Goal: Task Accomplishment & Management: Manage account settings

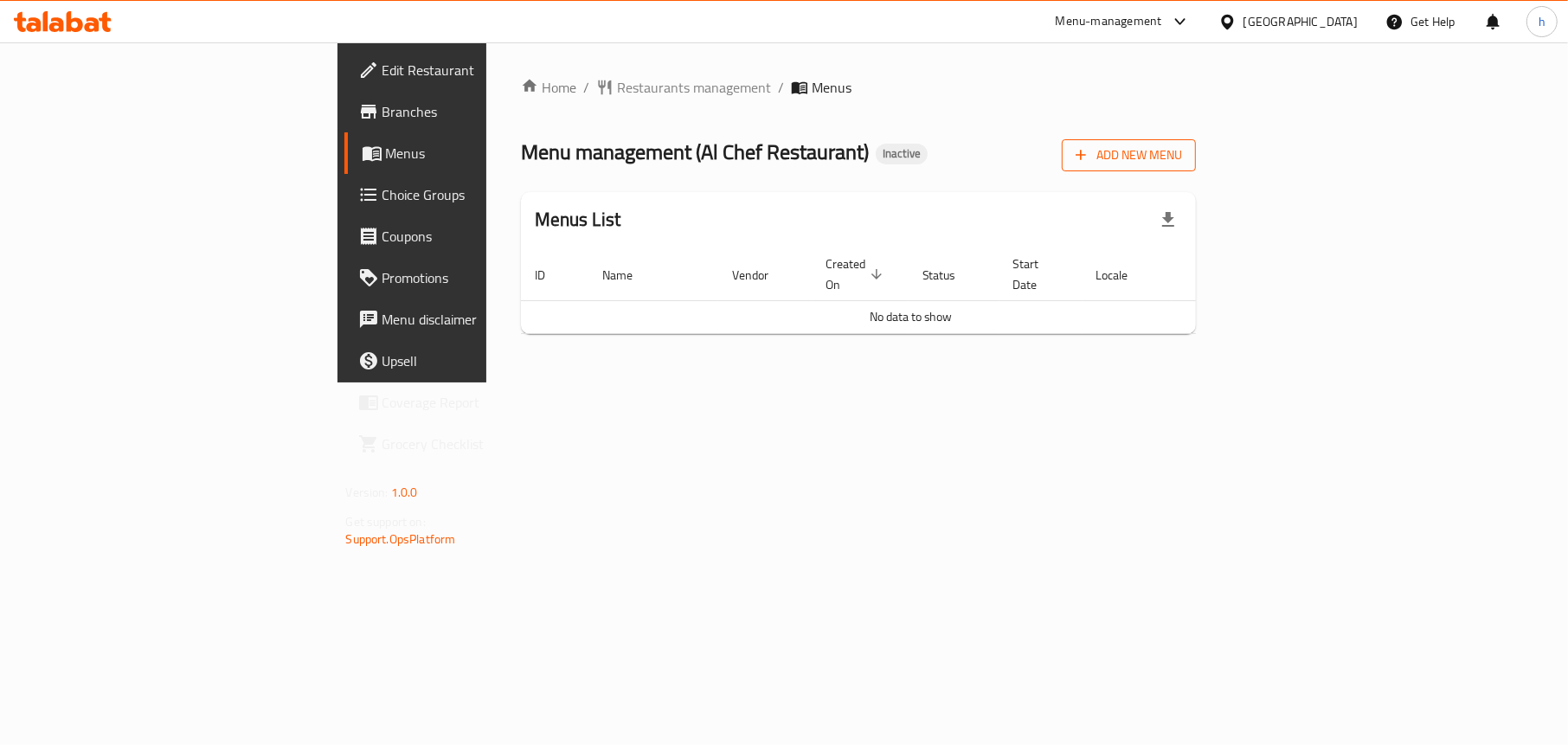
click at [1182, 160] on span "Add New Menu" at bounding box center [1128, 154] width 106 height 21
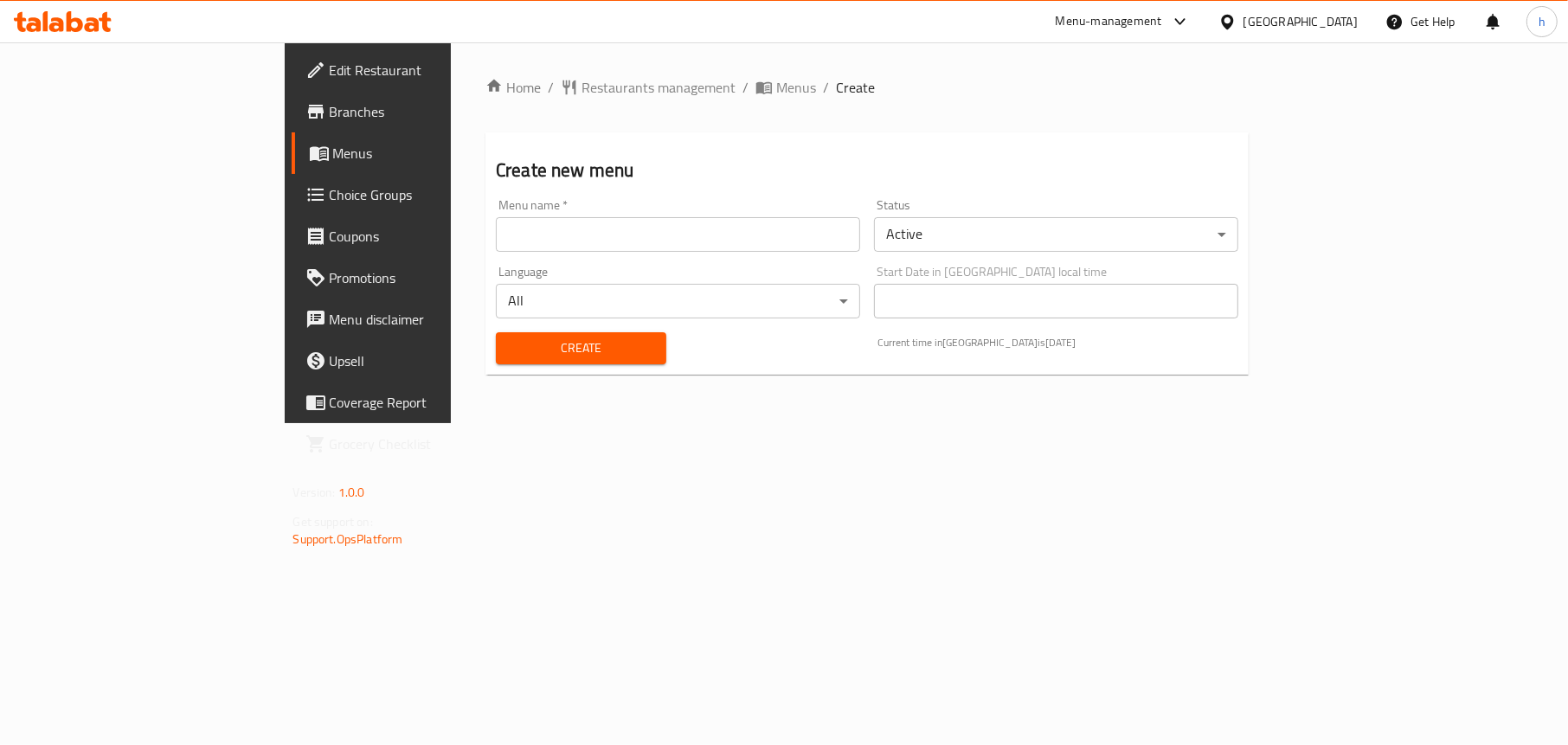
click at [496, 239] on input "text" at bounding box center [678, 234] width 364 height 34
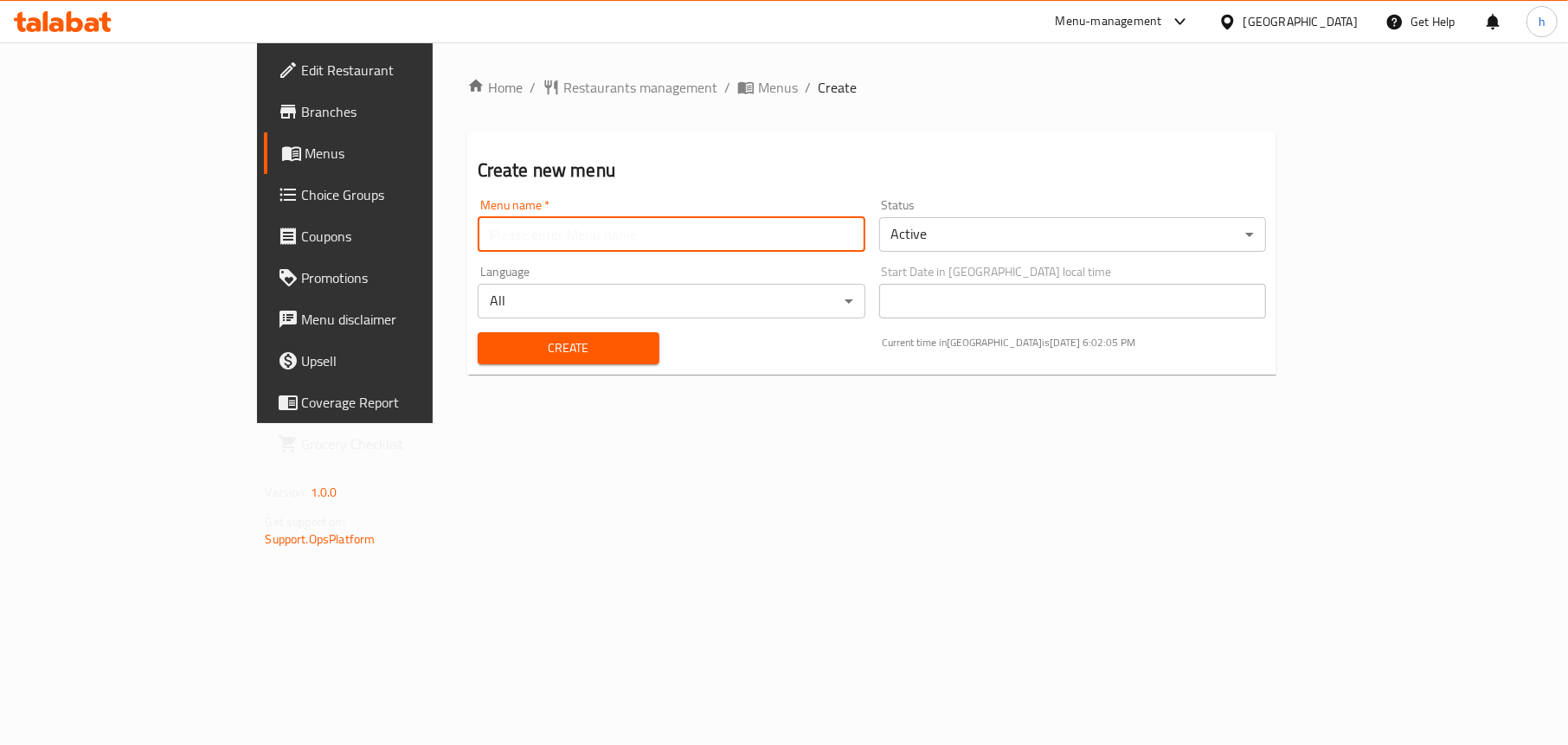
type input "Menu"
click at [492, 343] on span "Create" at bounding box center [569, 348] width 154 height 21
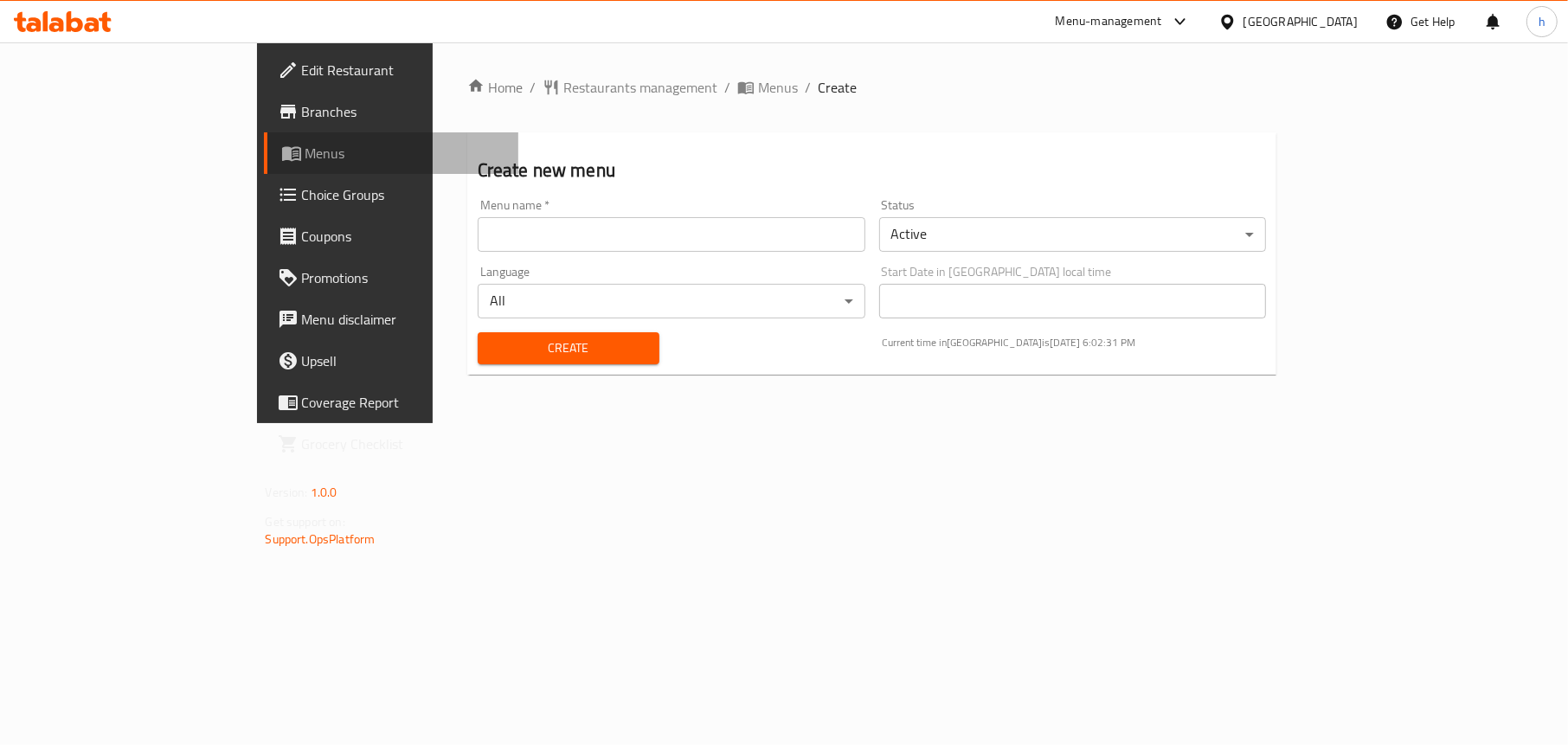
click at [305, 164] on span "Menus" at bounding box center [405, 153] width 200 height 20
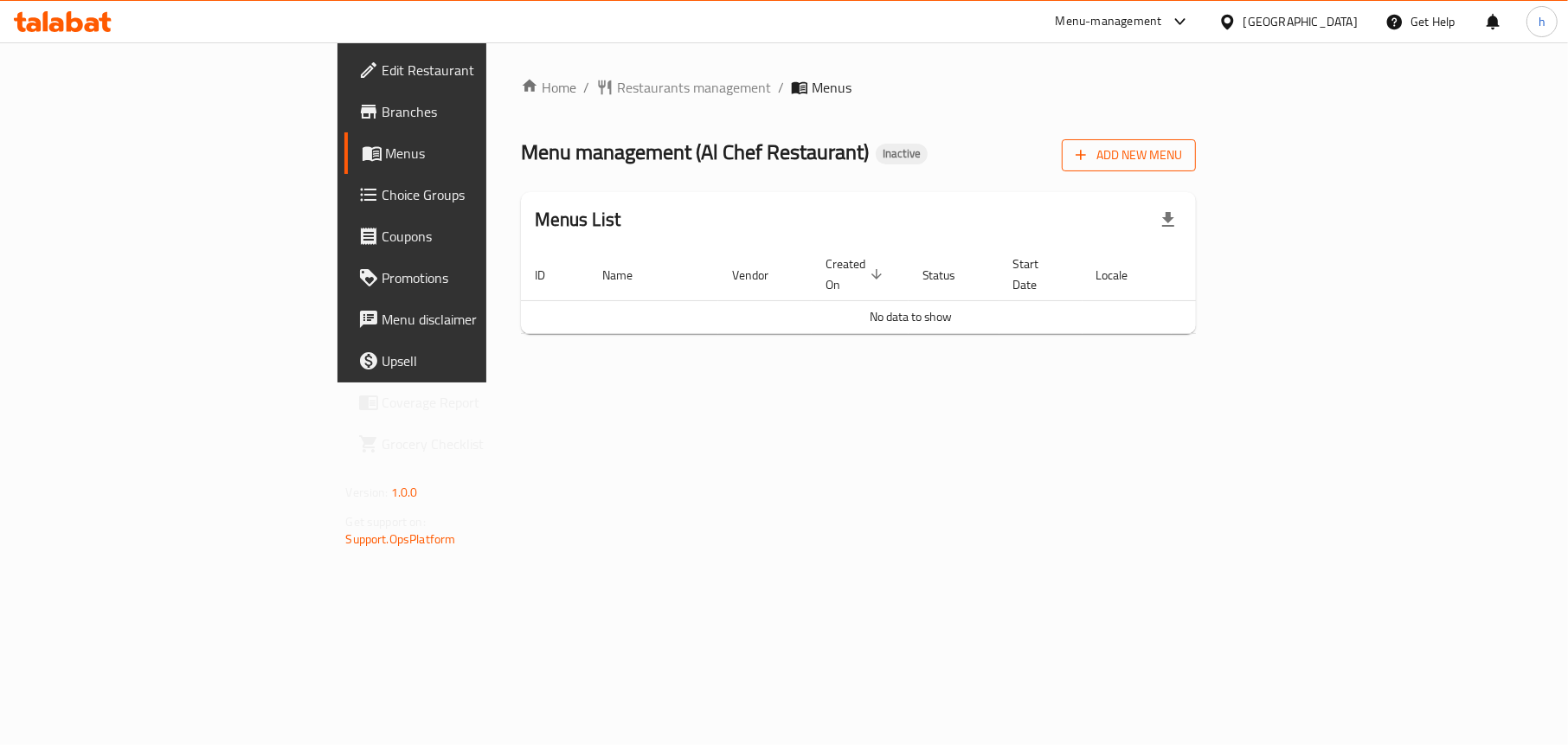
click at [1182, 155] on span "Add New Menu" at bounding box center [1128, 154] width 106 height 21
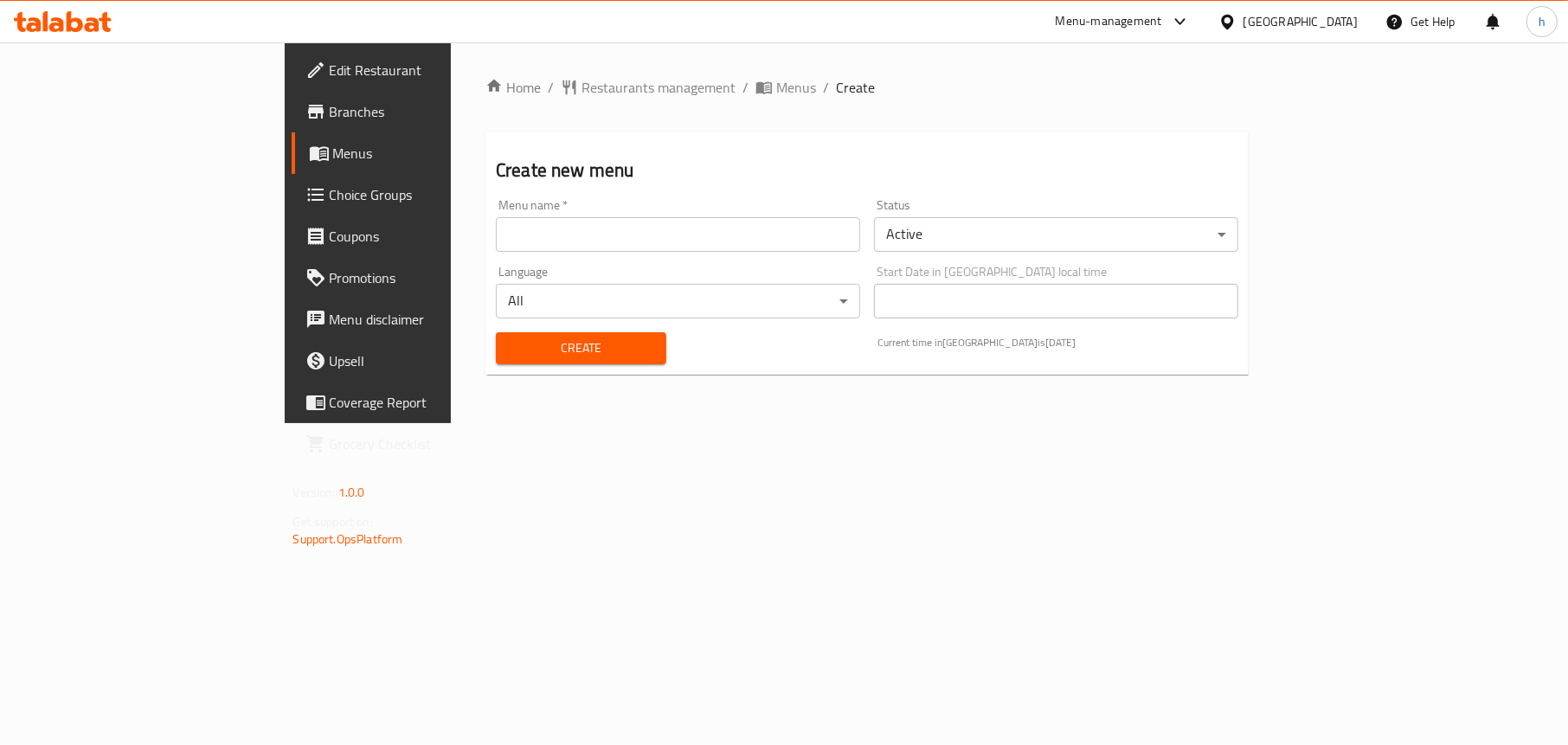
click at [606, 232] on input "text" at bounding box center [678, 234] width 364 height 34
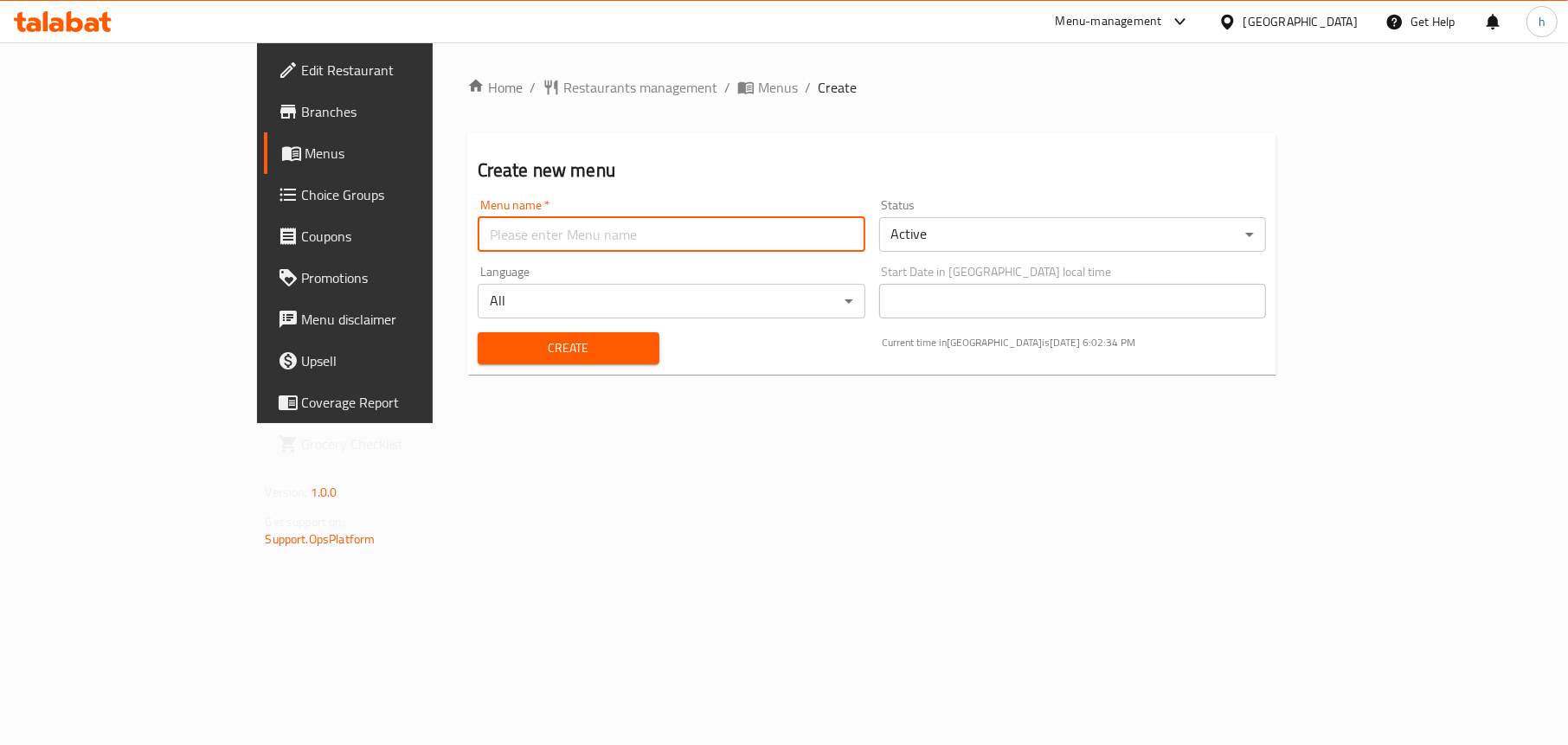
type input "Menu"
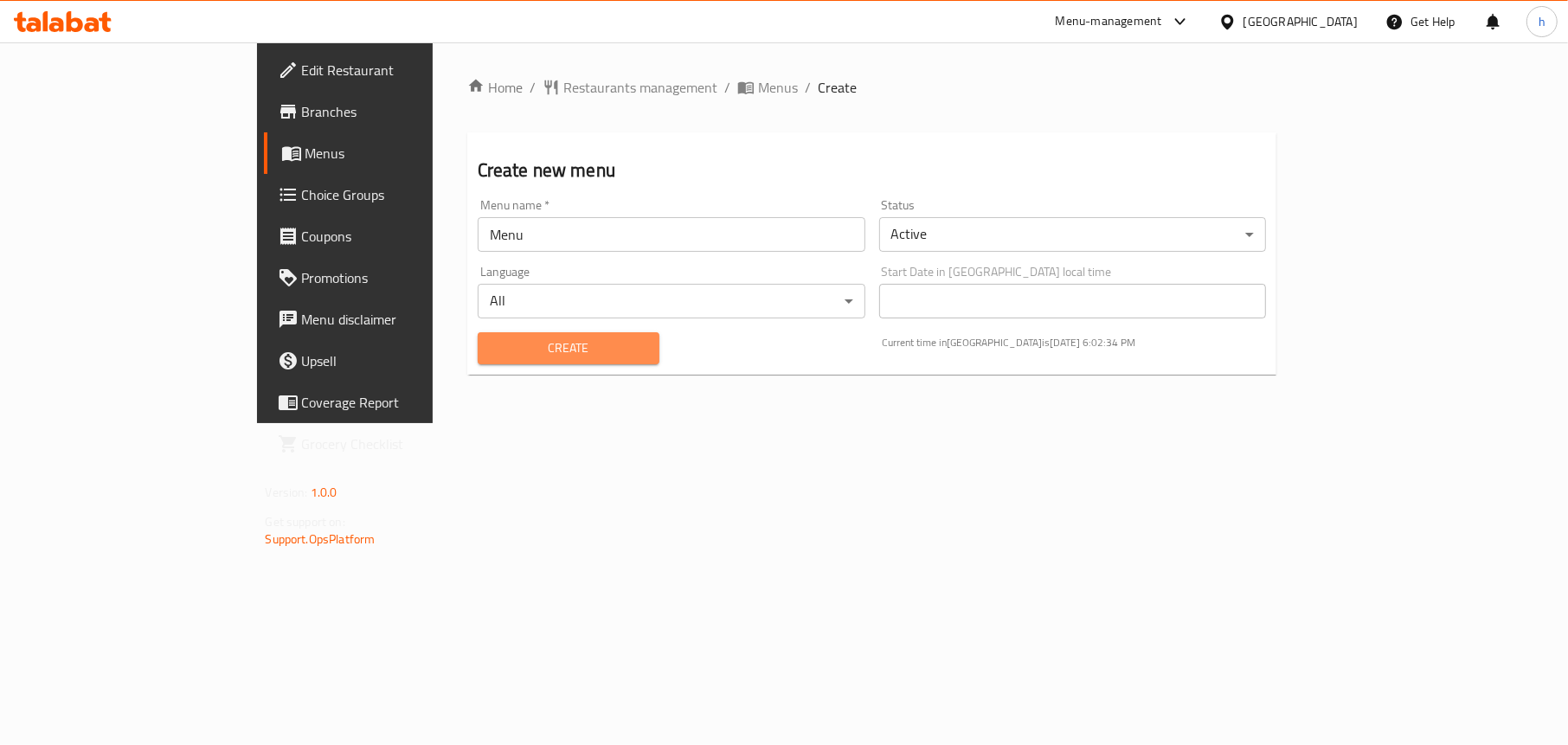
click at [478, 333] on button "Create" at bounding box center [569, 348] width 182 height 32
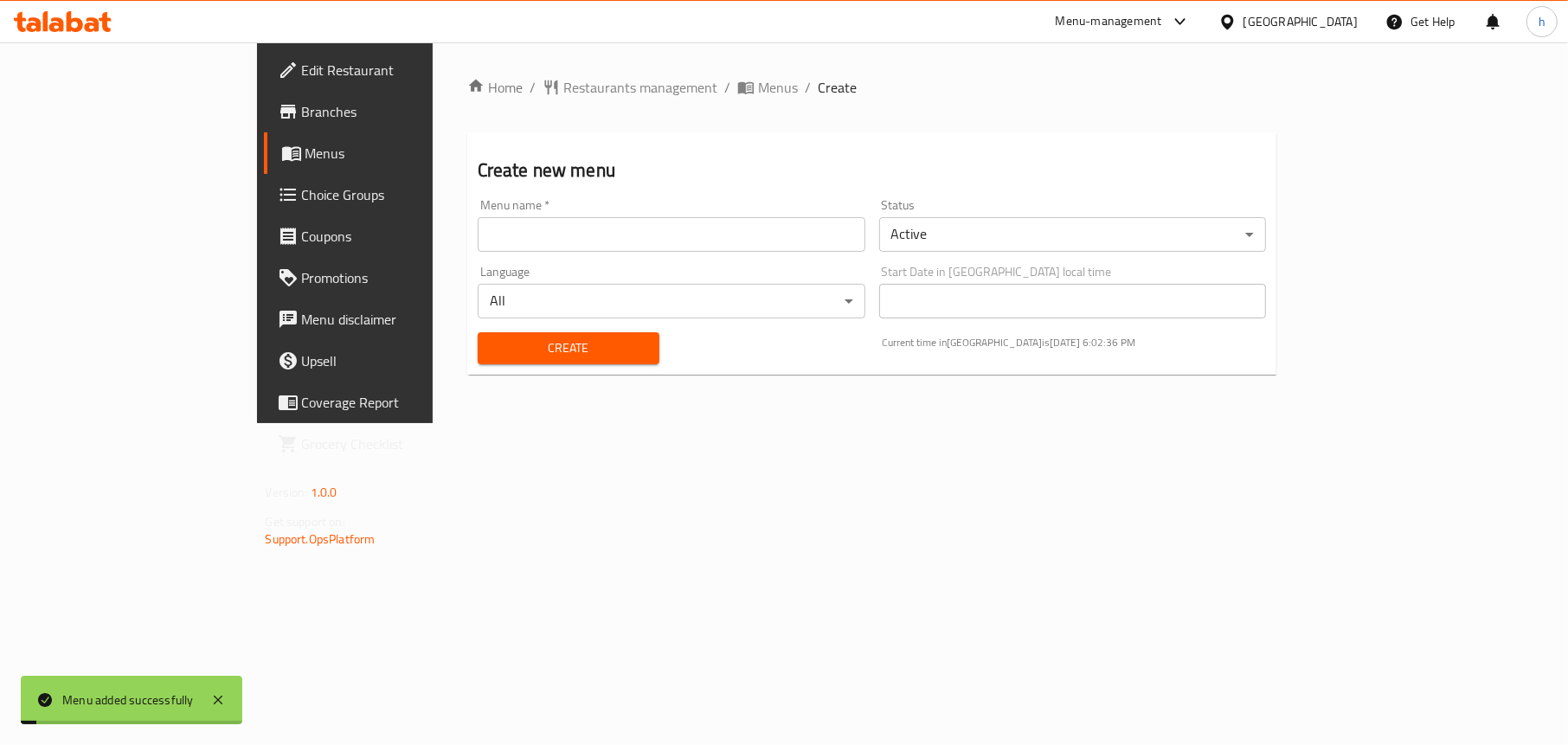
click at [305, 160] on span "Menus" at bounding box center [405, 153] width 200 height 20
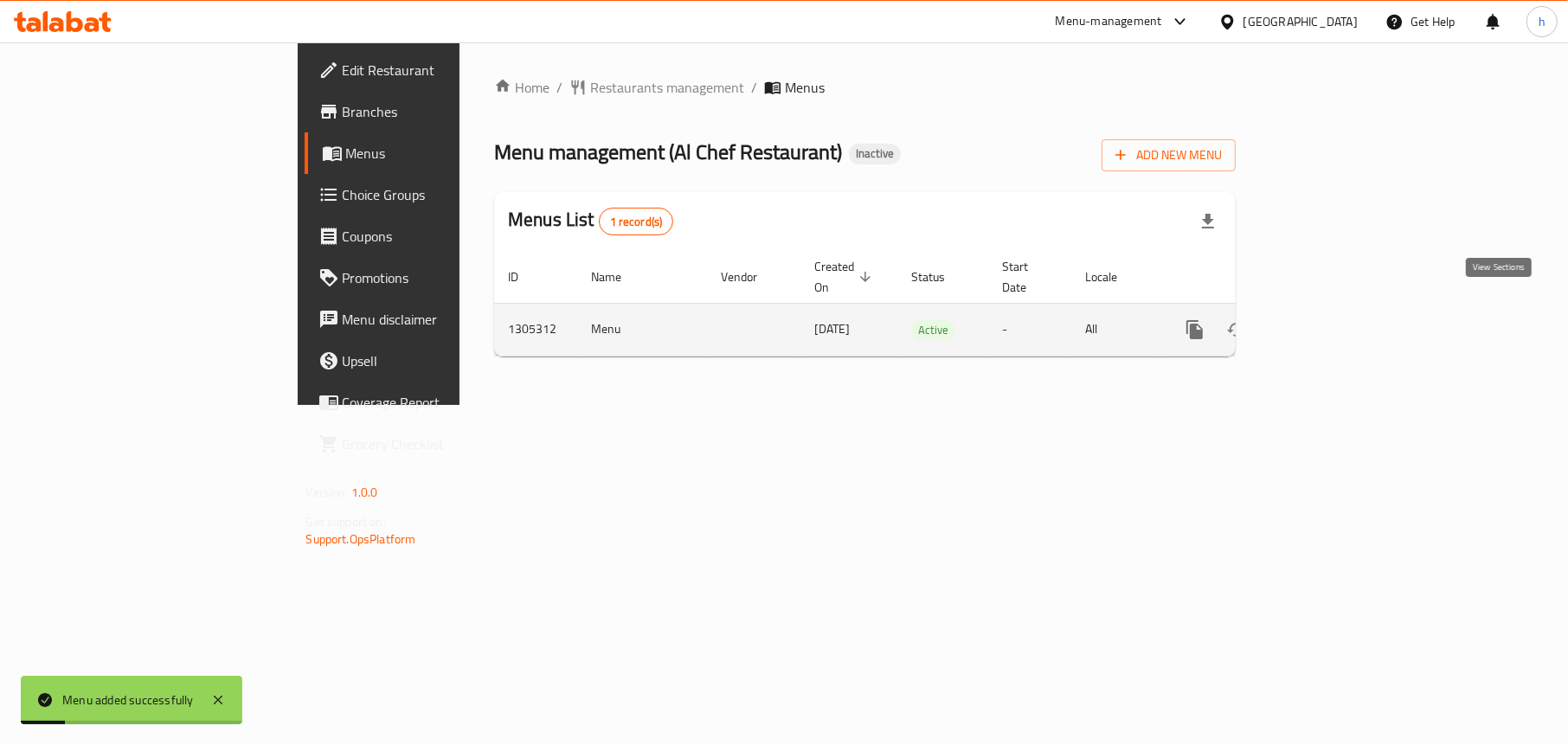
click at [1330, 319] on icon "enhanced table" at bounding box center [1319, 329] width 20 height 20
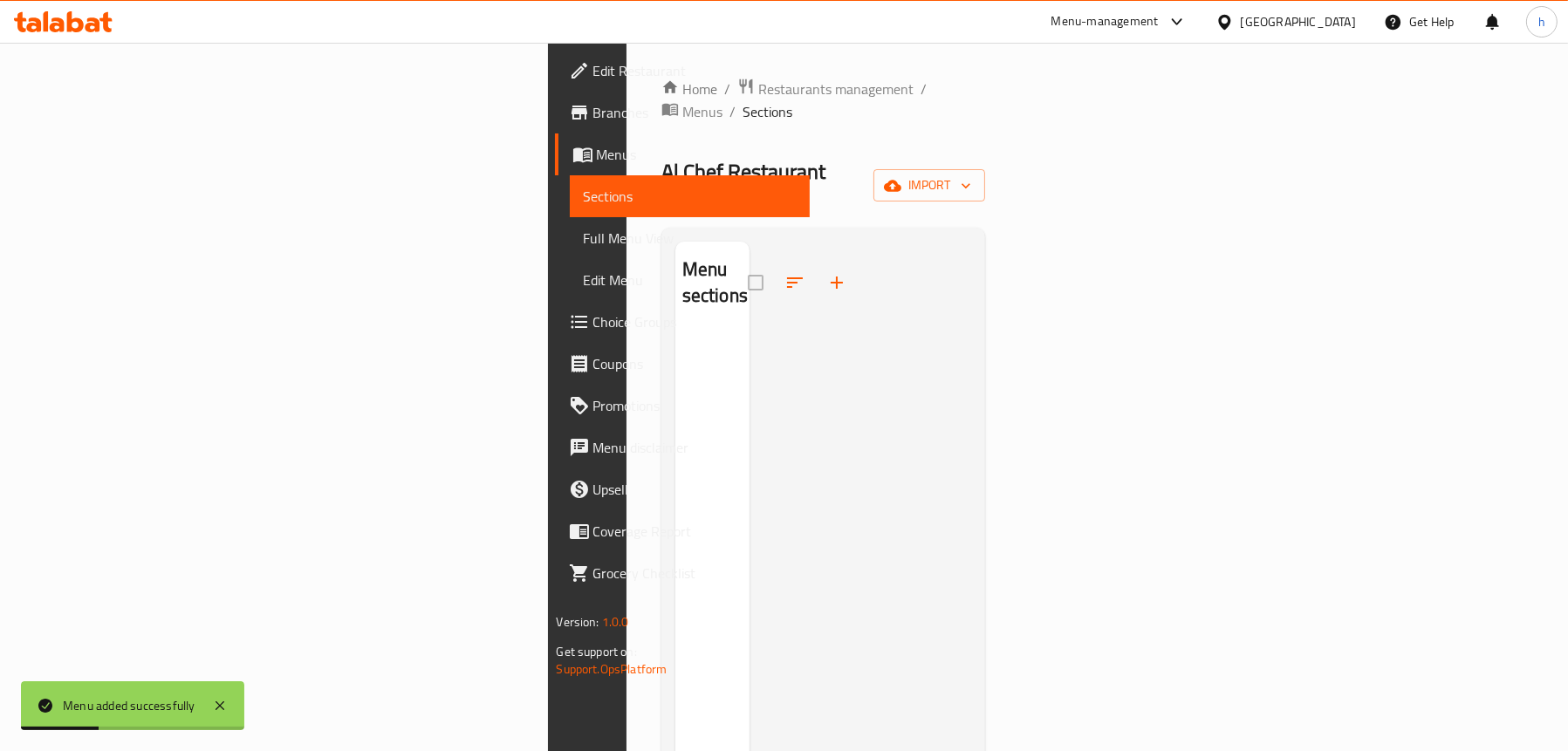
click at [986, 168] on div "Al Chef Restaurant Inactive import" at bounding box center [823, 185] width 324 height 56
click at [971, 174] on span "import" at bounding box center [929, 184] width 84 height 21
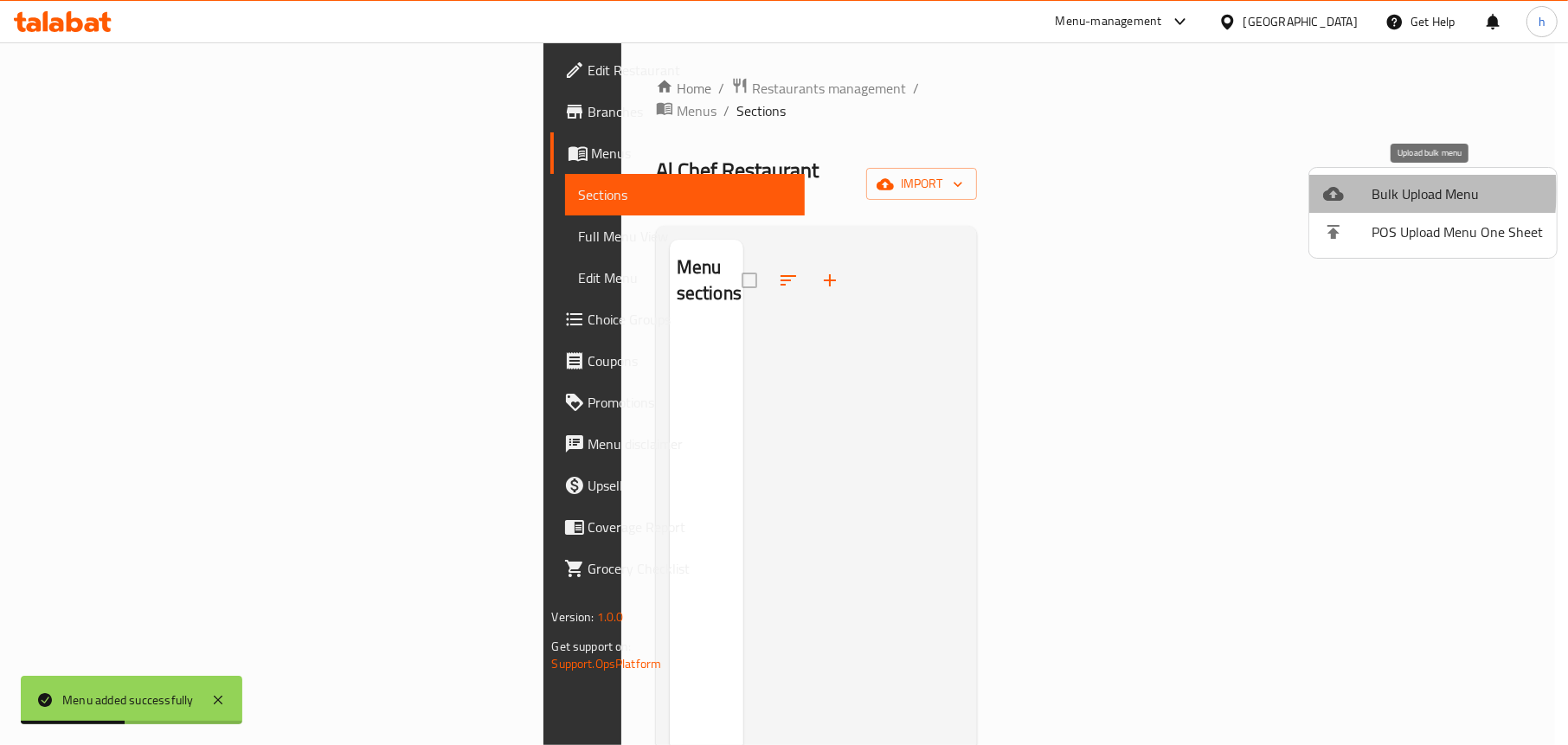
click at [1362, 191] on div at bounding box center [1347, 193] width 48 height 20
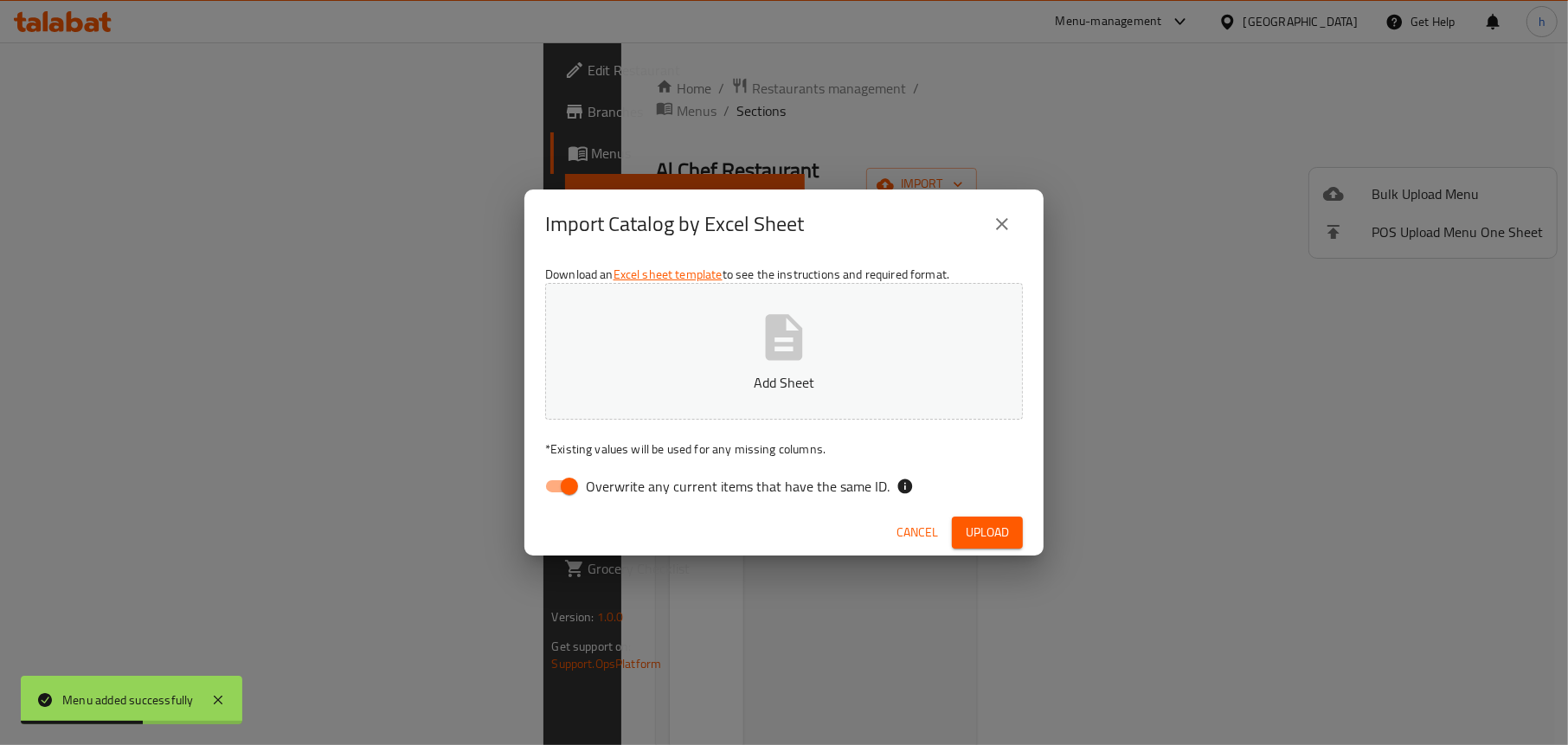
click at [575, 481] on input "Overwrite any current items that have the same ID." at bounding box center [569, 486] width 99 height 33
checkbox input "false"
click at [683, 381] on p "Add Sheet" at bounding box center [784, 382] width 424 height 20
click at [967, 529] on span "Upload" at bounding box center [986, 531] width 43 height 21
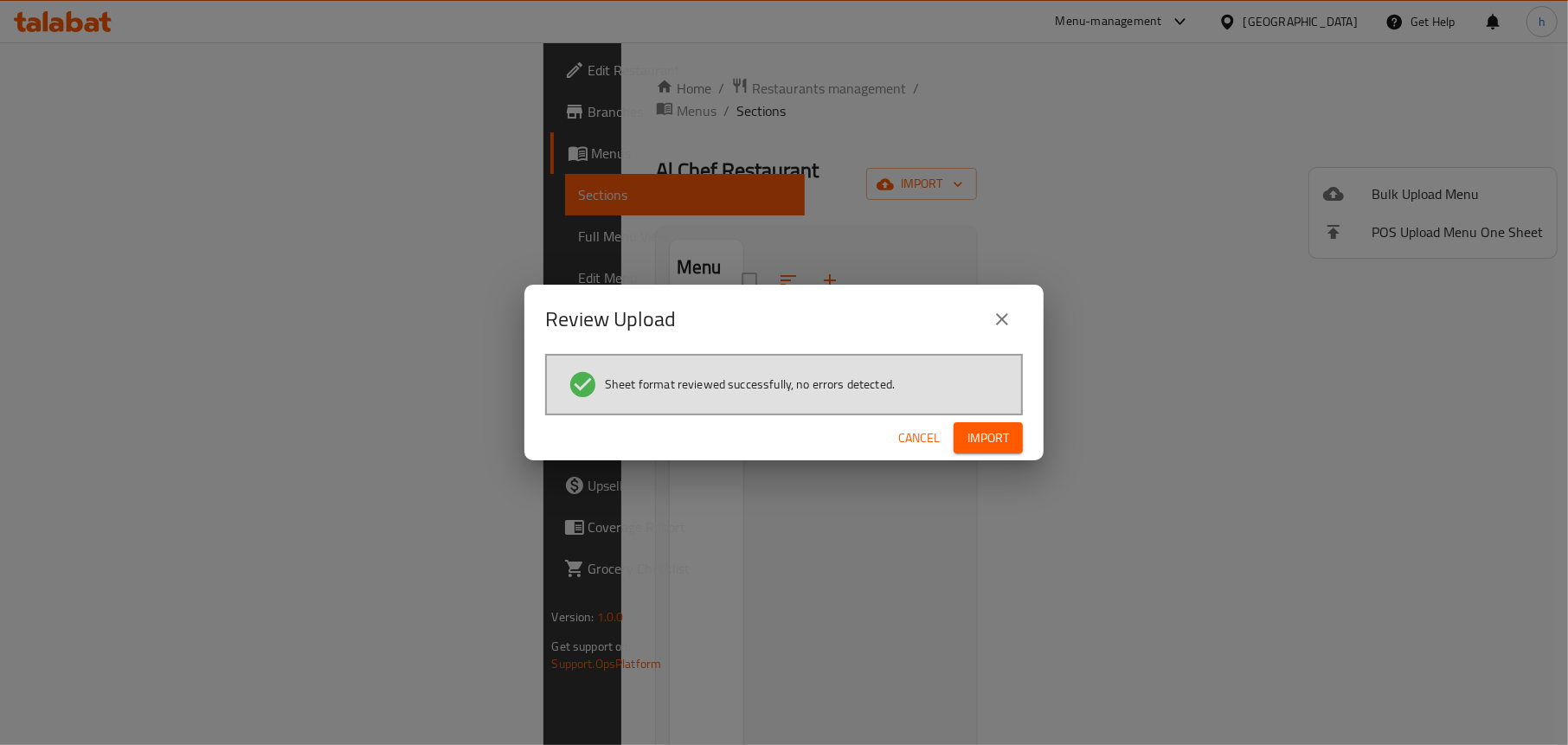
click at [976, 438] on span "Import" at bounding box center [987, 437] width 42 height 21
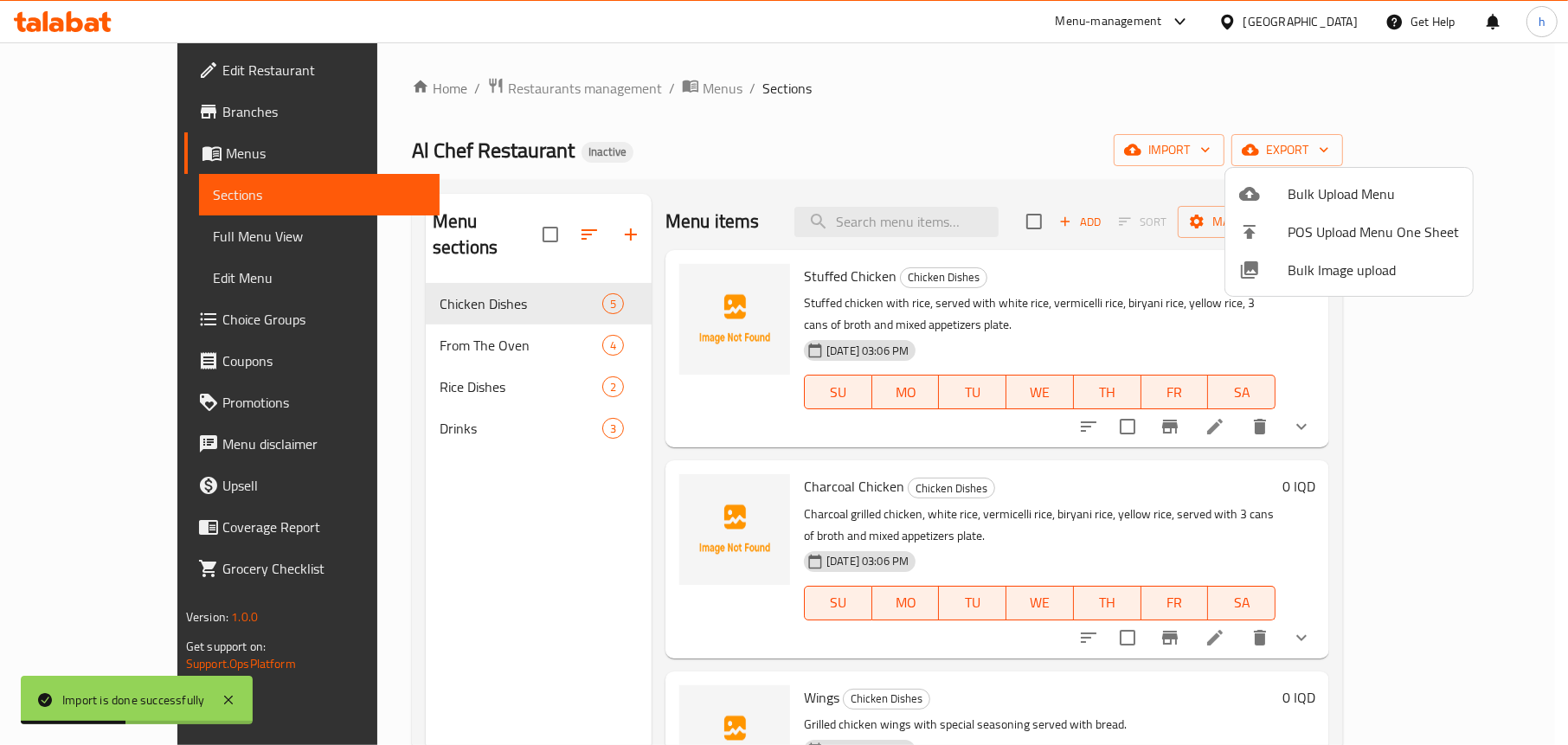
click at [459, 533] on div at bounding box center [784, 372] width 1568 height 745
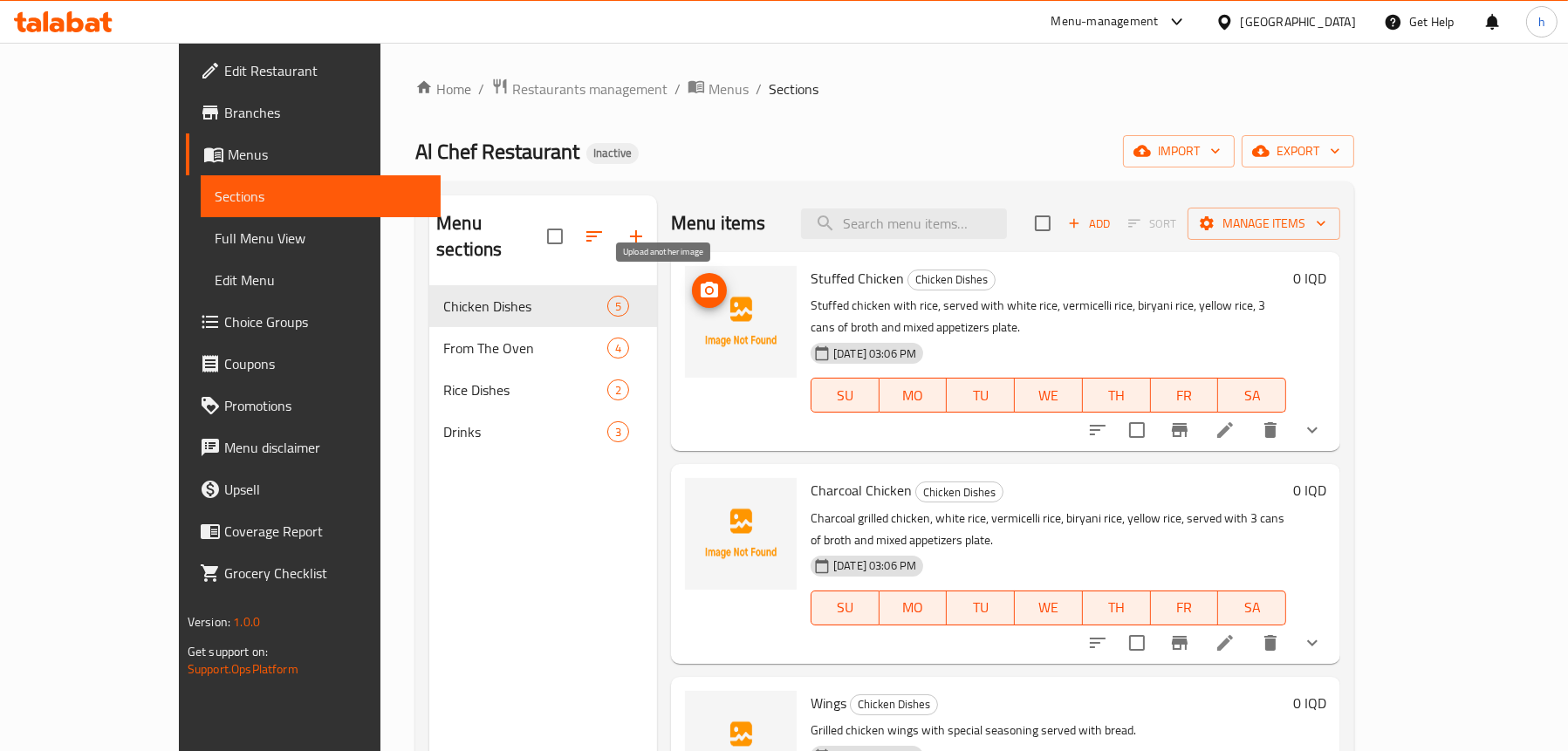
click at [701, 285] on icon "upload picture" at bounding box center [709, 289] width 18 height 16
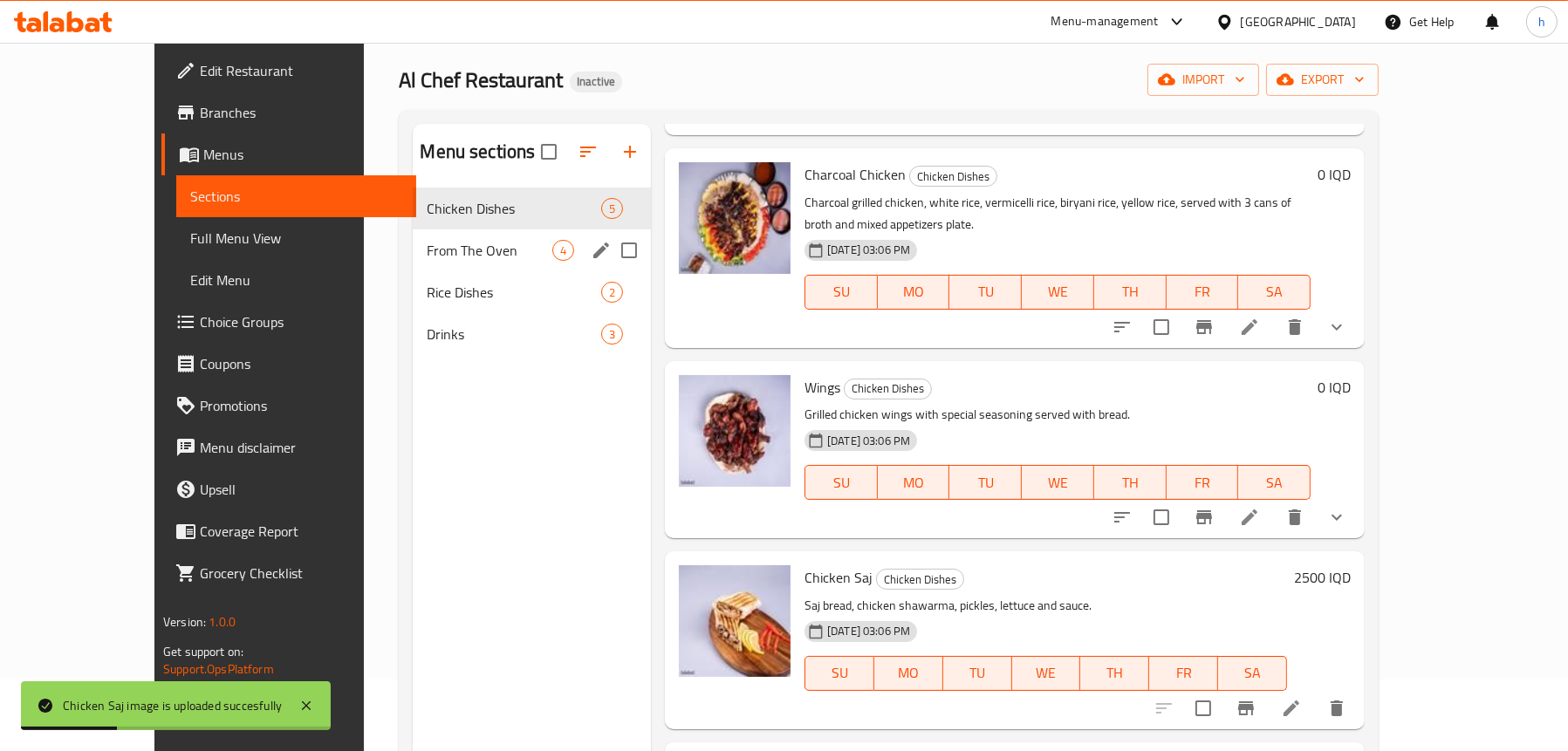
scroll to position [71, 0]
click at [427, 244] on span "From The Oven" at bounding box center [489, 251] width 126 height 20
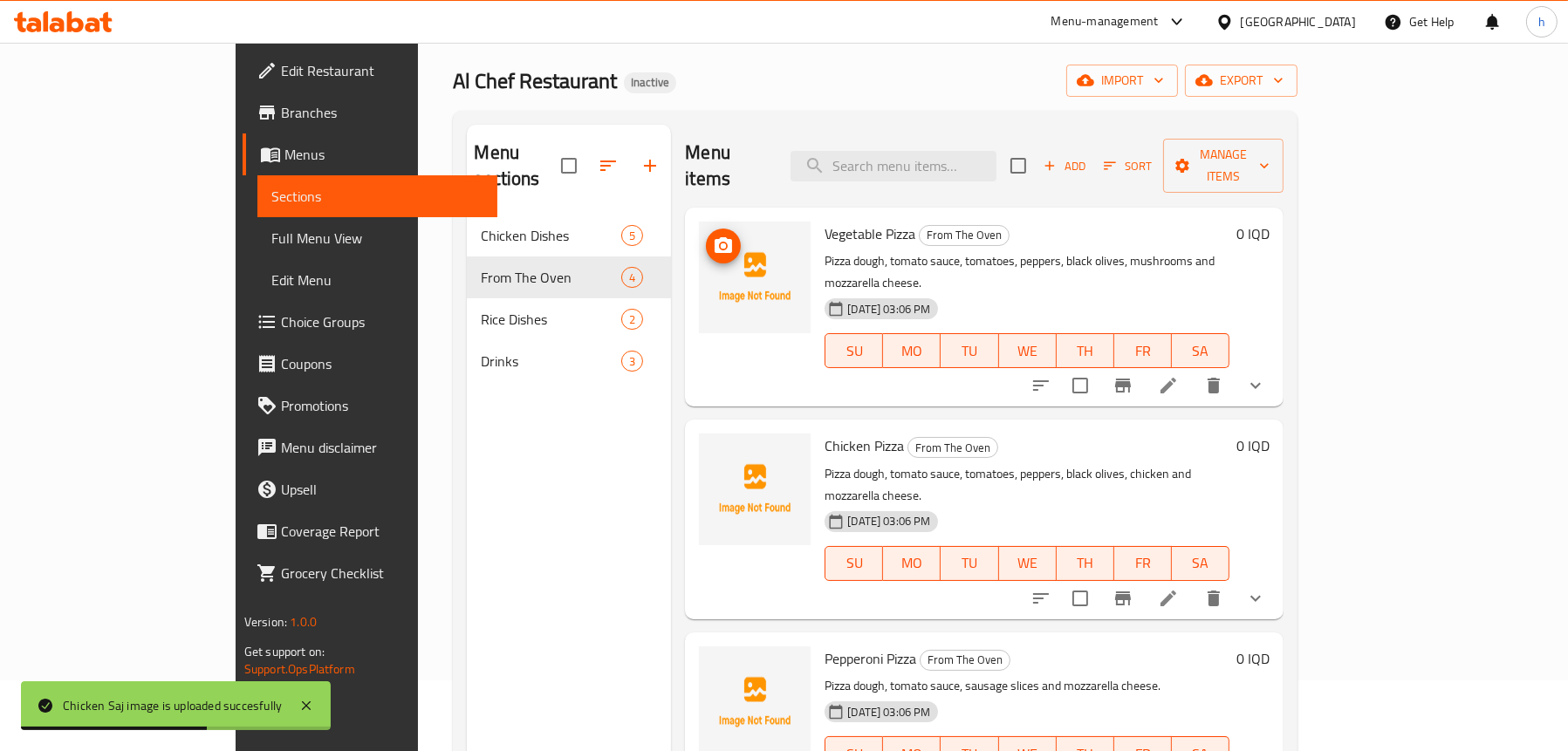
click at [713, 236] on icon "upload picture" at bounding box center [723, 246] width 21 height 20
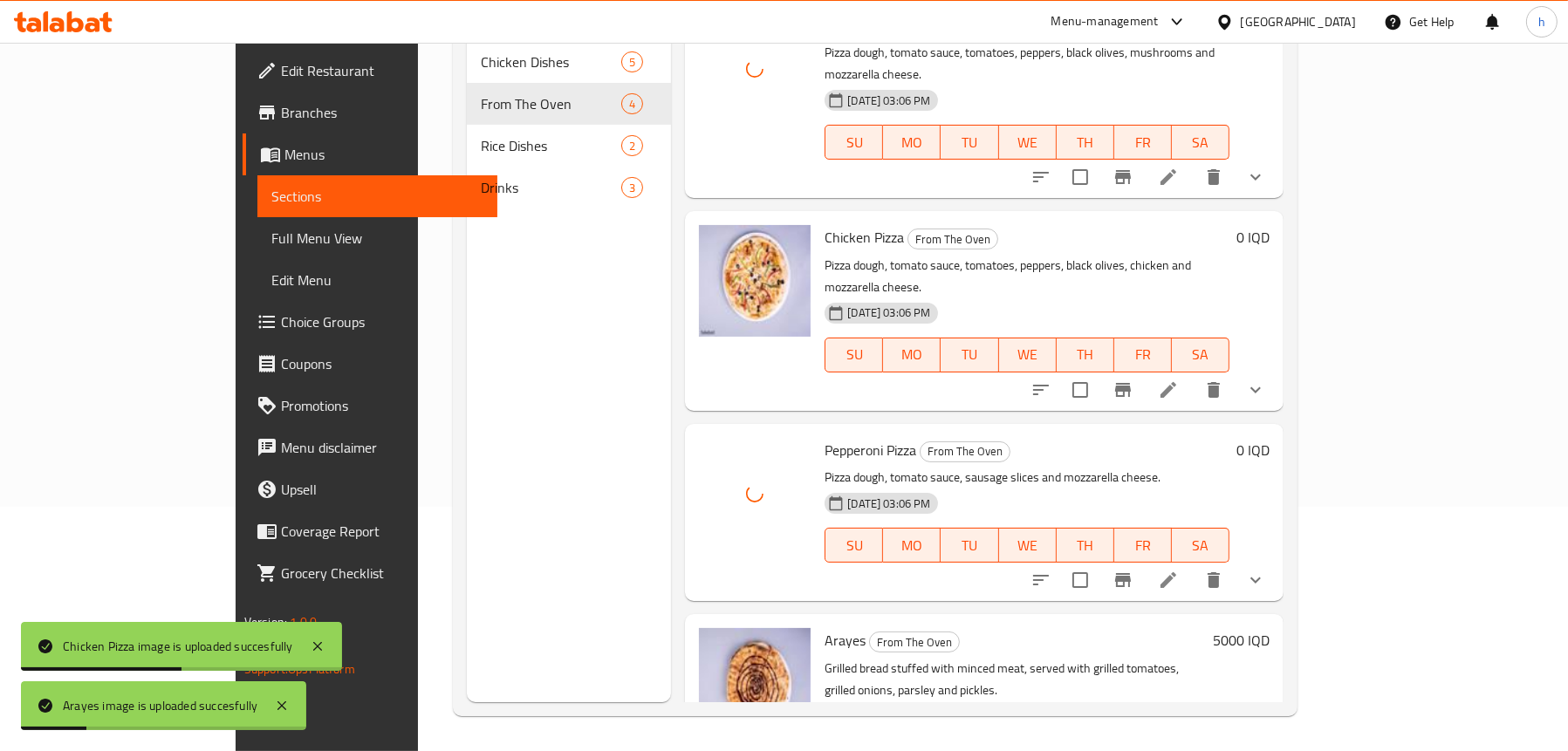
scroll to position [54, 0]
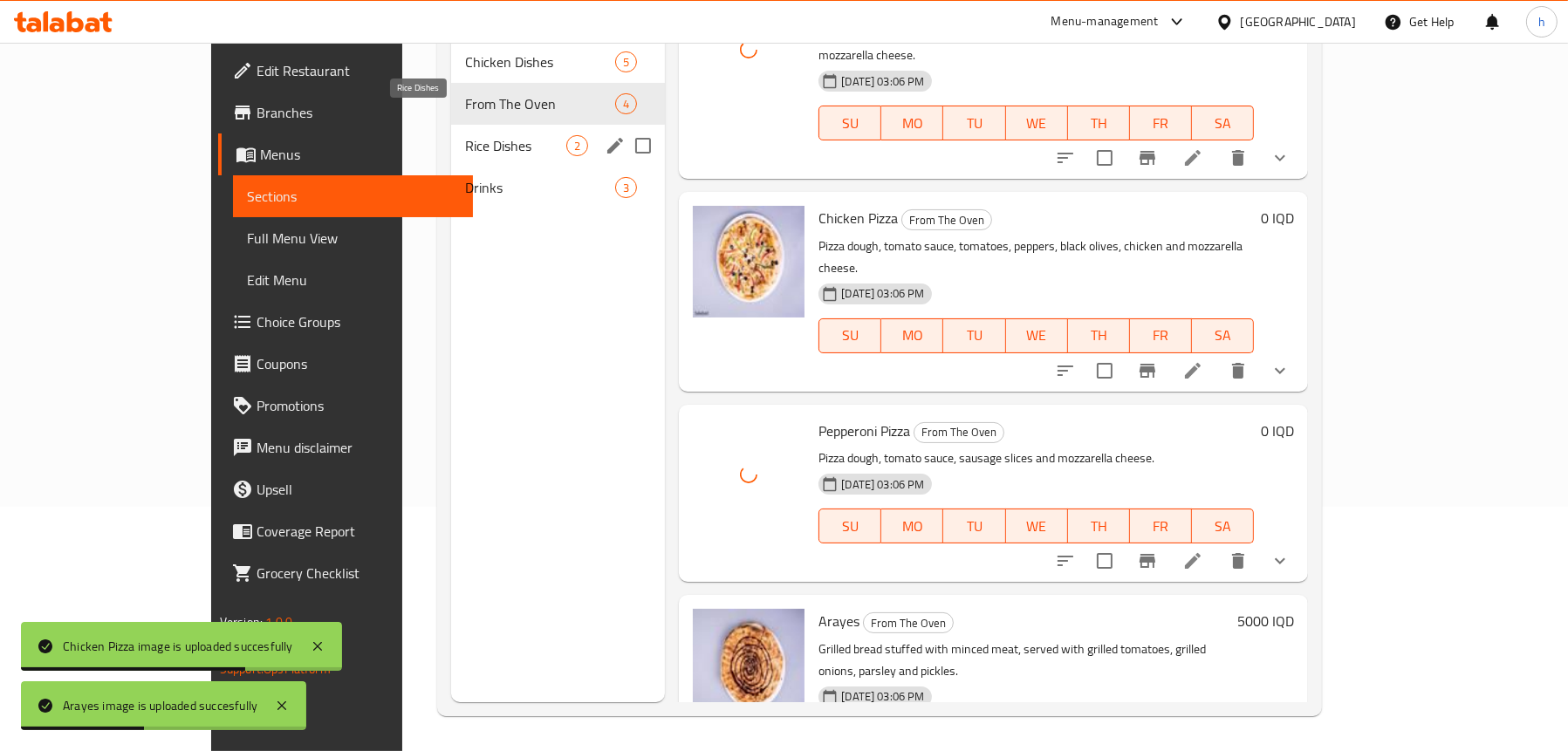
click at [465, 135] on span "Rice Dishes" at bounding box center [516, 145] width 102 height 20
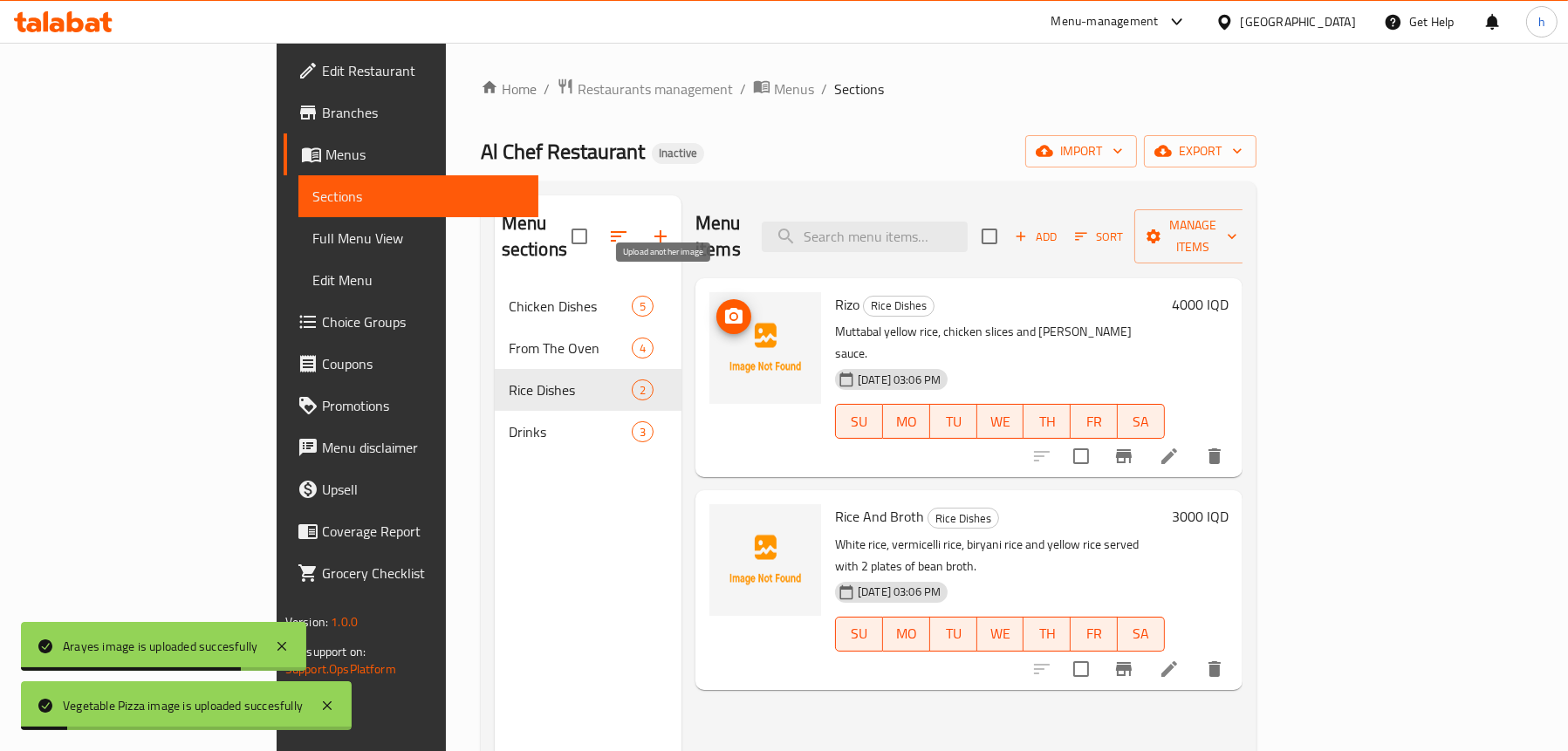
click at [725, 307] on icon "upload picture" at bounding box center [734, 315] width 18 height 16
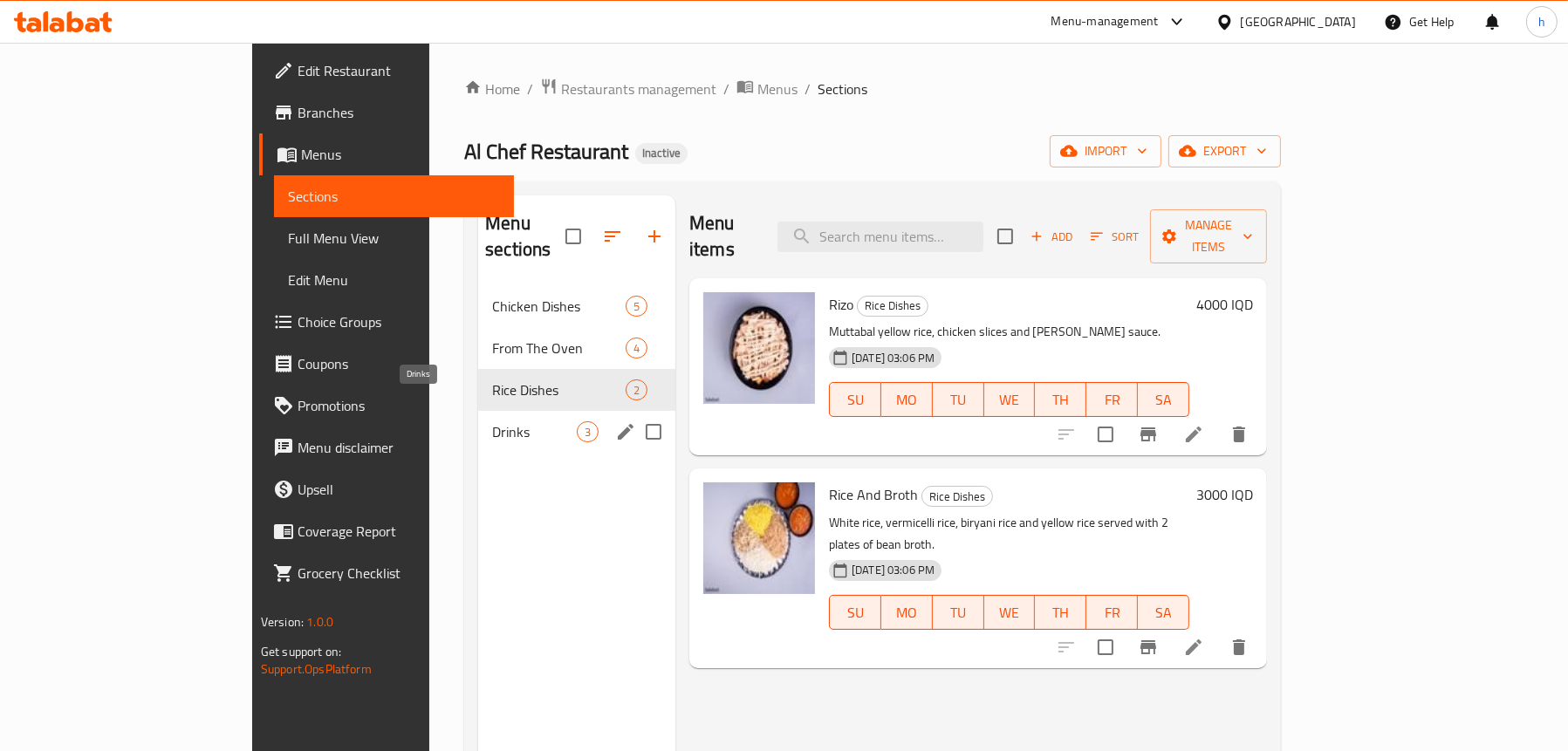
click at [492, 421] on span "Drinks" at bounding box center [534, 431] width 85 height 20
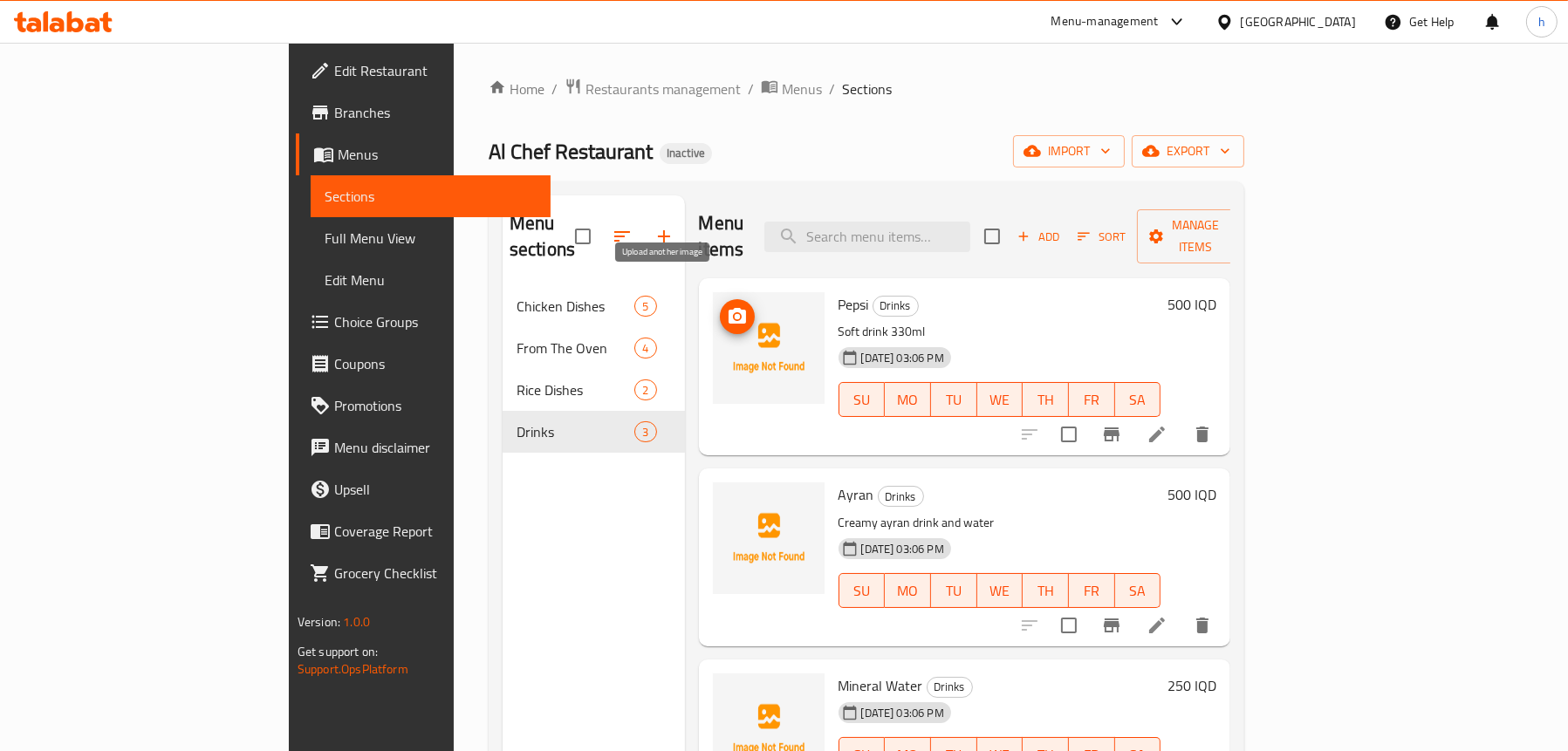
click at [727, 307] on icon "upload picture" at bounding box center [737, 317] width 21 height 20
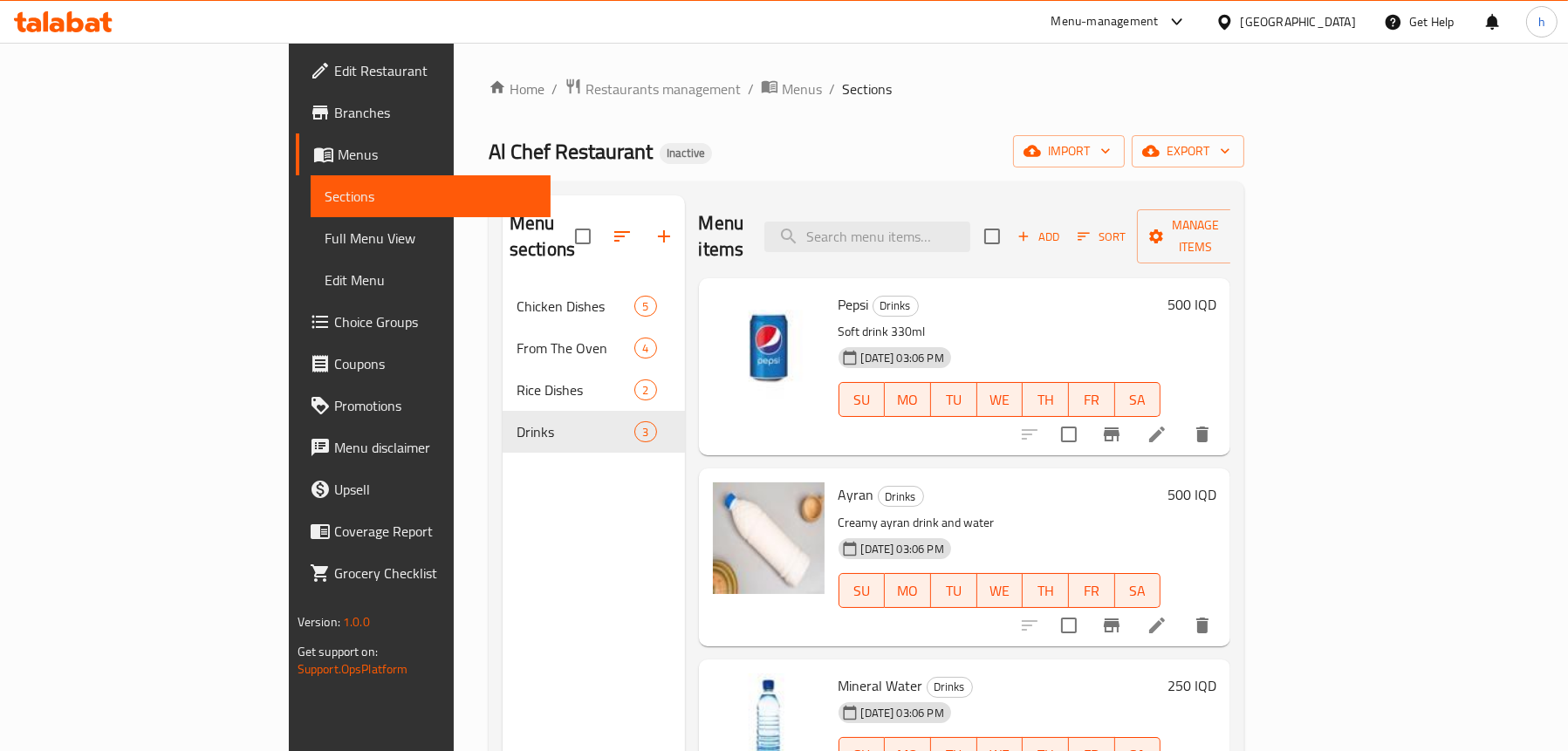
click at [324, 249] on span "Full Menu View" at bounding box center [430, 238] width 212 height 20
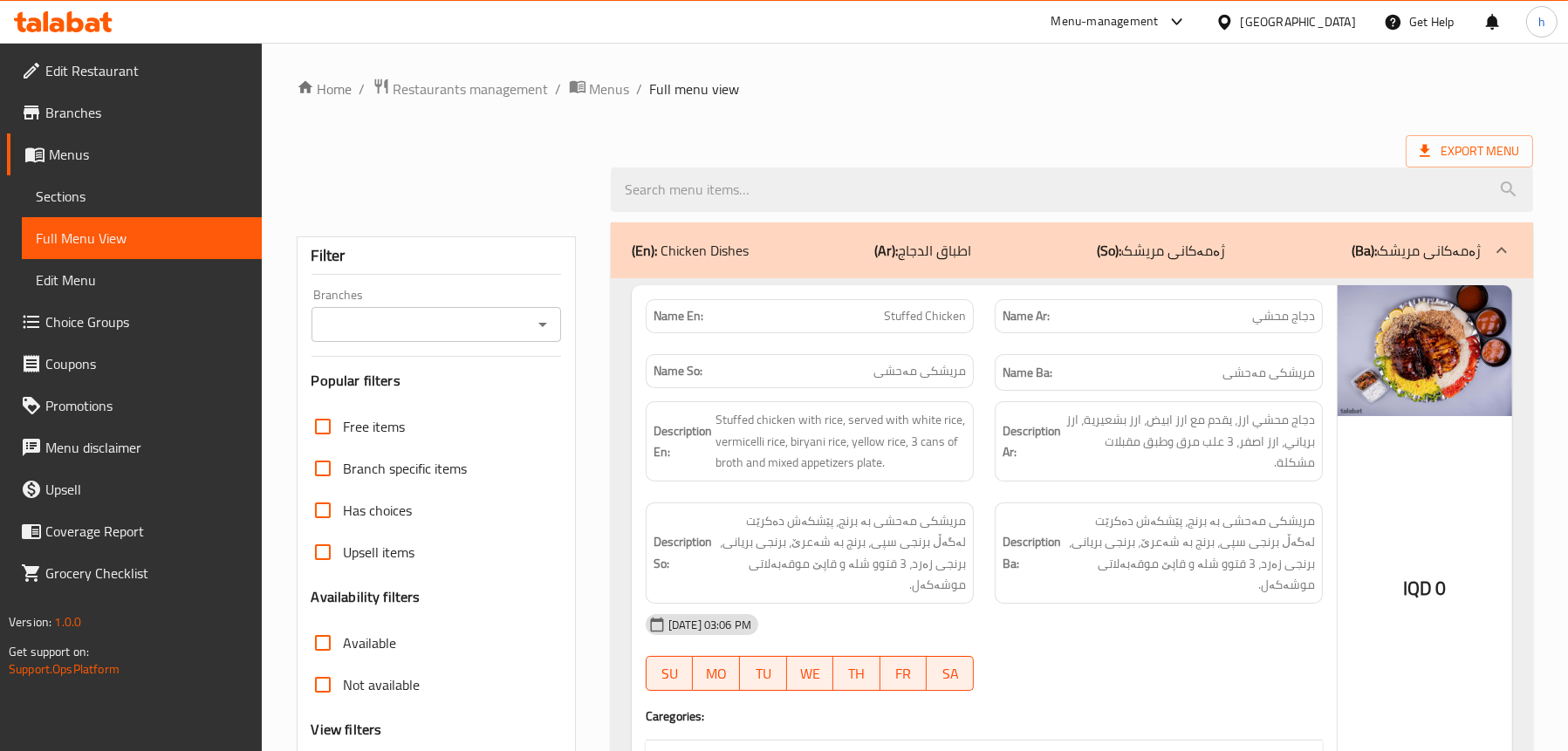
click at [532, 321] on icon "Open" at bounding box center [543, 324] width 21 height 20
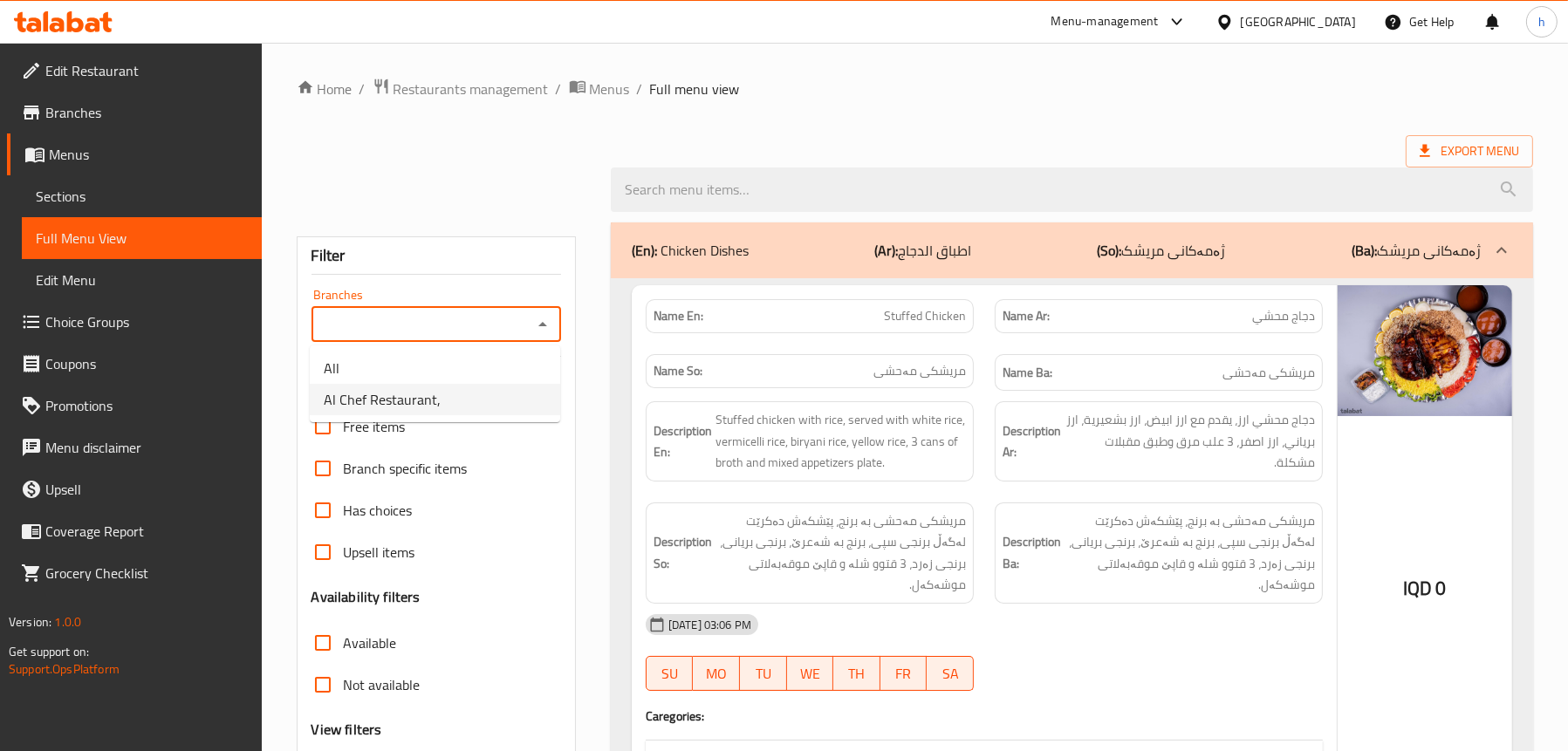
click at [481, 399] on li "Al Chef Restaurant," at bounding box center [434, 400] width 251 height 32
type input "Al Chef Restaurant,"
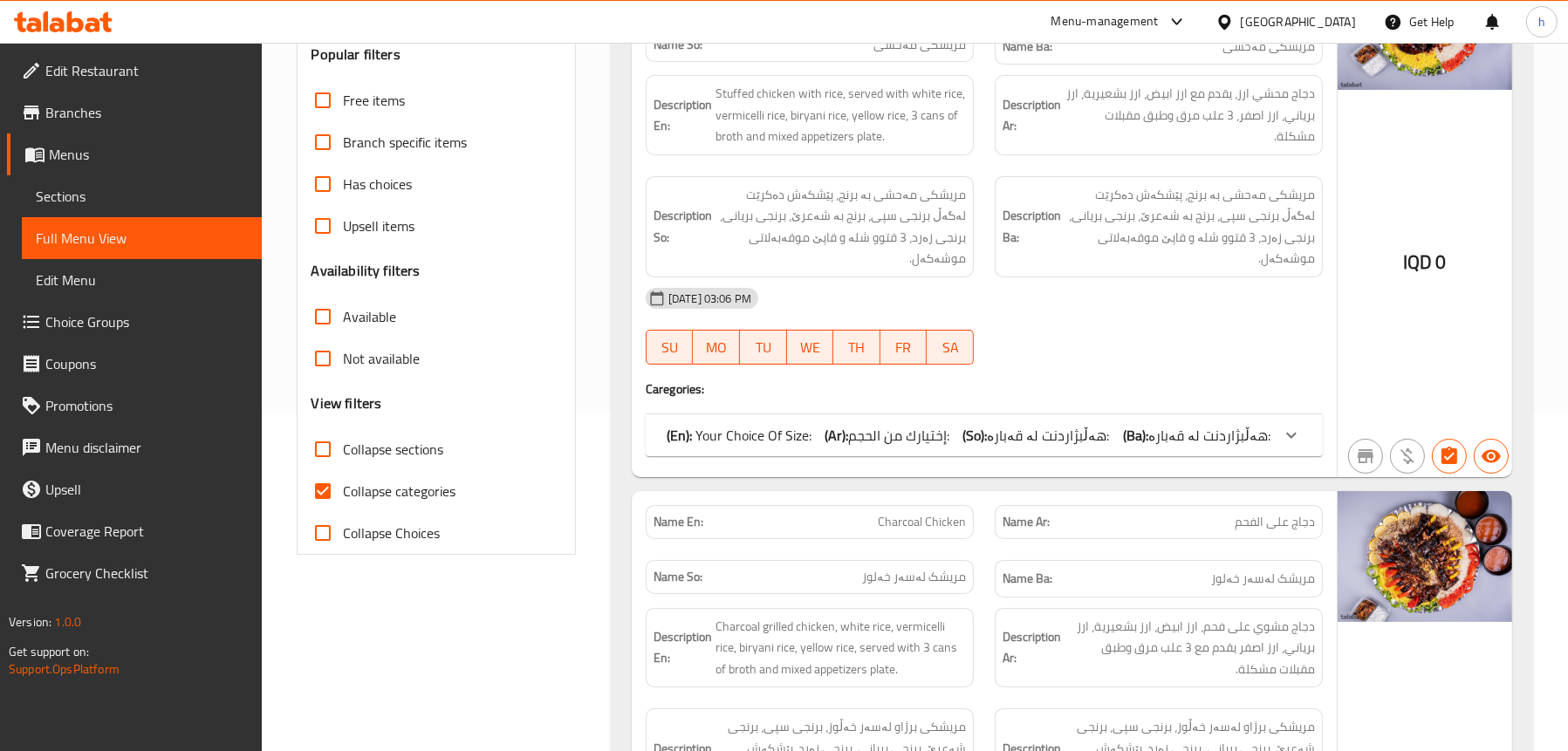
scroll to position [348, 0]
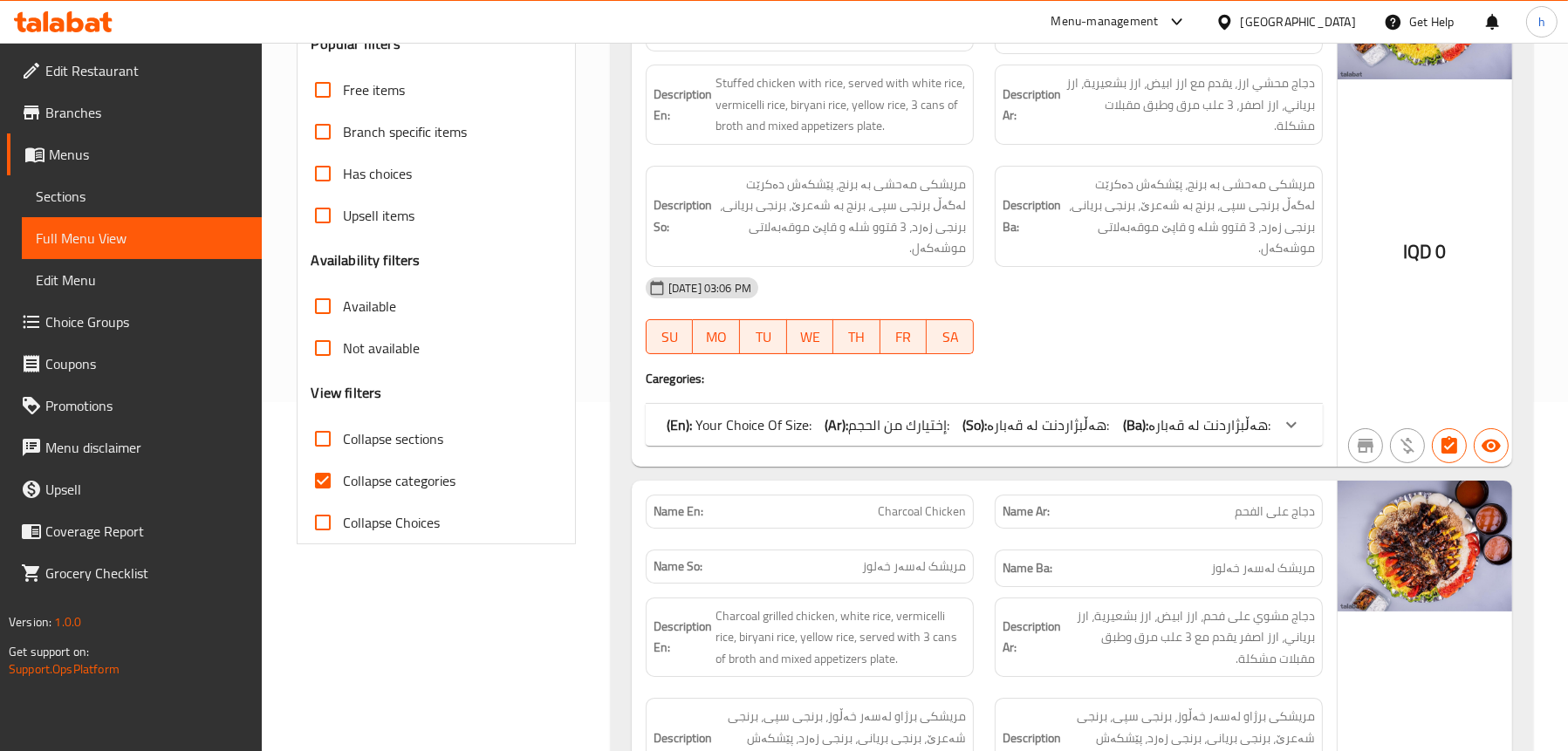
click at [1123, 418] on div "(En): Your Choice Of Size: (Ar): إختيارك من الحجم: (So): هەڵبژاردنت لە قەبارە: …" at bounding box center [984, 424] width 677 height 42
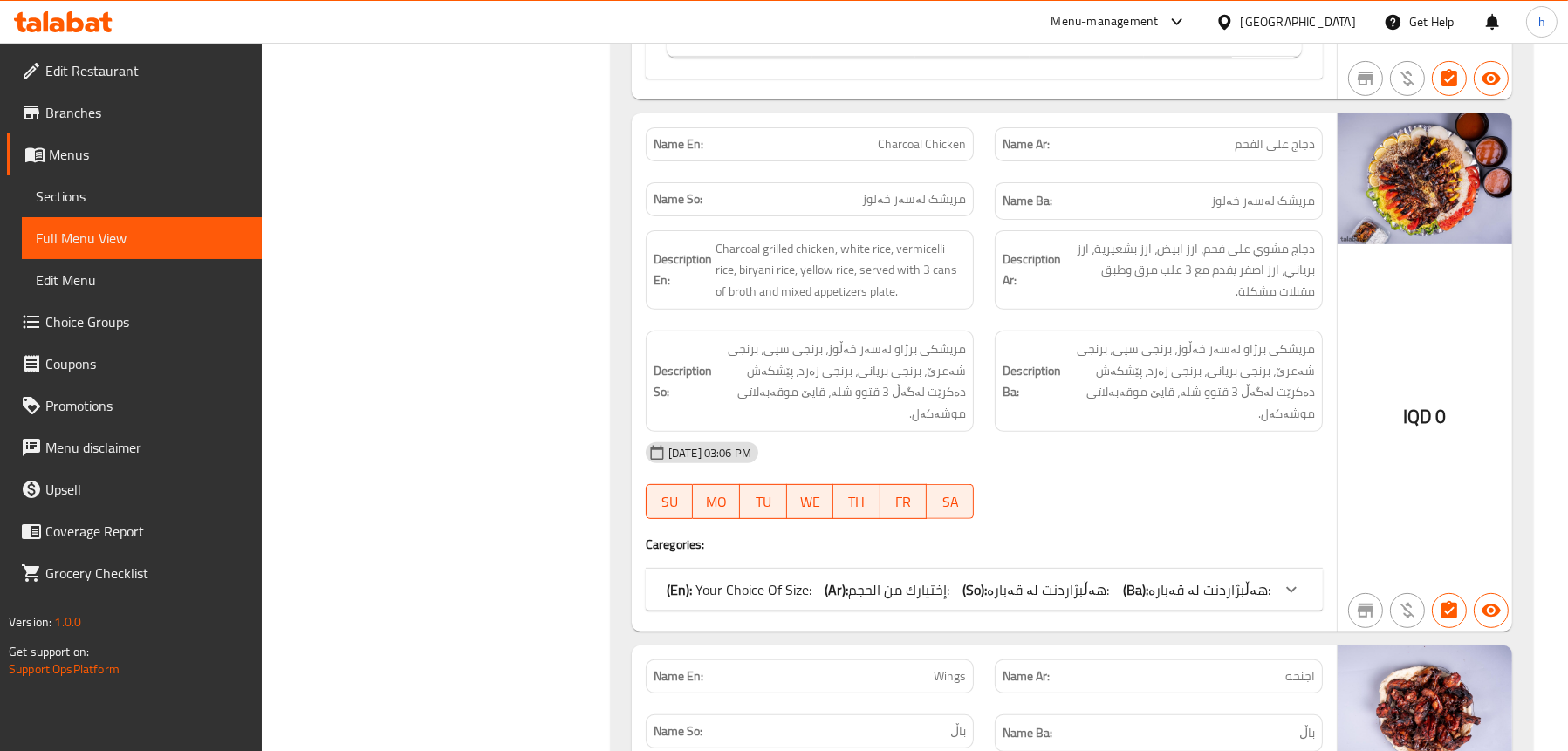
scroll to position [960, 0]
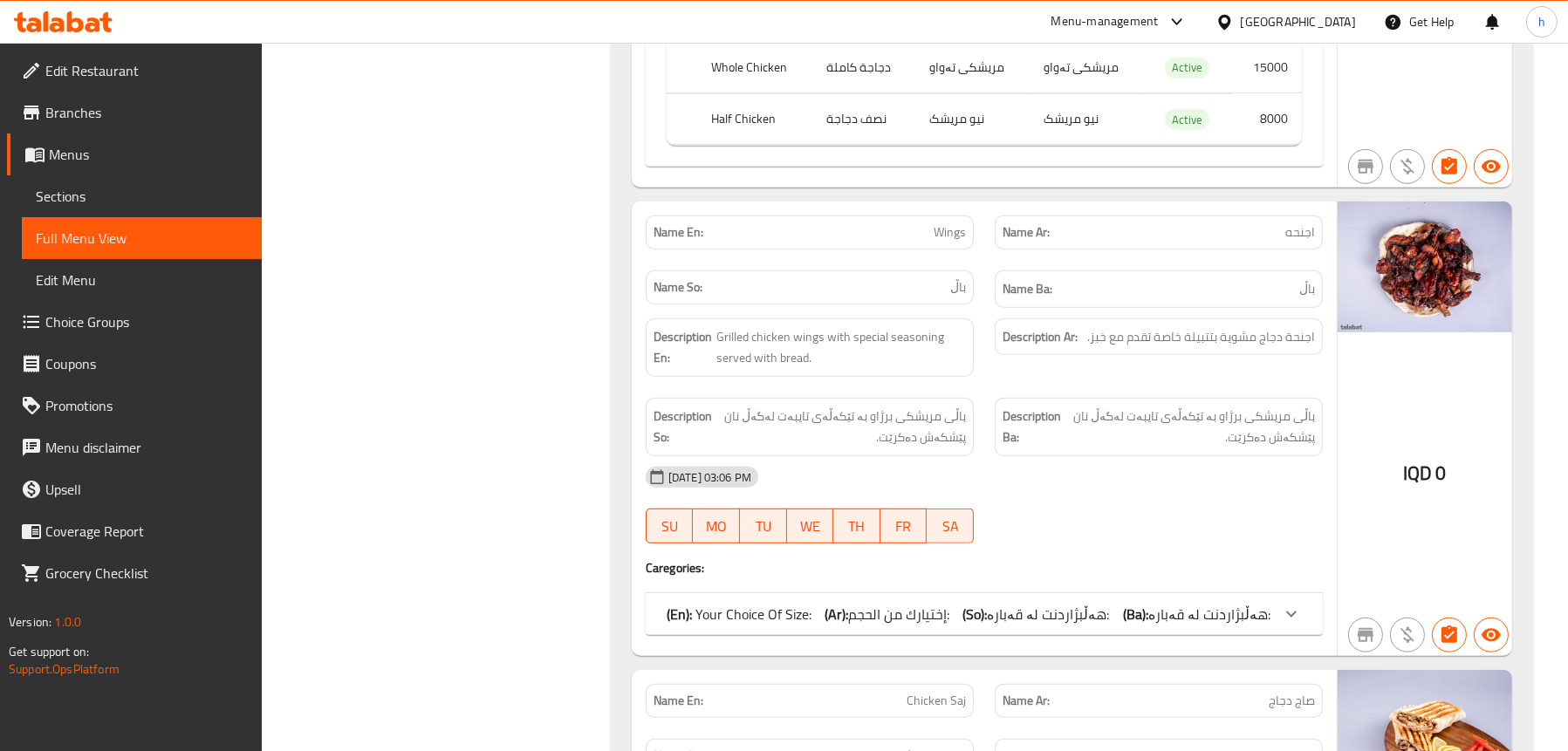
scroll to position [1657, 0]
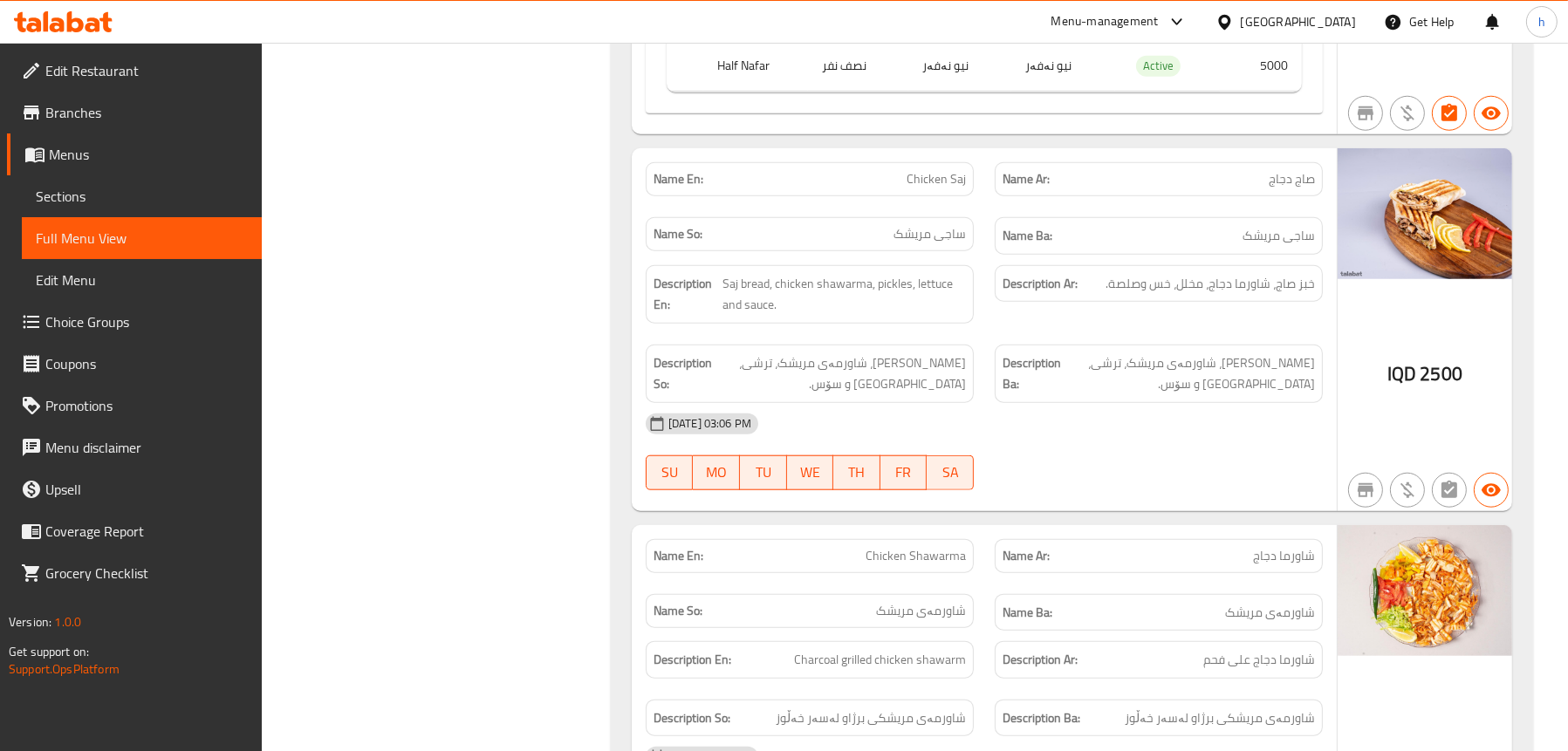
scroll to position [2529, 0]
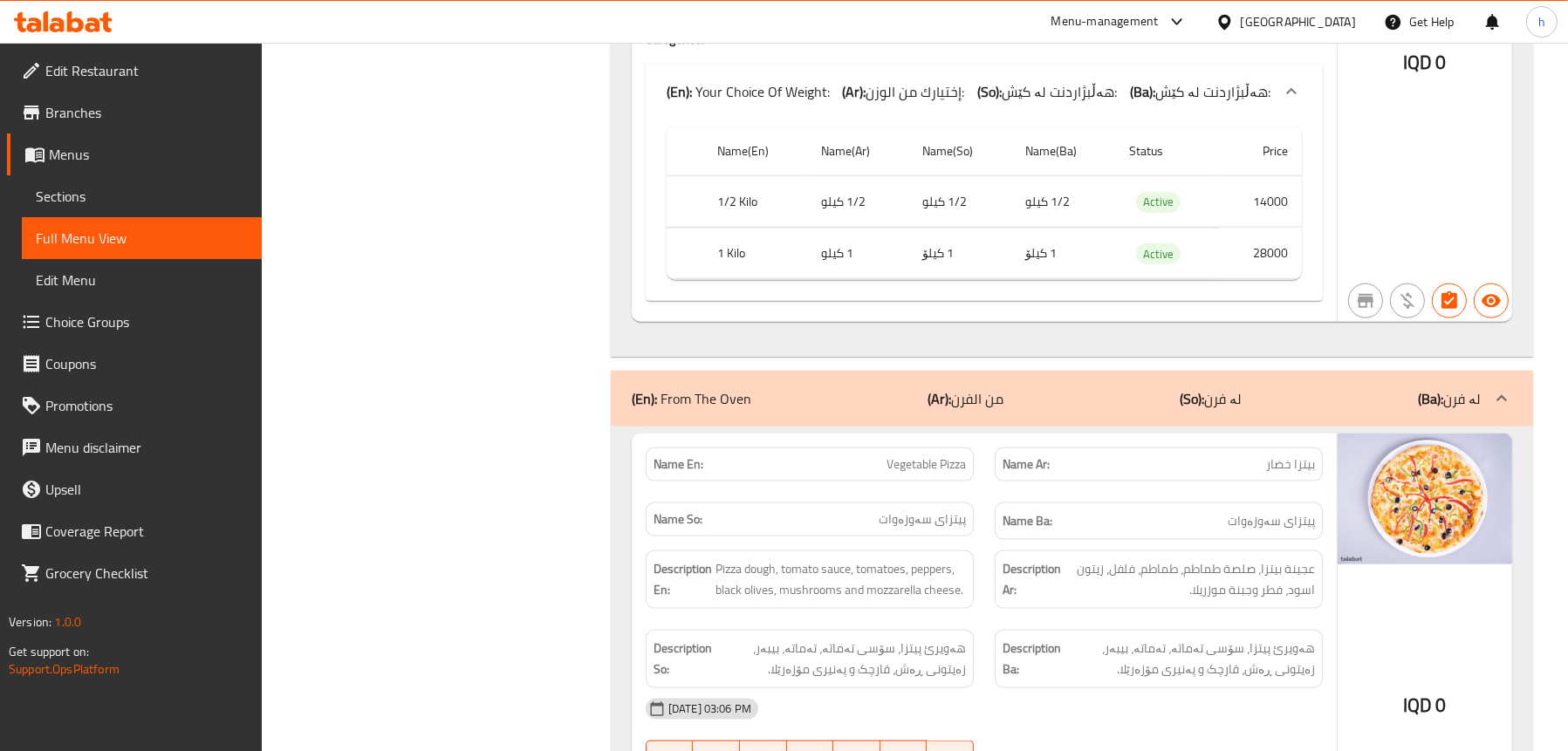
scroll to position [3227, 0]
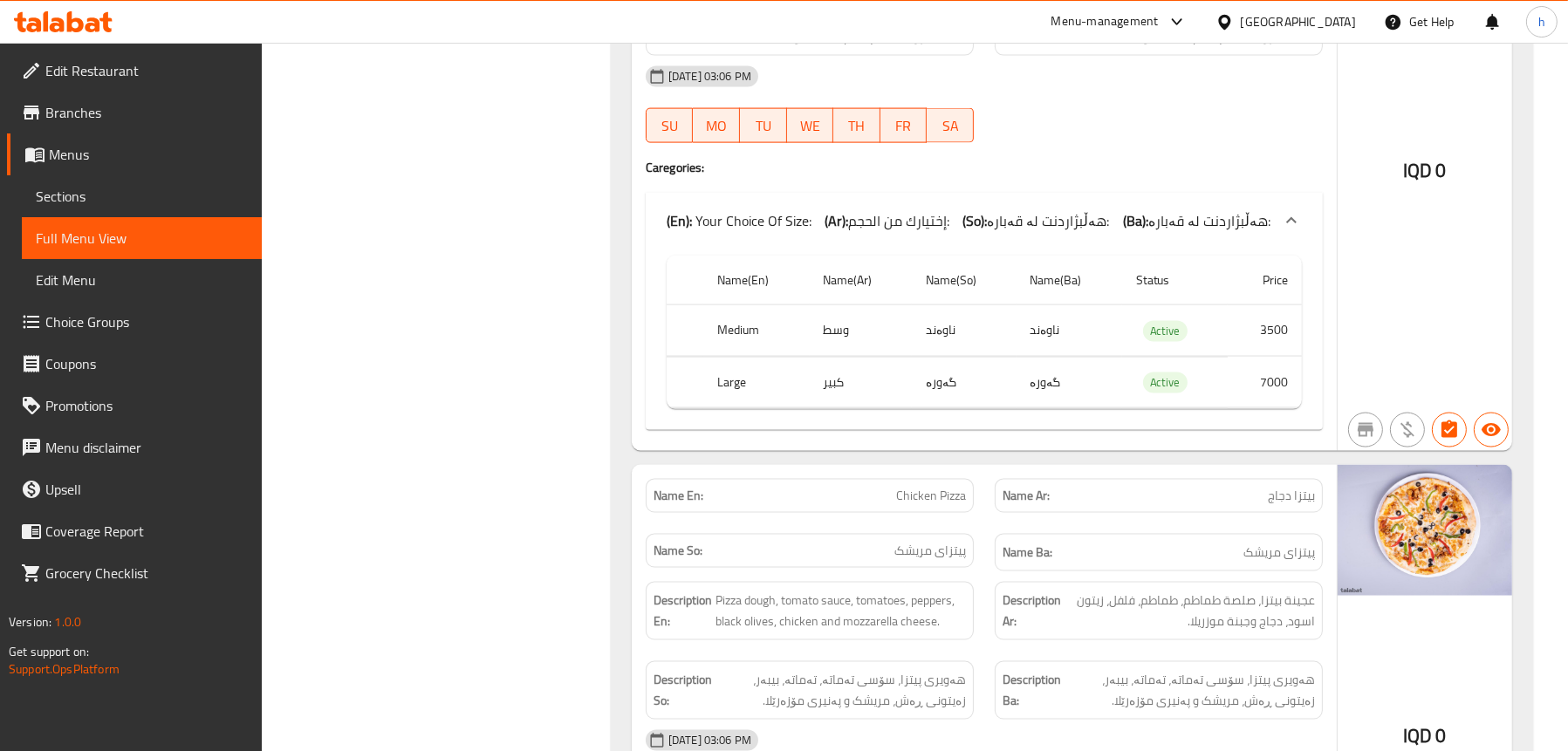
scroll to position [3837, 0]
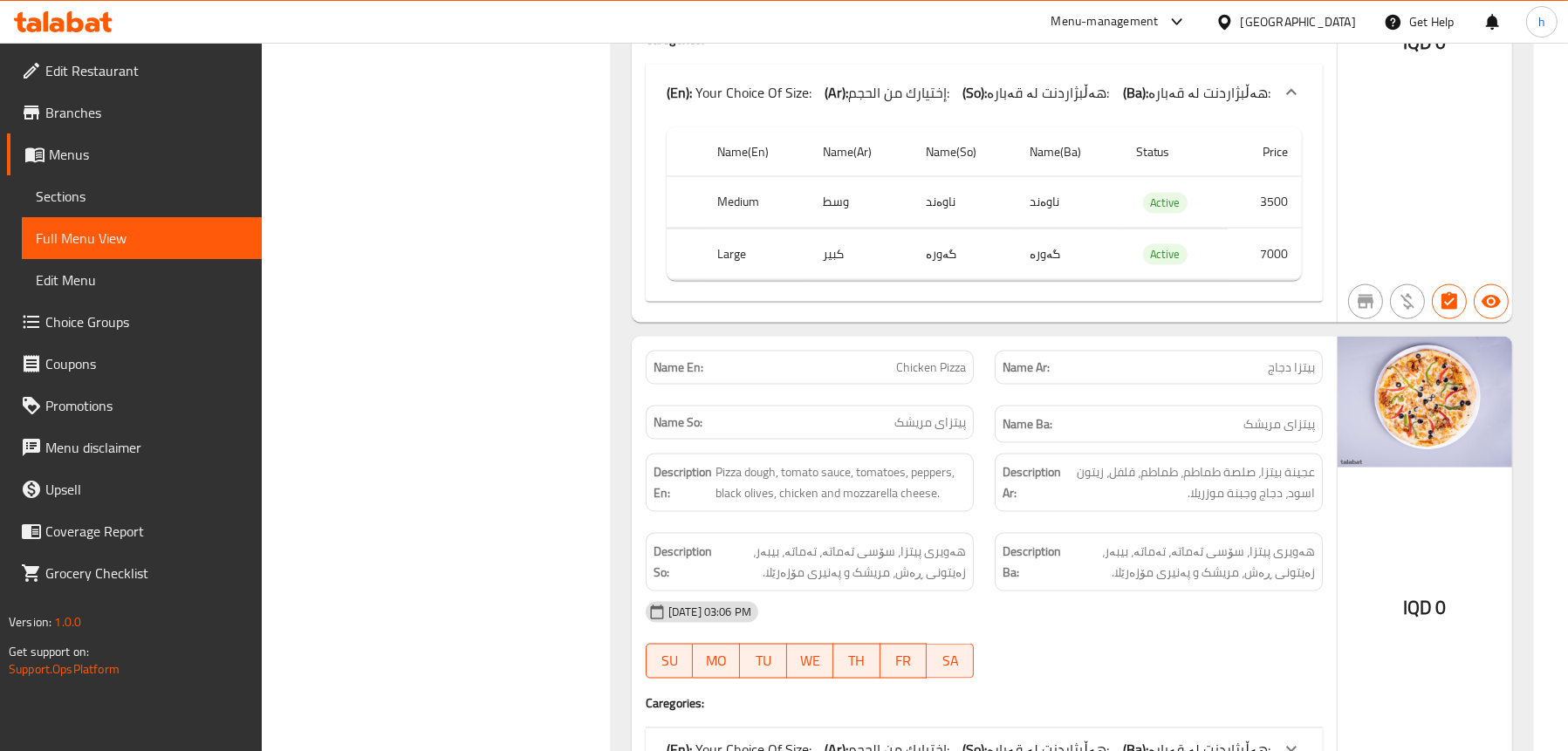
click at [563, 296] on div "Filter Branches Al Chef Restaurant, Branches Popular filters Free items Branch …" at bounding box center [443, 39] width 314 height 7306
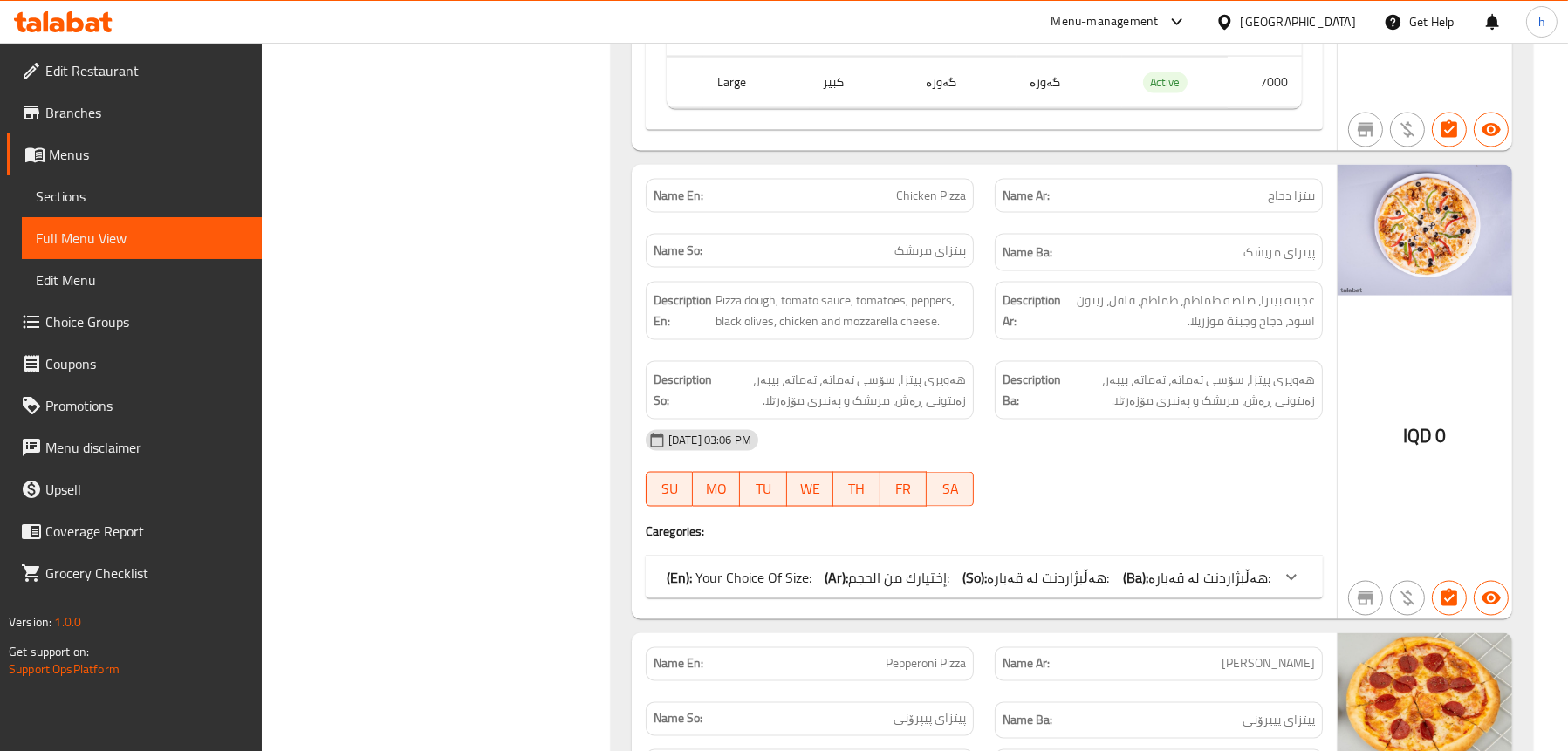
scroll to position [4011, 0]
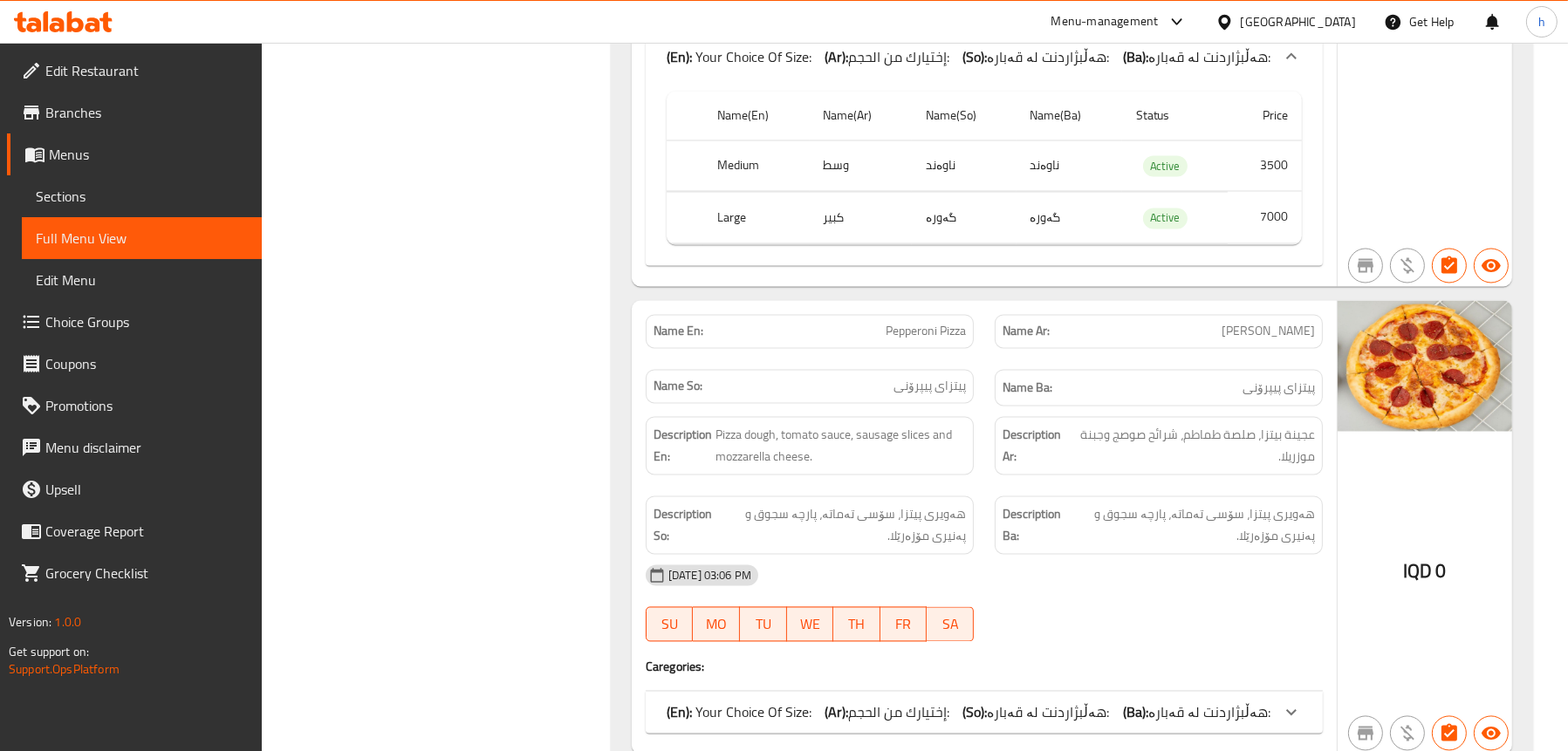
scroll to position [4709, 0]
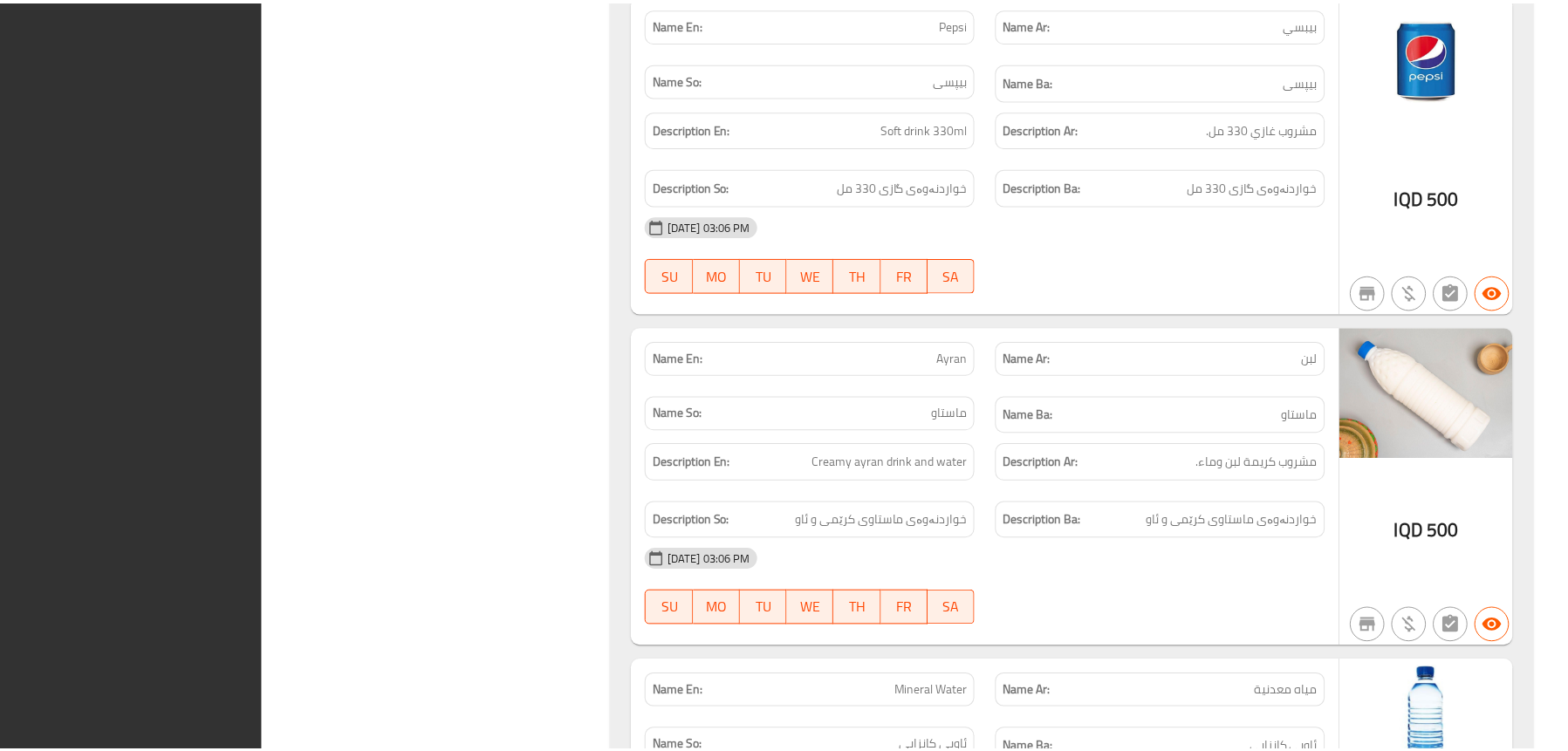
scroll to position [7121, 0]
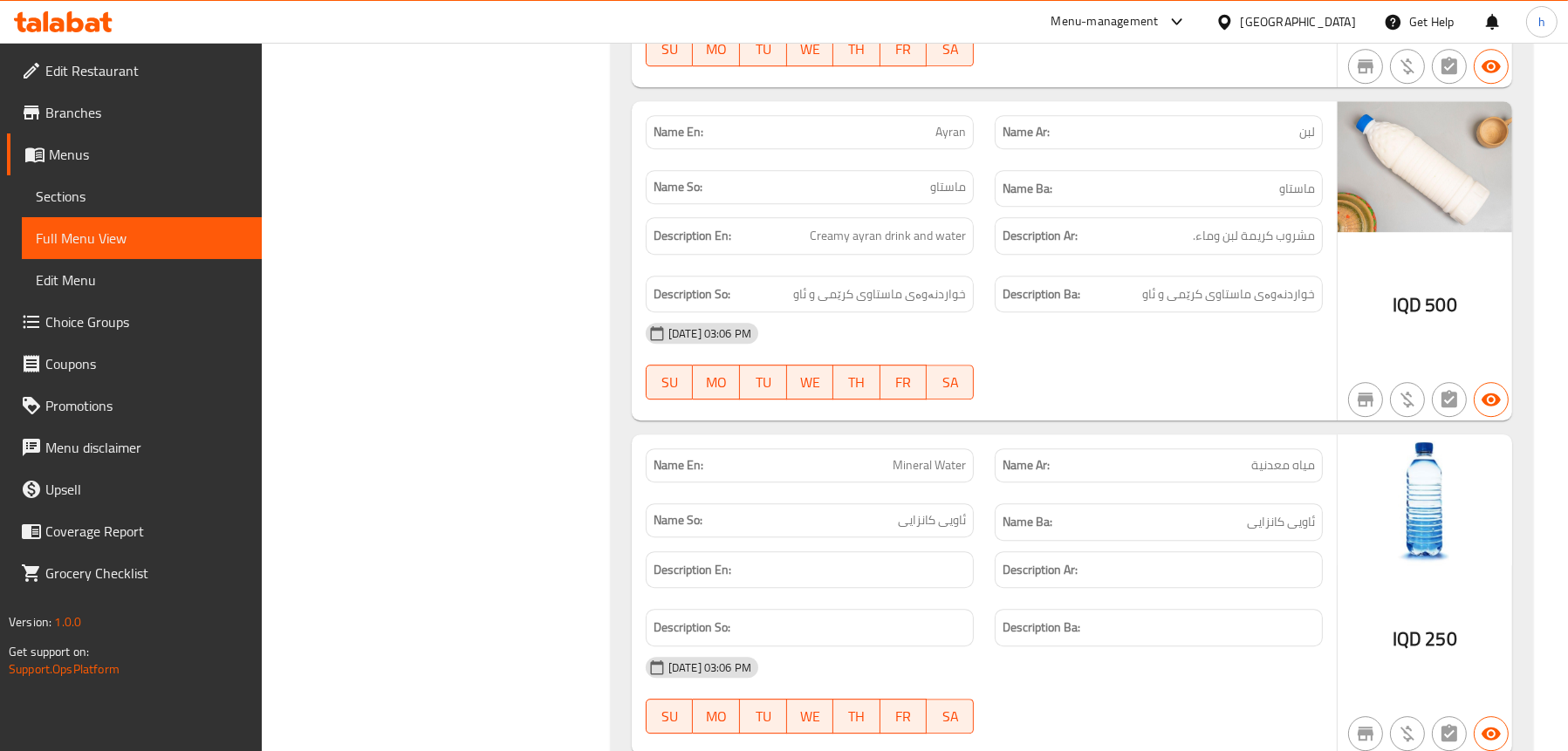
click at [65, 61] on span "Edit Restaurant" at bounding box center [146, 71] width 202 height 20
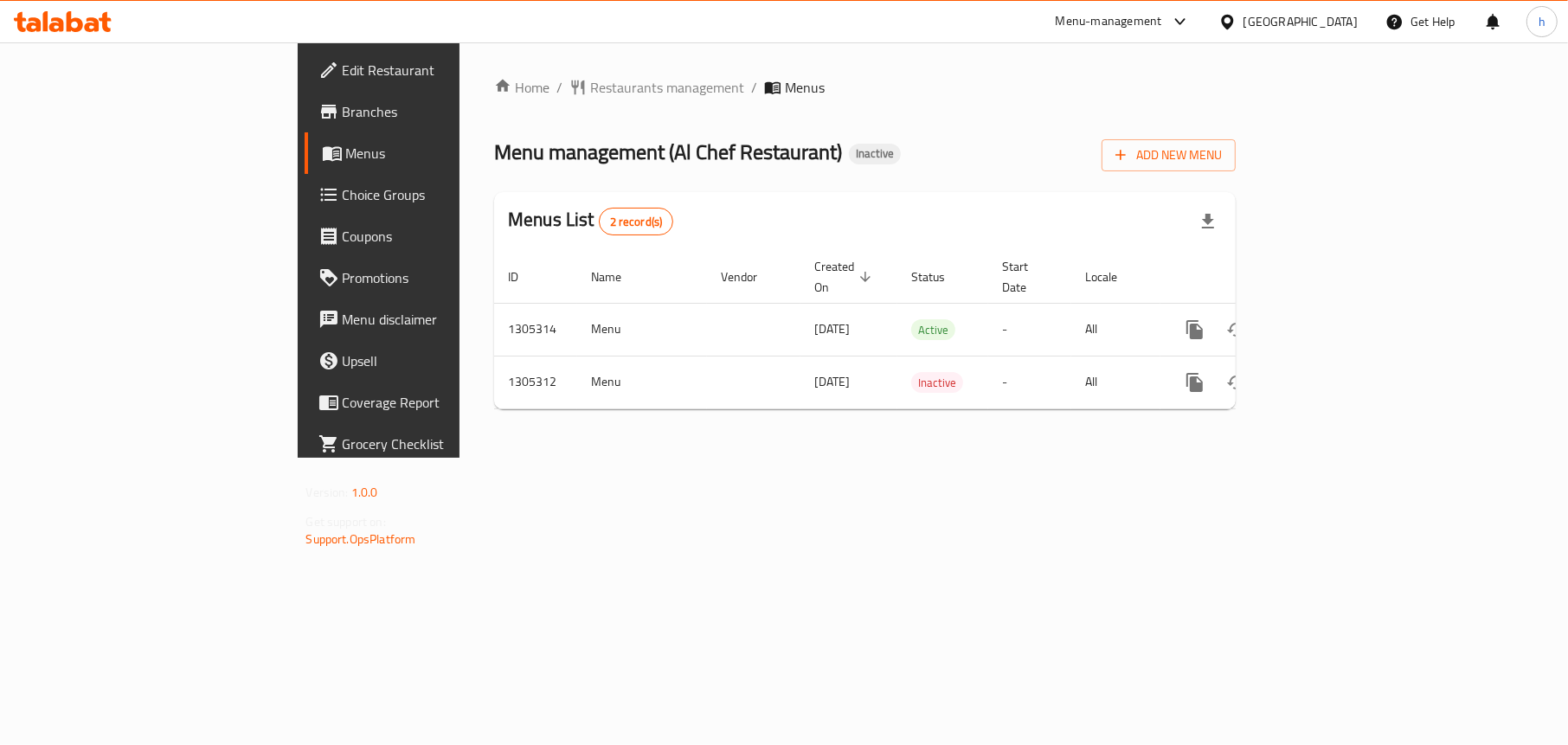
click at [346, 152] on span "Menus" at bounding box center [446, 153] width 200 height 20
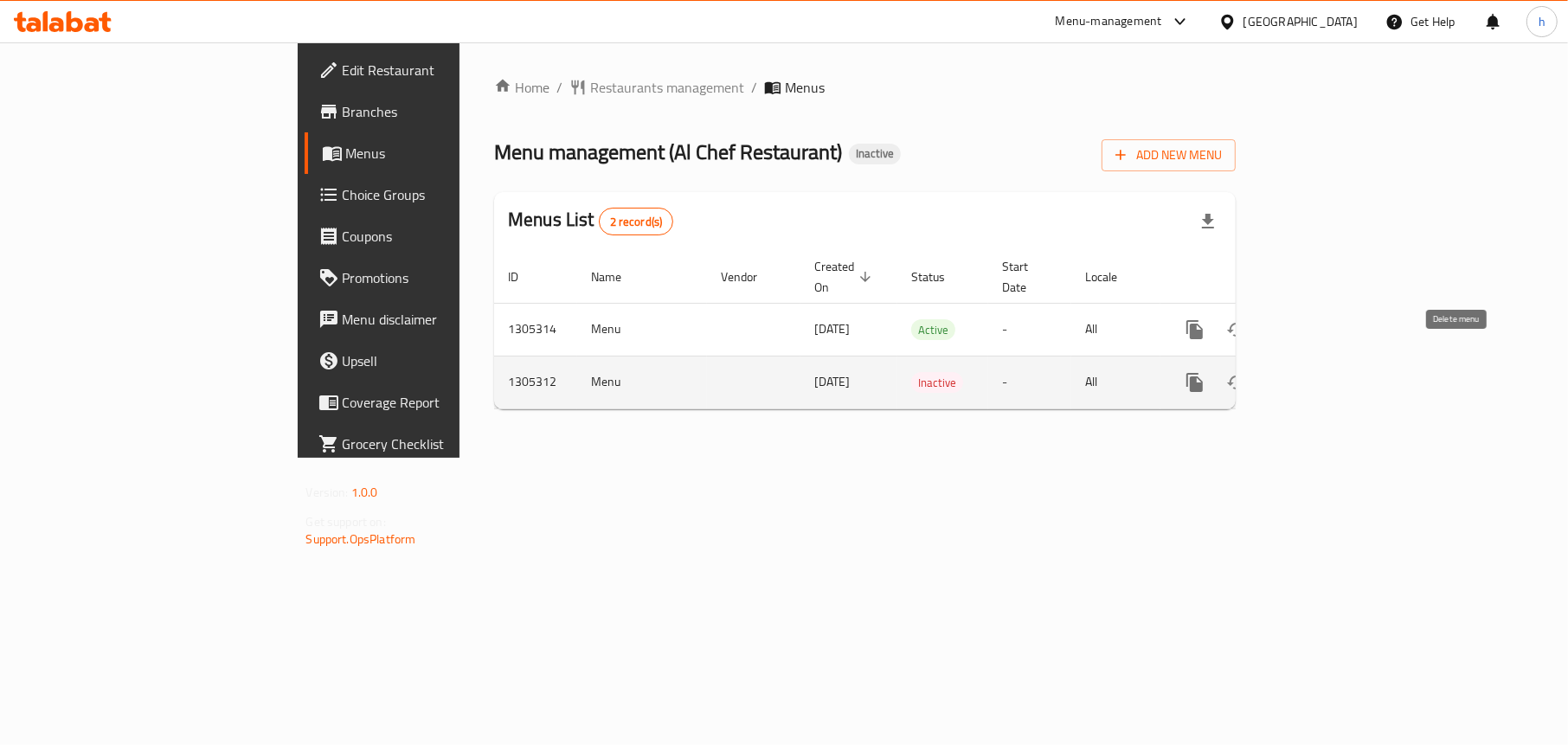
click at [1284, 374] on icon "enhanced table" at bounding box center [1278, 382] width 12 height 16
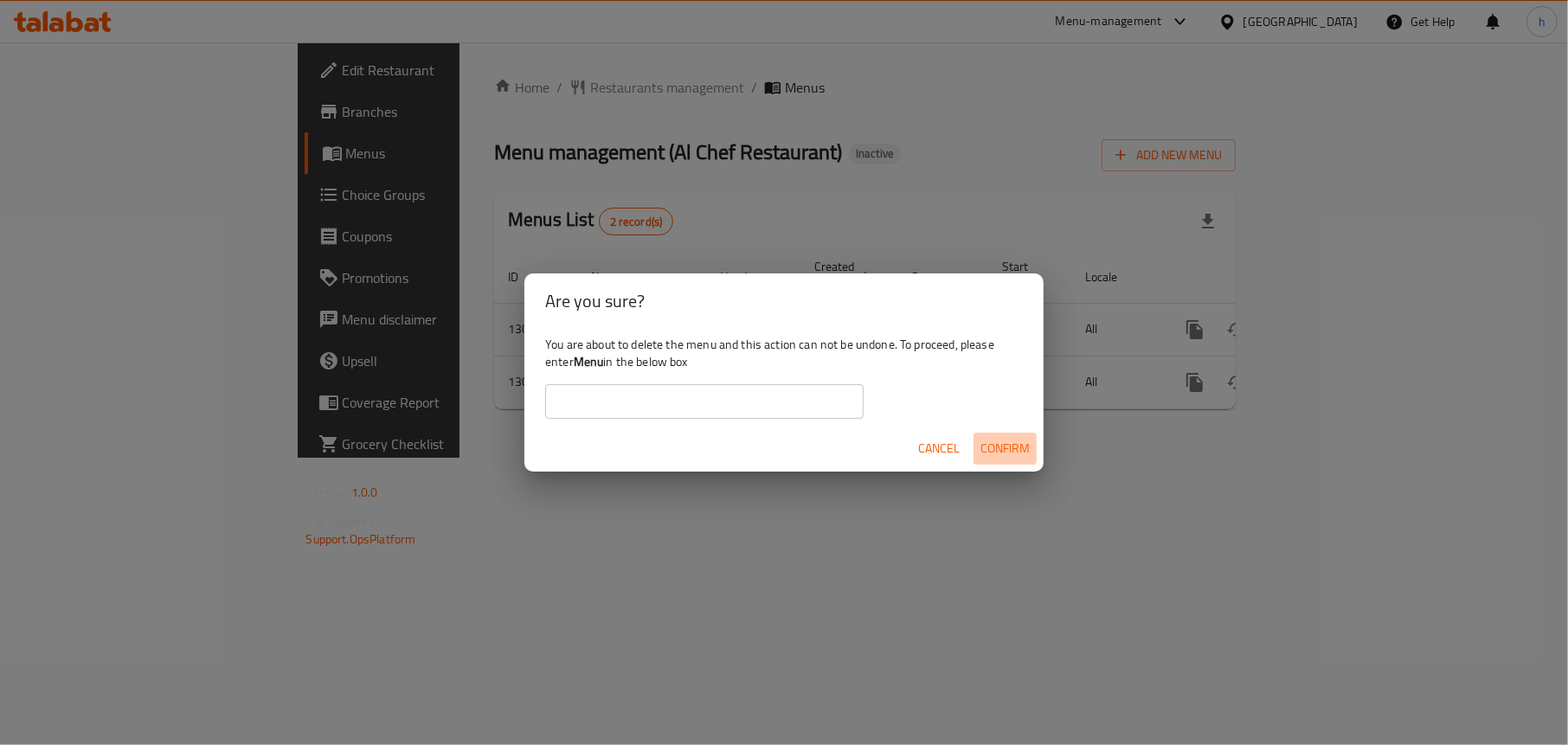
click at [1023, 451] on span "Confirm" at bounding box center [1004, 448] width 49 height 21
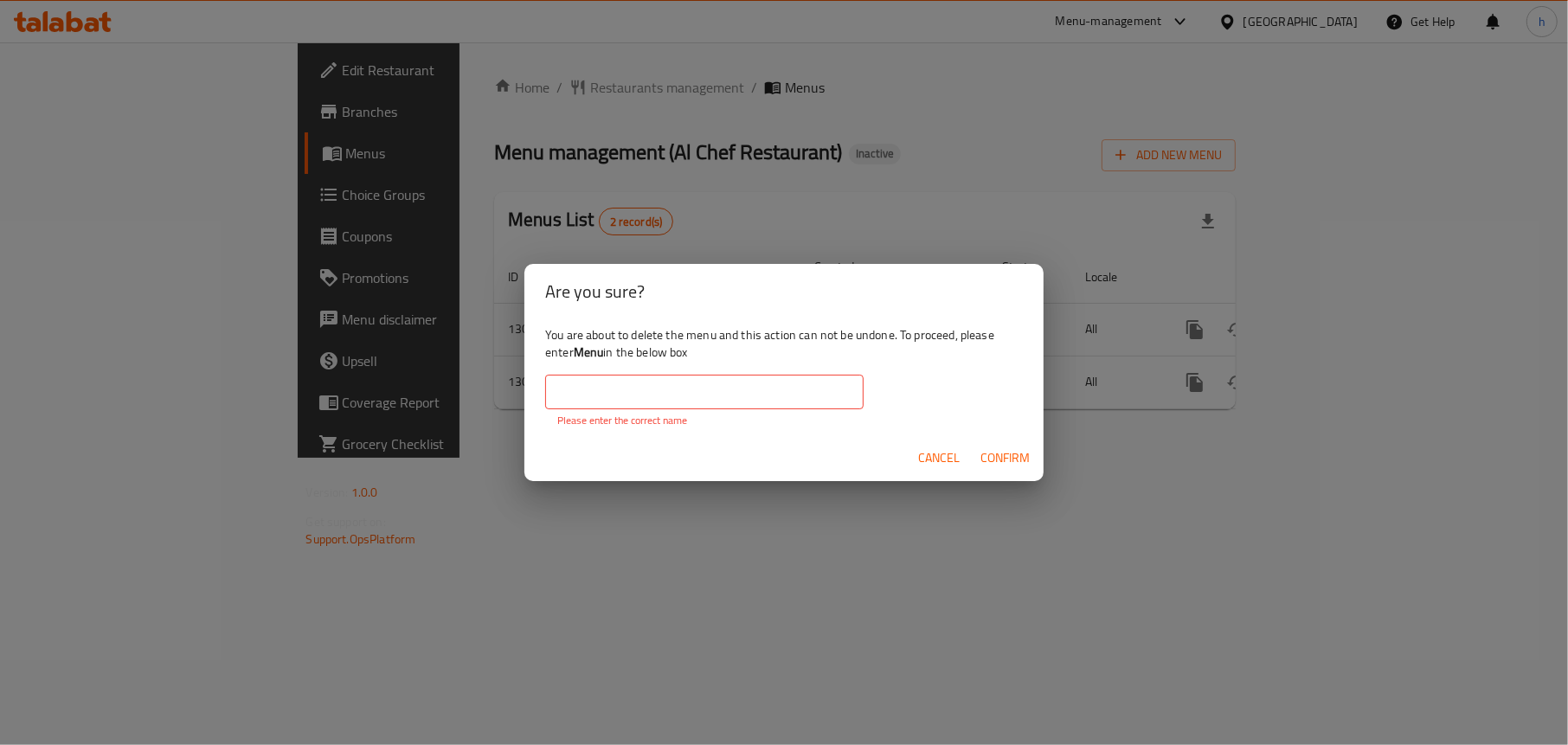
click at [747, 393] on input "text" at bounding box center [704, 391] width 318 height 34
click at [950, 458] on span "Cancel" at bounding box center [938, 458] width 42 height 21
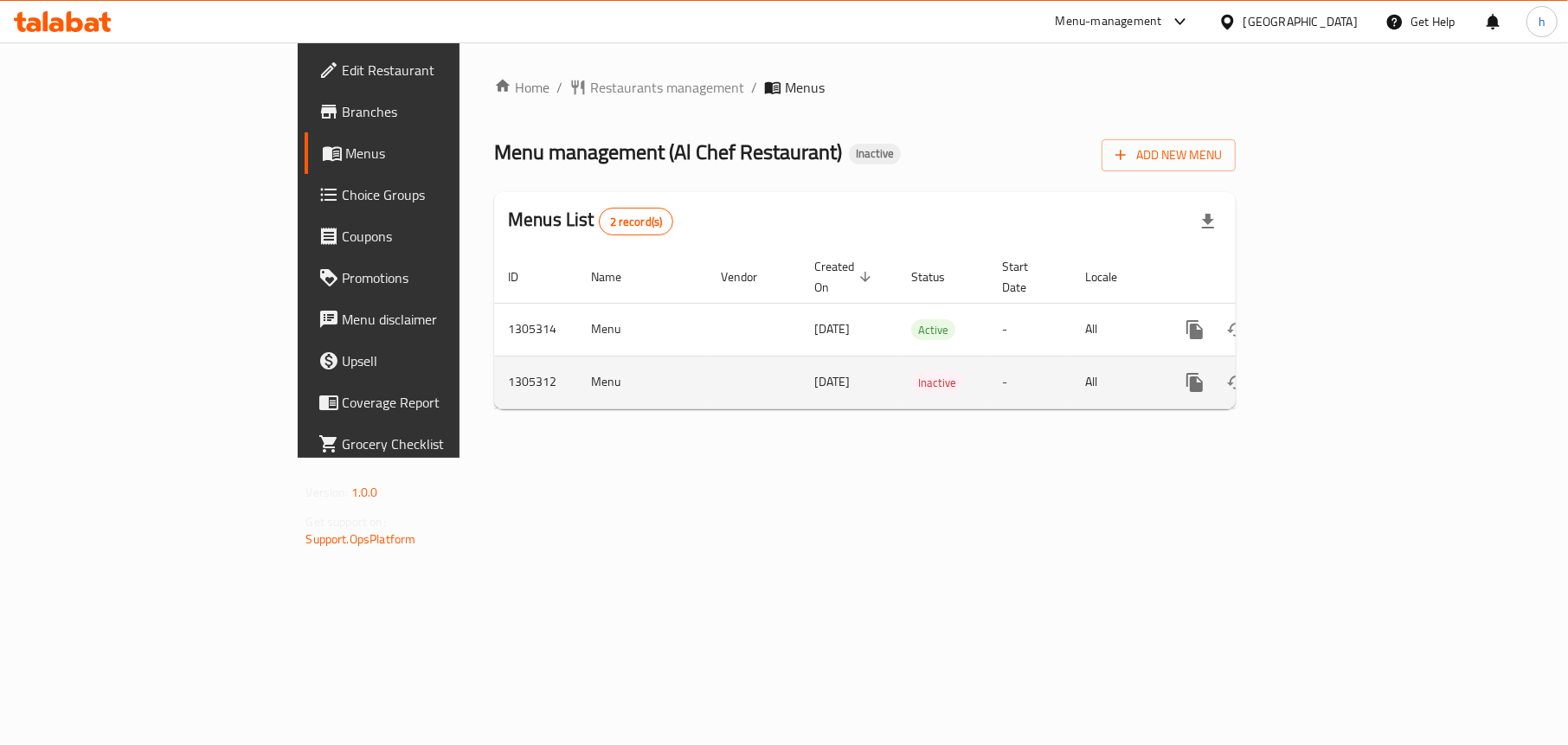
click at [577, 358] on td "Menu" at bounding box center [642, 382] width 129 height 53
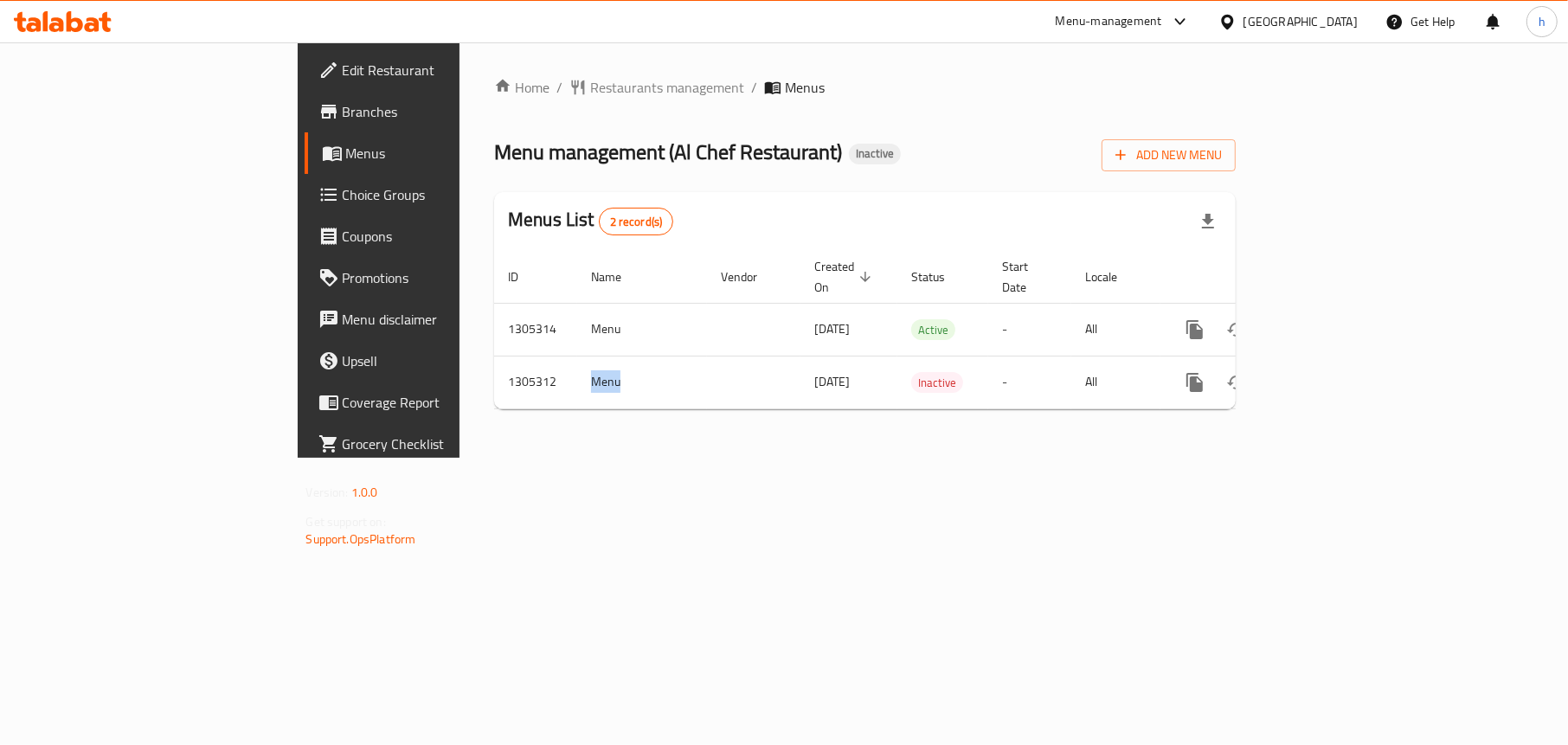
copy td "Menu"
click at [896, 425] on div "Home / Restaurants management / Menus Menu management ( Al Chef Restaurant ) In…" at bounding box center [864, 250] width 811 height 415
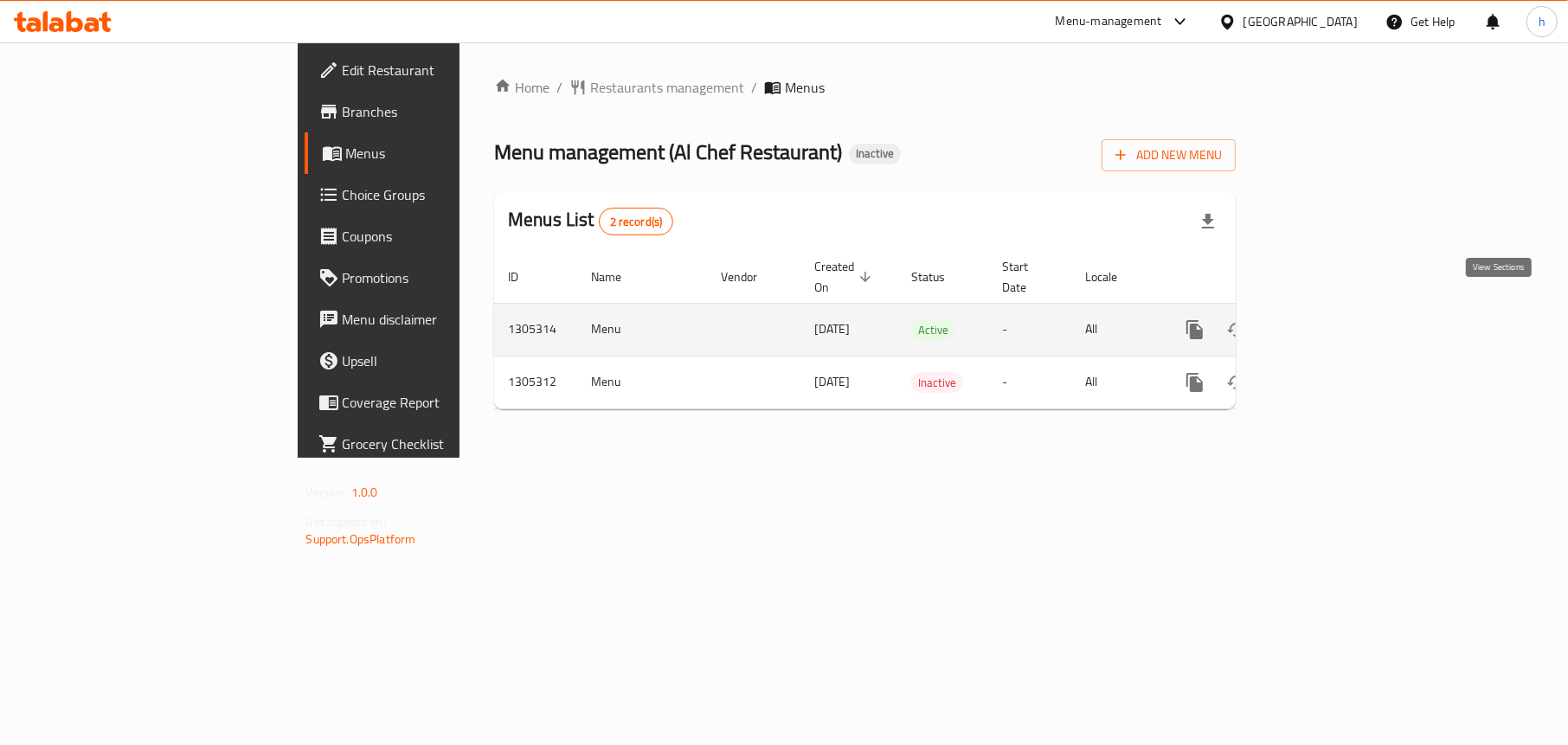
click at [1330, 319] on icon "enhanced table" at bounding box center [1319, 329] width 20 height 20
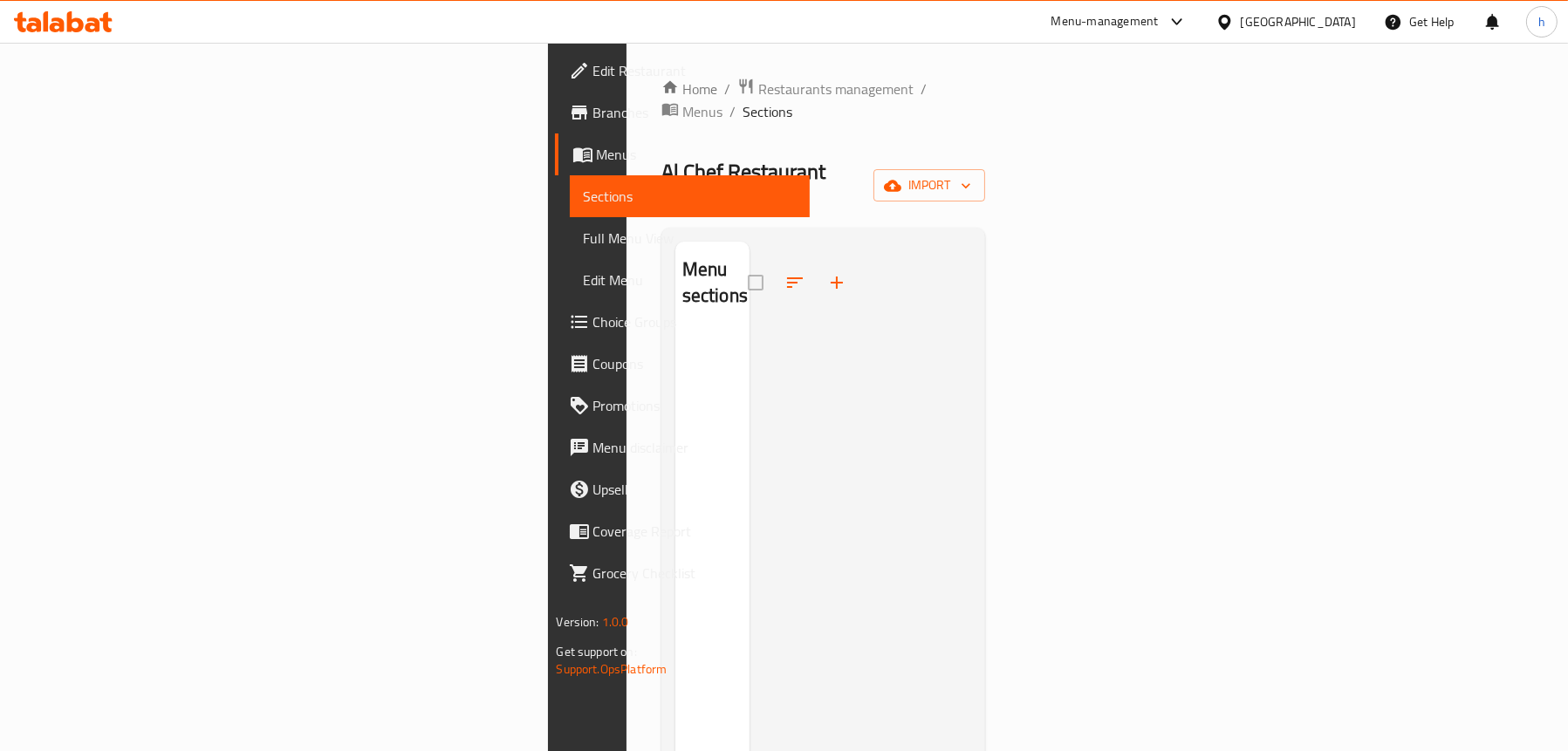
click at [584, 232] on span "Full Menu View" at bounding box center [689, 238] width 212 height 20
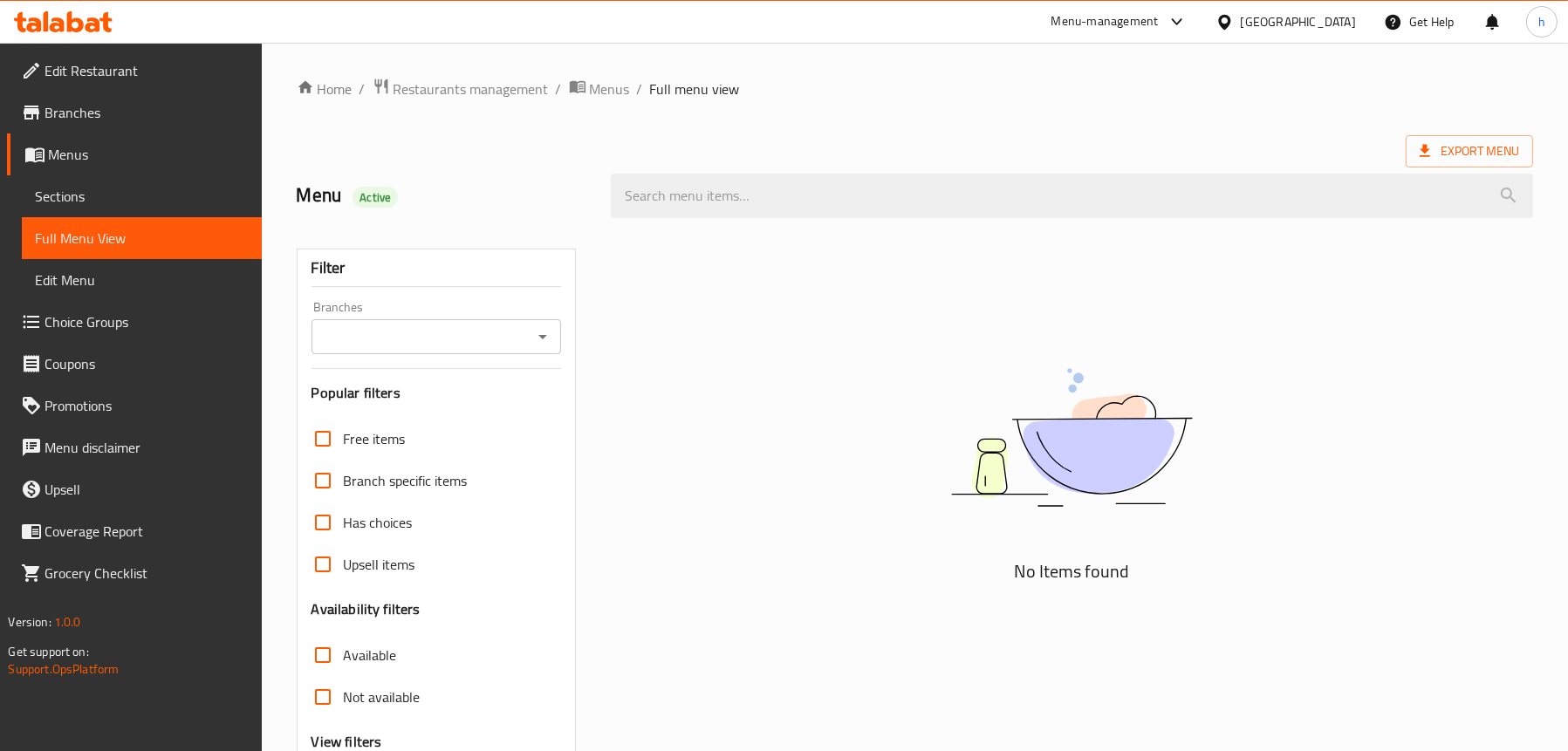
click at [562, 343] on div "Filter Branches Branches Popular filters Free items Branch specific items Has c…" at bounding box center [435, 571] width 279 height 645
click at [159, 199] on span "Sections" at bounding box center [141, 196] width 212 height 20
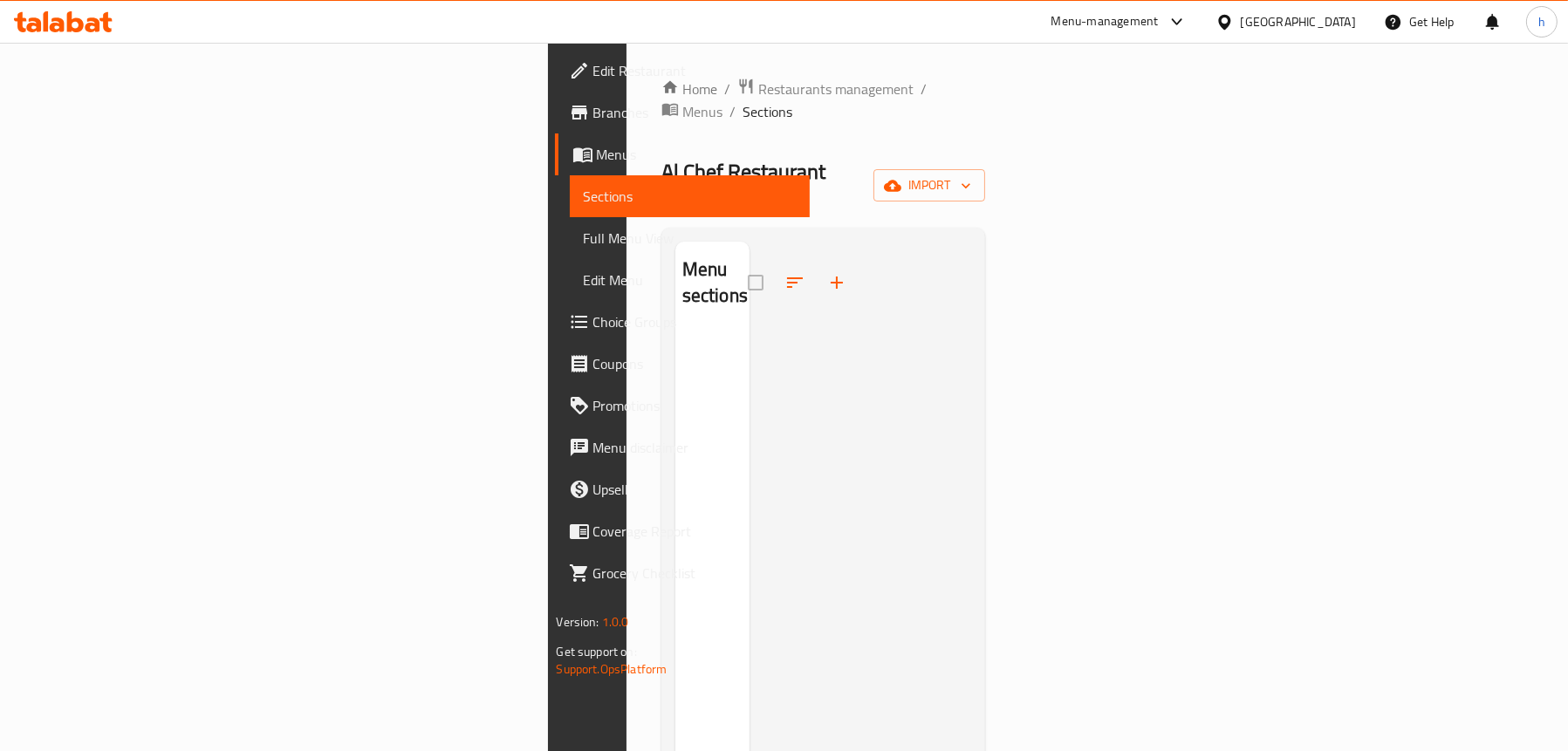
click at [597, 157] on span "Menus" at bounding box center [695, 154] width 199 height 20
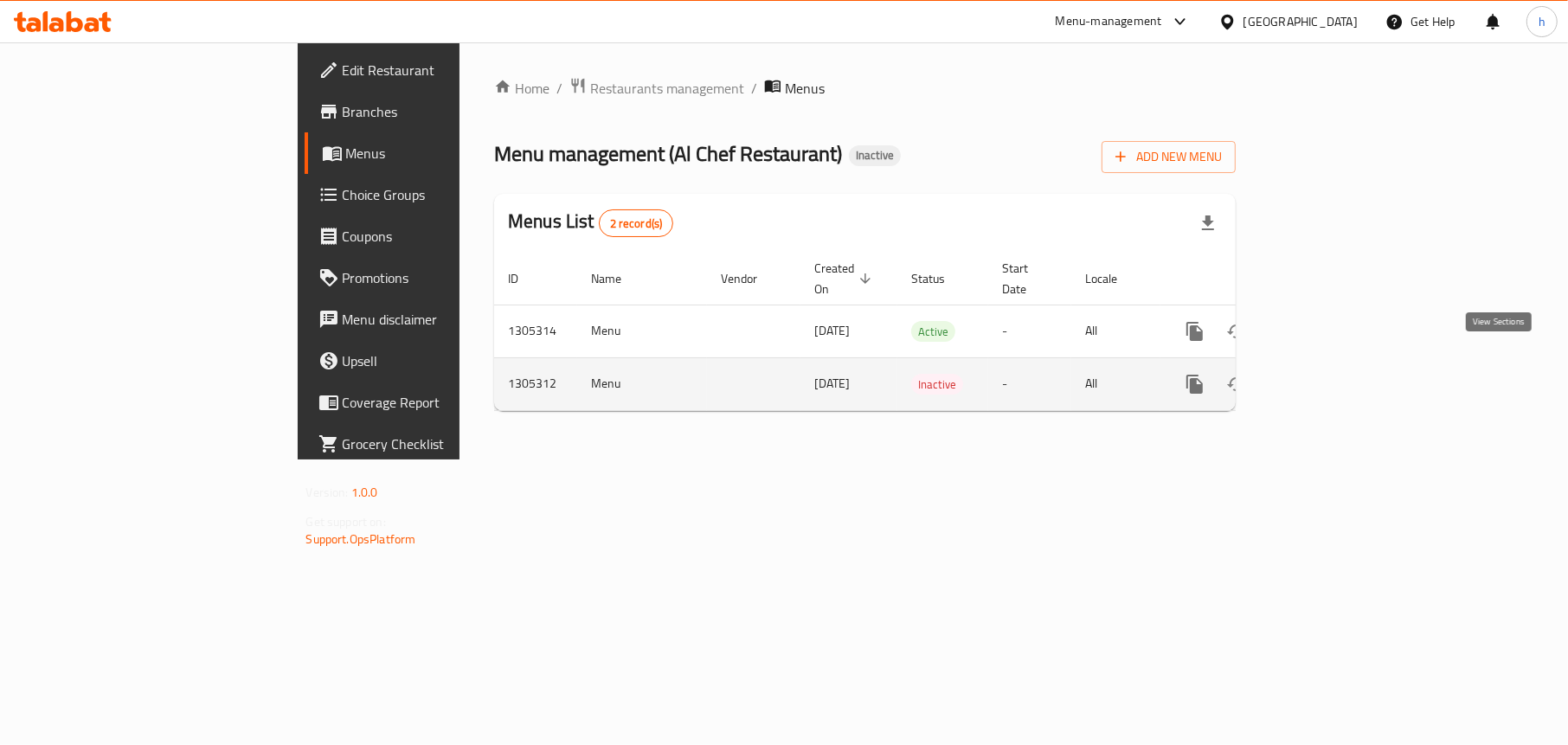
click at [1330, 373] on icon "enhanced table" at bounding box center [1319, 384] width 20 height 20
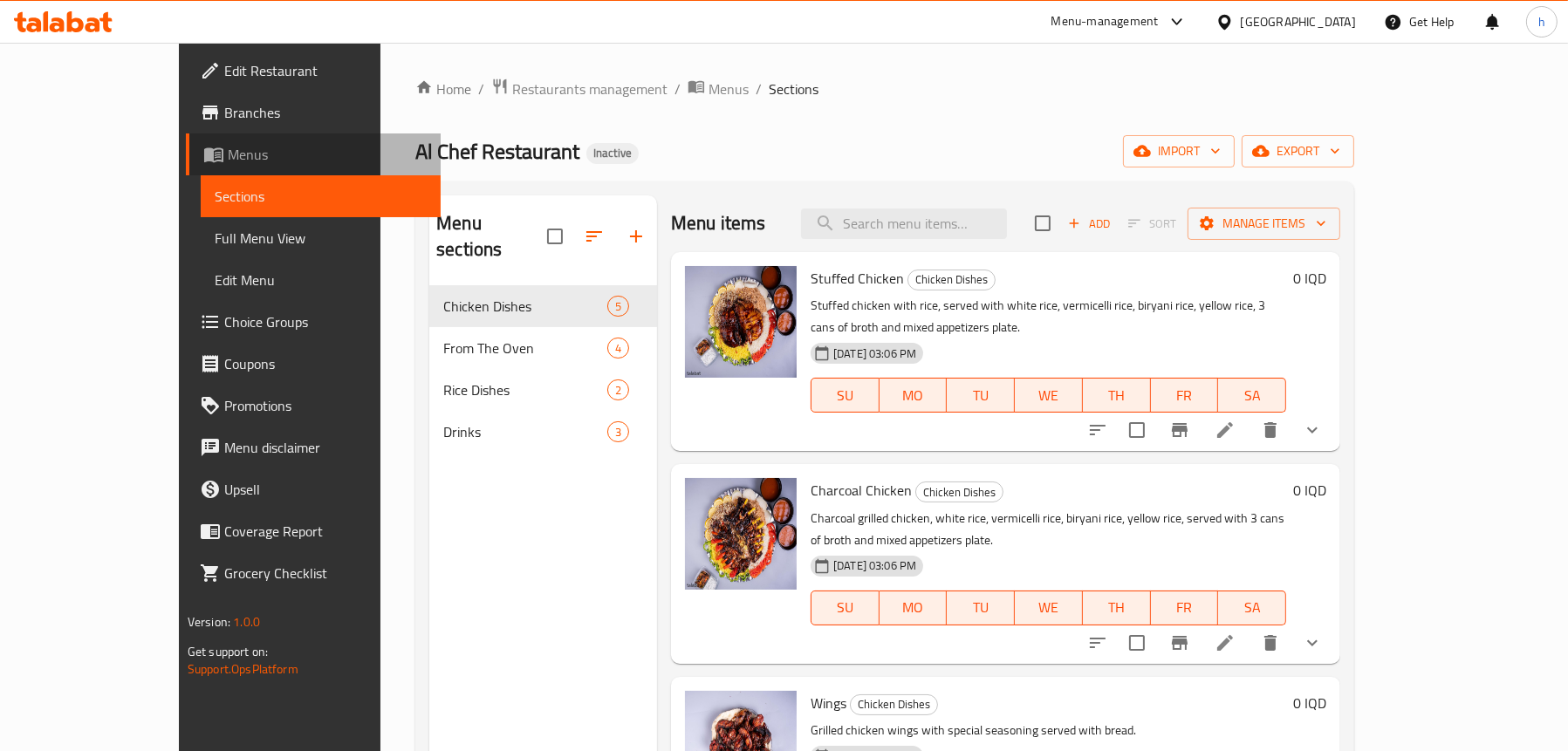
click at [227, 158] on span "Menus" at bounding box center [326, 154] width 199 height 20
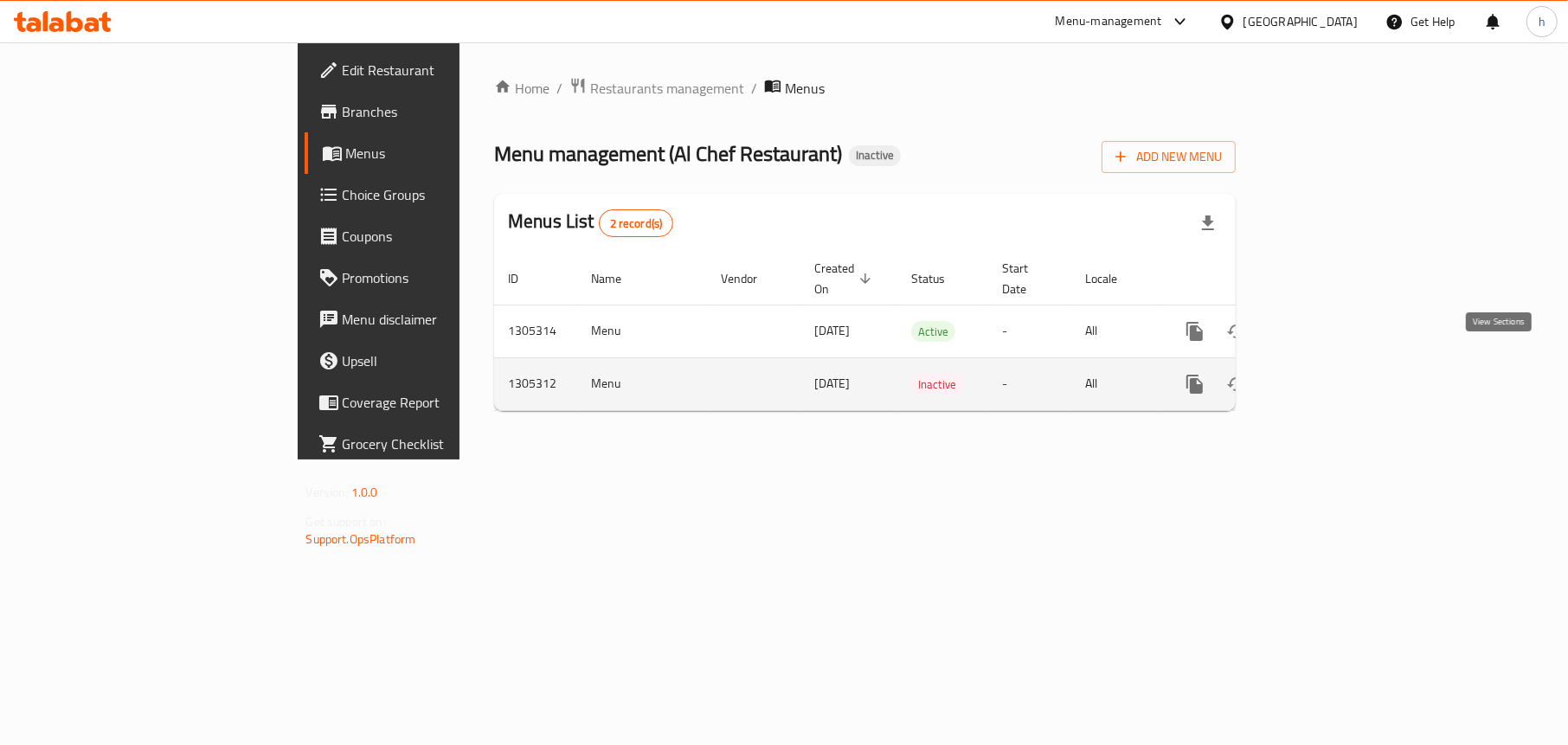
click at [1330, 373] on icon "enhanced table" at bounding box center [1319, 384] width 20 height 20
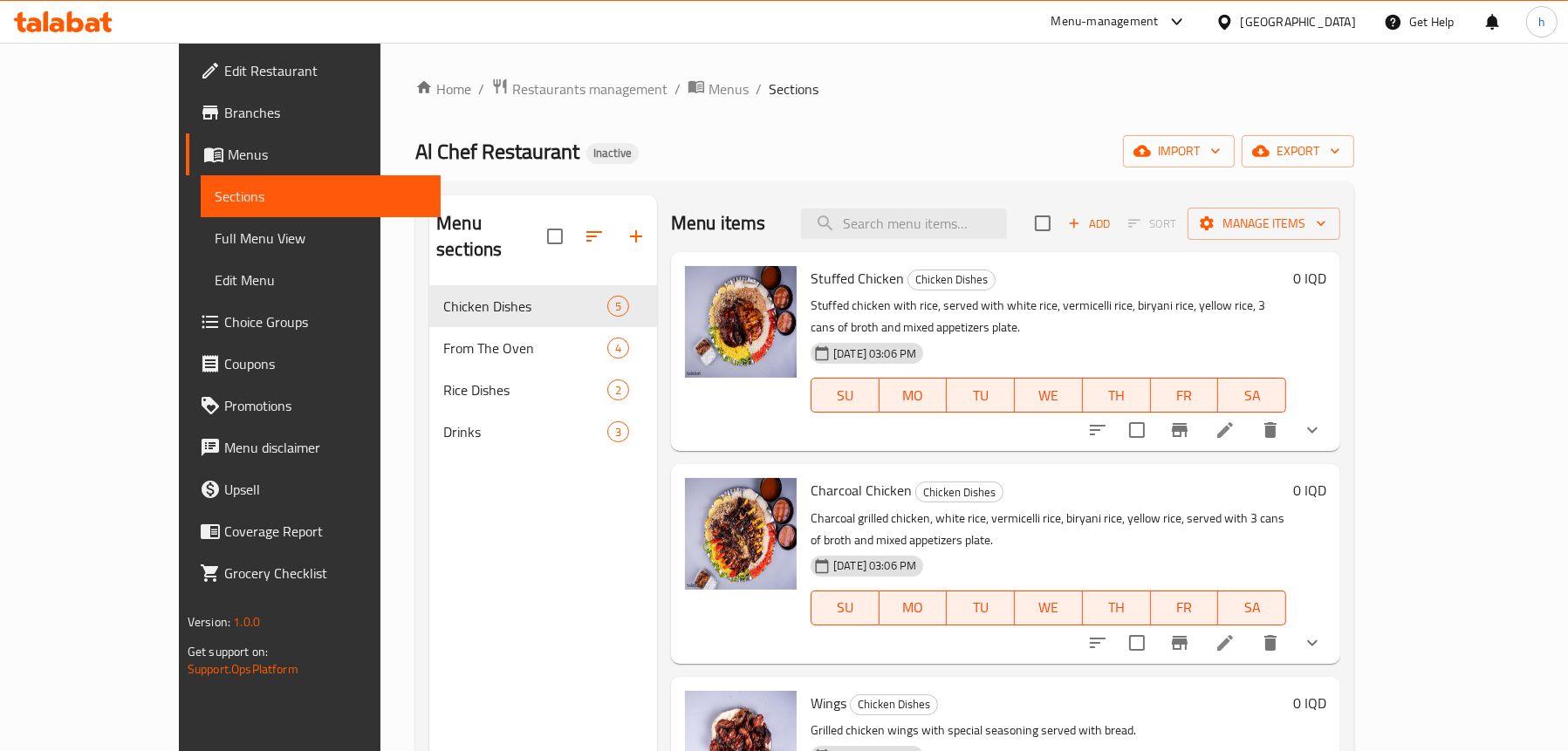
click at [227, 162] on span "Menus" at bounding box center [326, 154] width 199 height 20
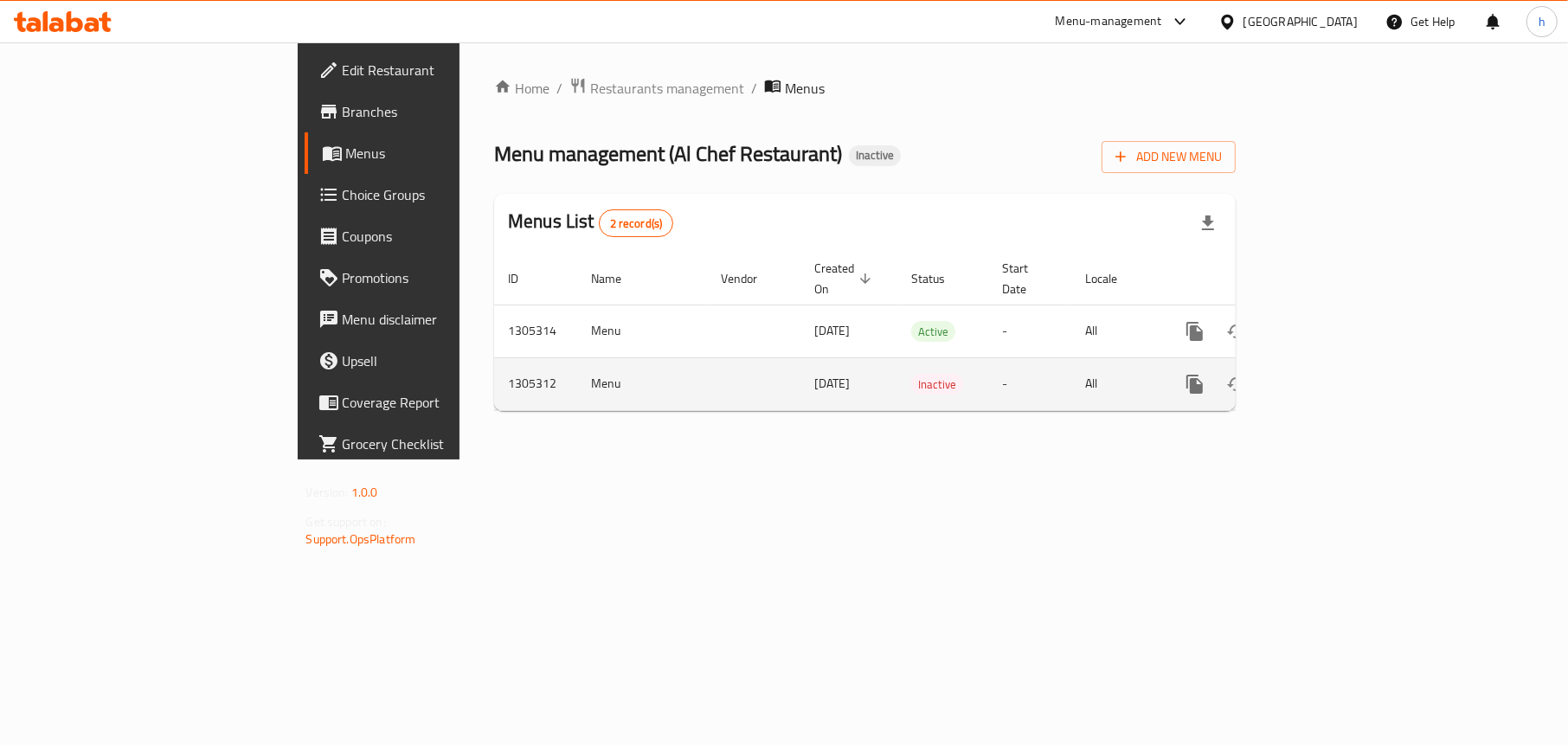
click at [801, 363] on td "[DATE]" at bounding box center [849, 384] width 97 height 53
click at [1246, 377] on icon "enhanced table" at bounding box center [1236, 384] width 19 height 14
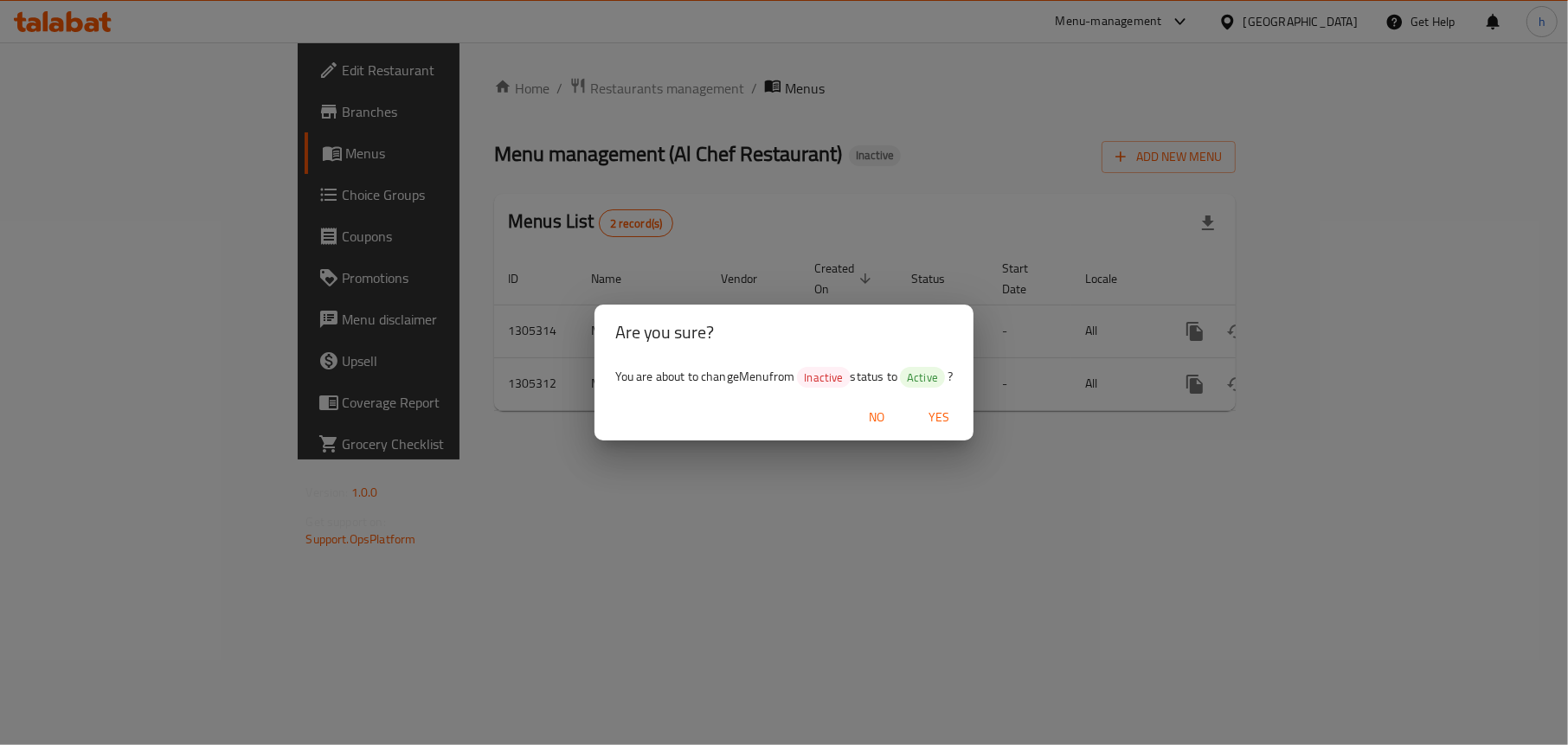
click at [952, 413] on span "Yes" at bounding box center [938, 417] width 42 height 21
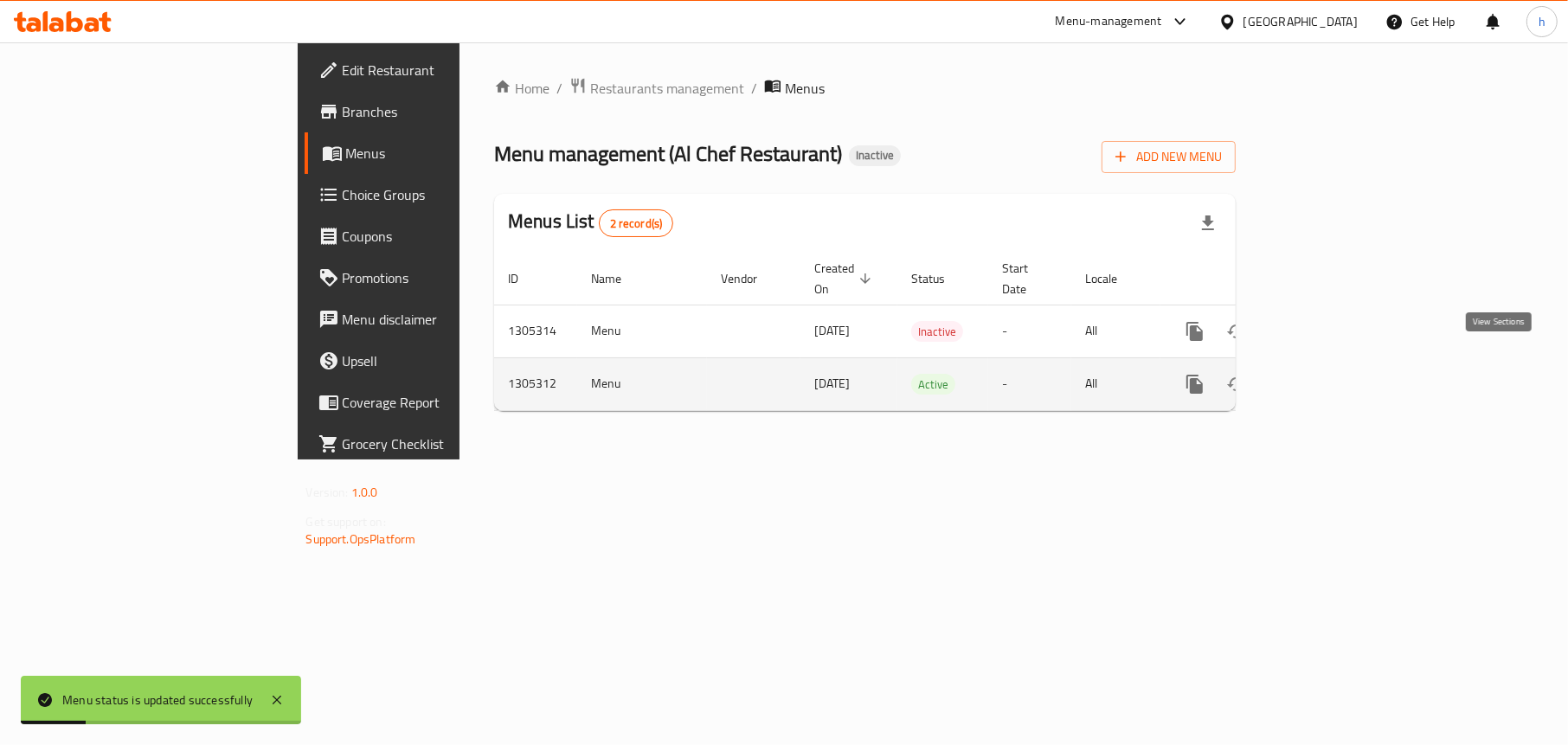
click at [1330, 373] on icon "enhanced table" at bounding box center [1319, 384] width 20 height 20
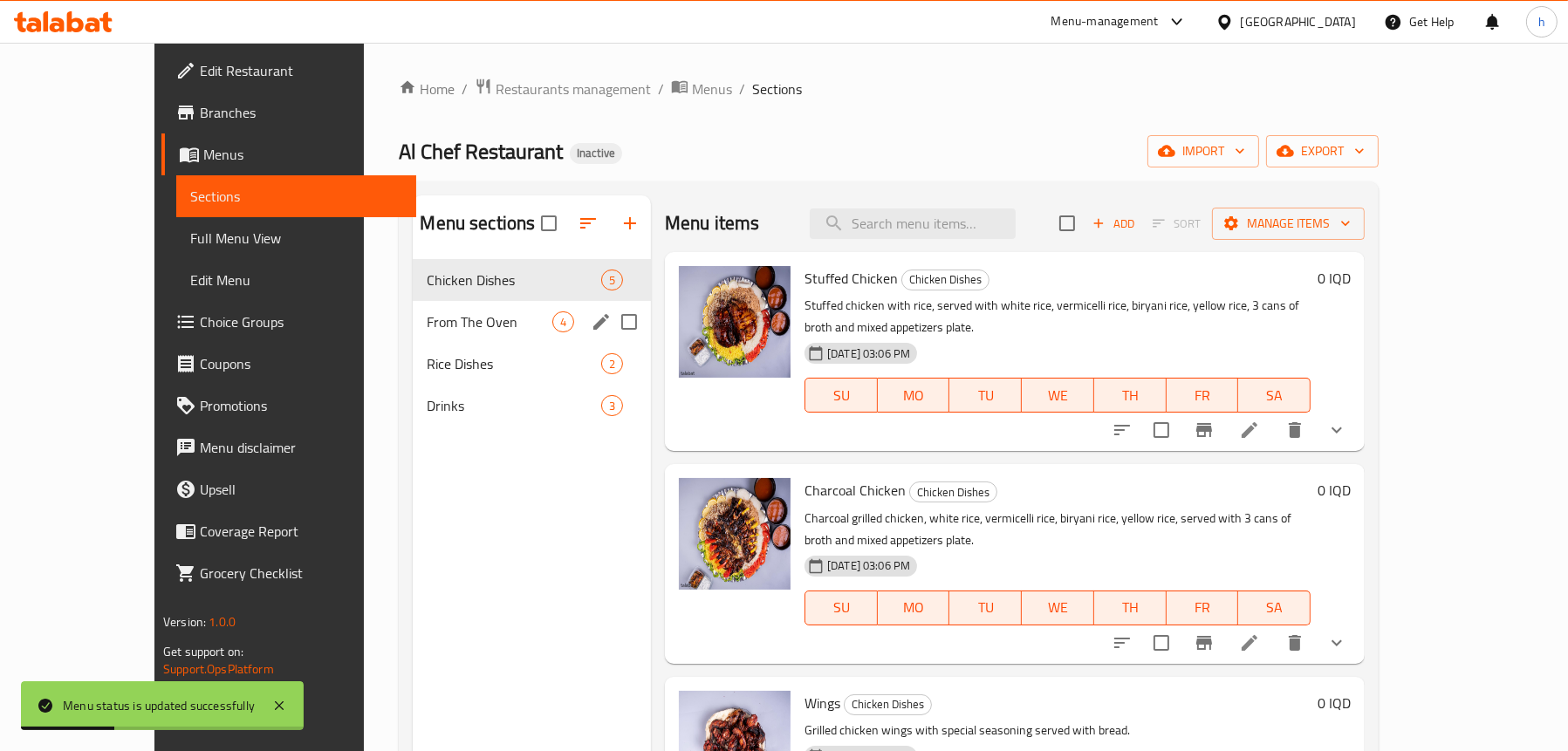
click at [457, 317] on span "From The Oven" at bounding box center [489, 321] width 126 height 20
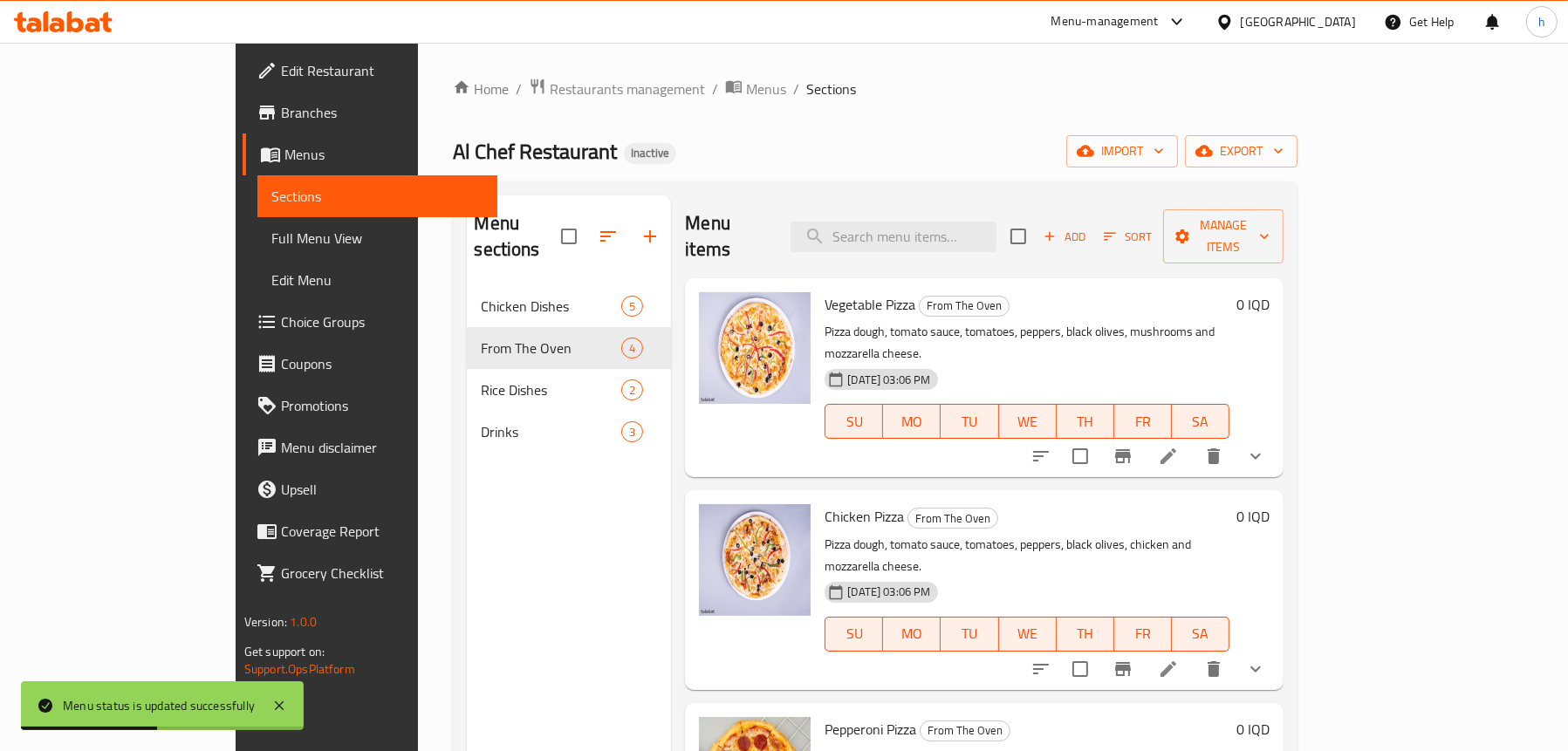
click at [284, 158] on span "Menus" at bounding box center [383, 154] width 199 height 20
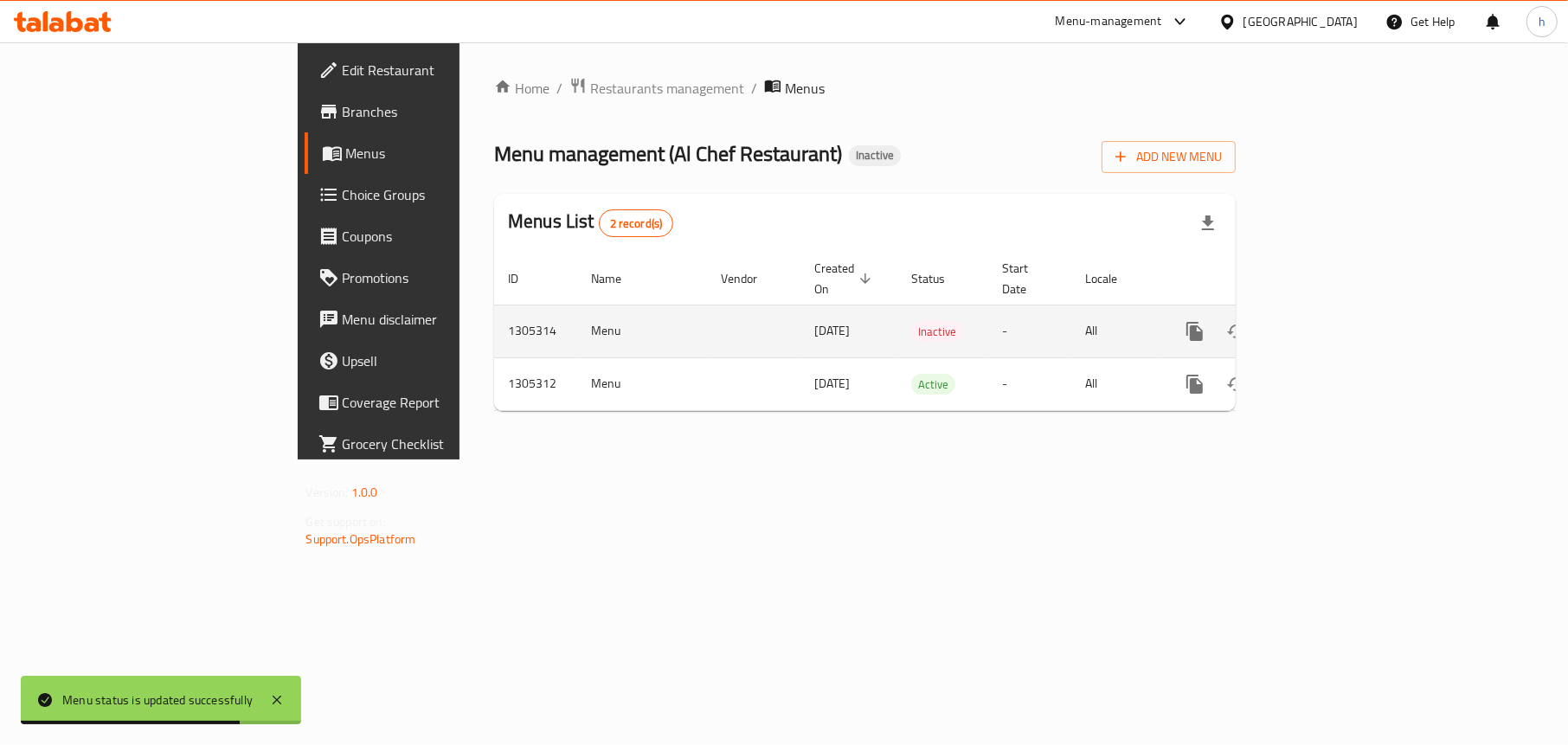
click at [577, 304] on td "Menu" at bounding box center [642, 330] width 129 height 53
click at [577, 307] on td "Menu" at bounding box center [642, 330] width 129 height 53
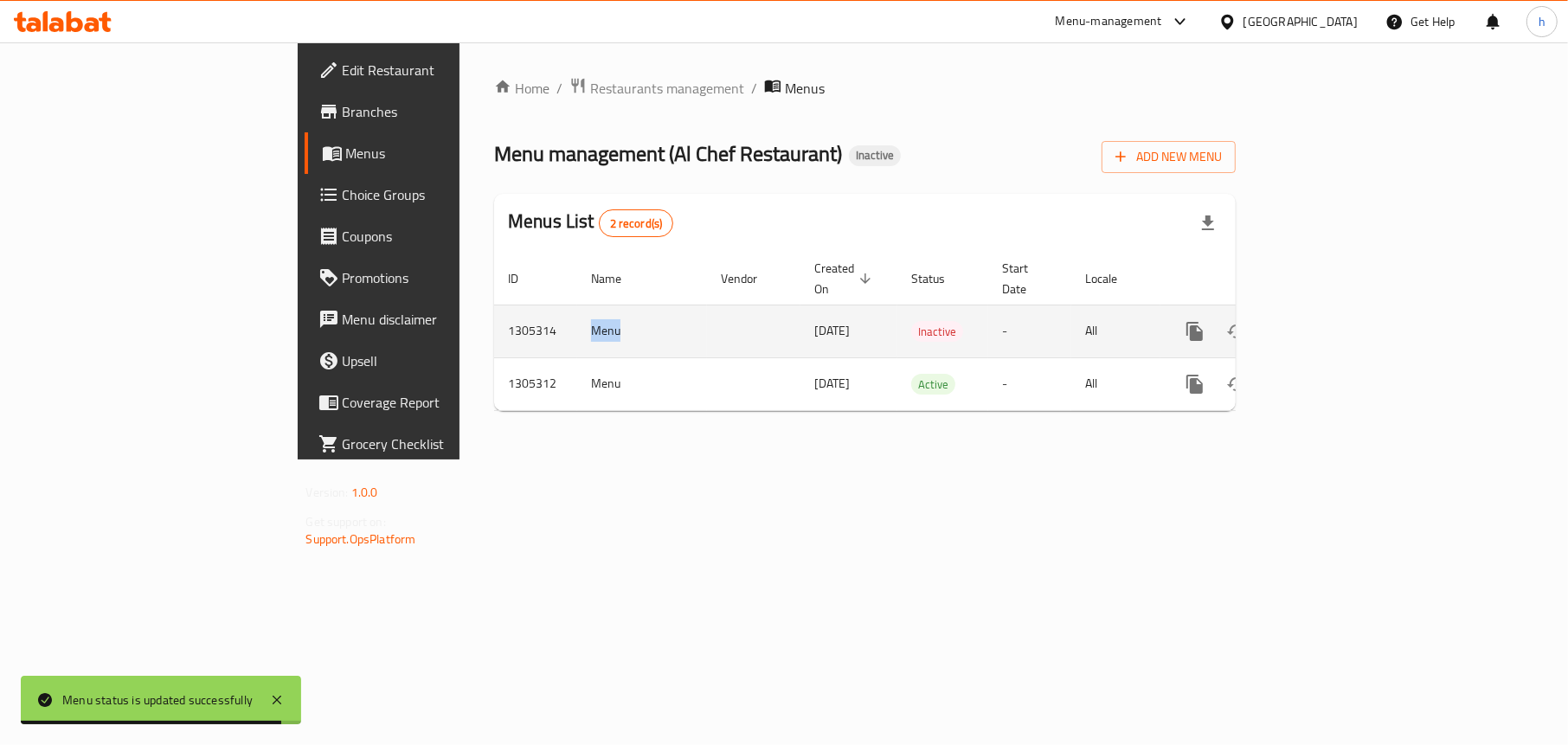
click at [577, 307] on td "Menu" at bounding box center [642, 330] width 129 height 53
copy td "Menu"
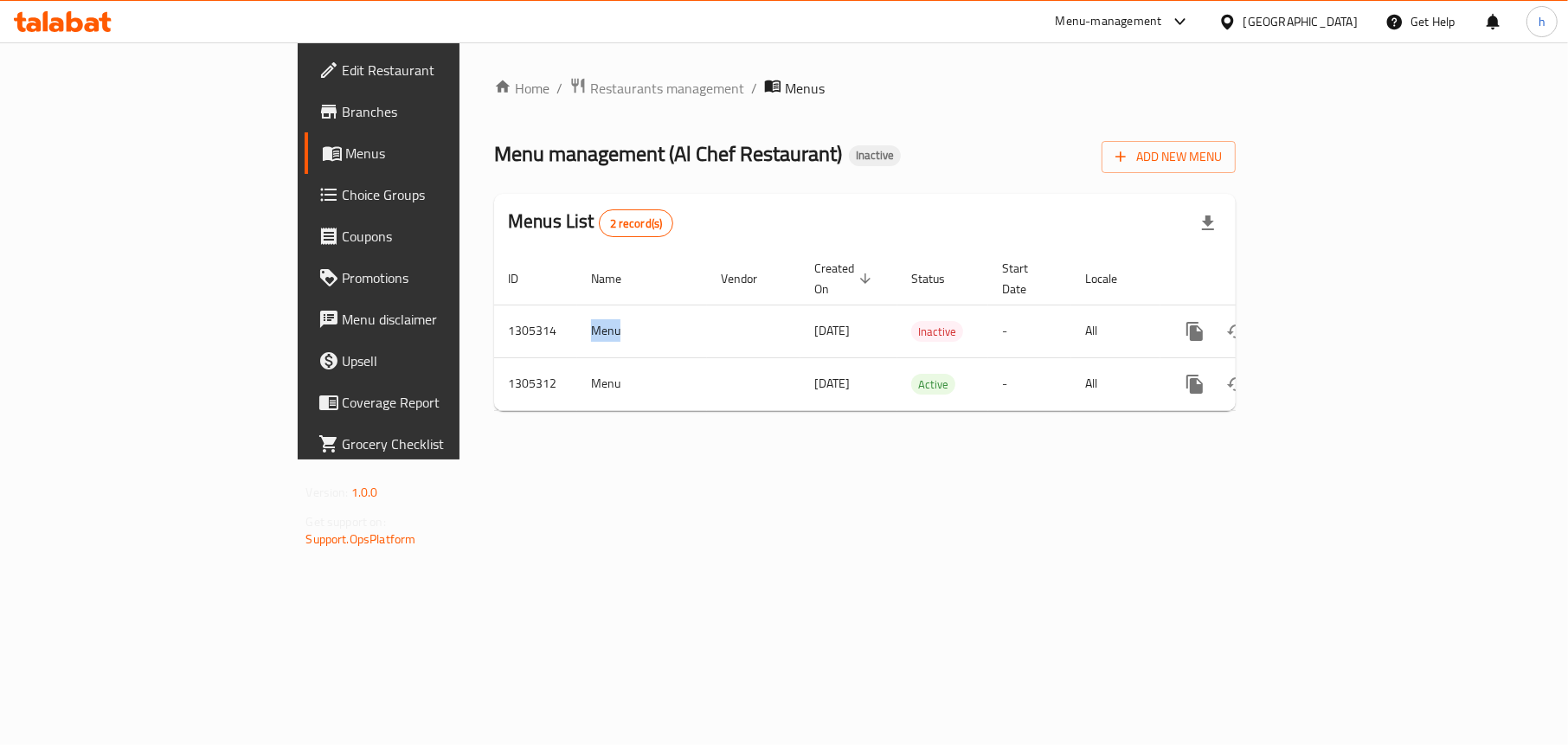
click at [980, 459] on div "Home / Restaurants management / Menus Menu management ( Al Chef Restaurant ) In…" at bounding box center [864, 250] width 811 height 417
click at [753, 459] on div "Home / Restaurants management / Menus Menu management ( Al Chef Restaurant ) In…" at bounding box center [864, 250] width 811 height 417
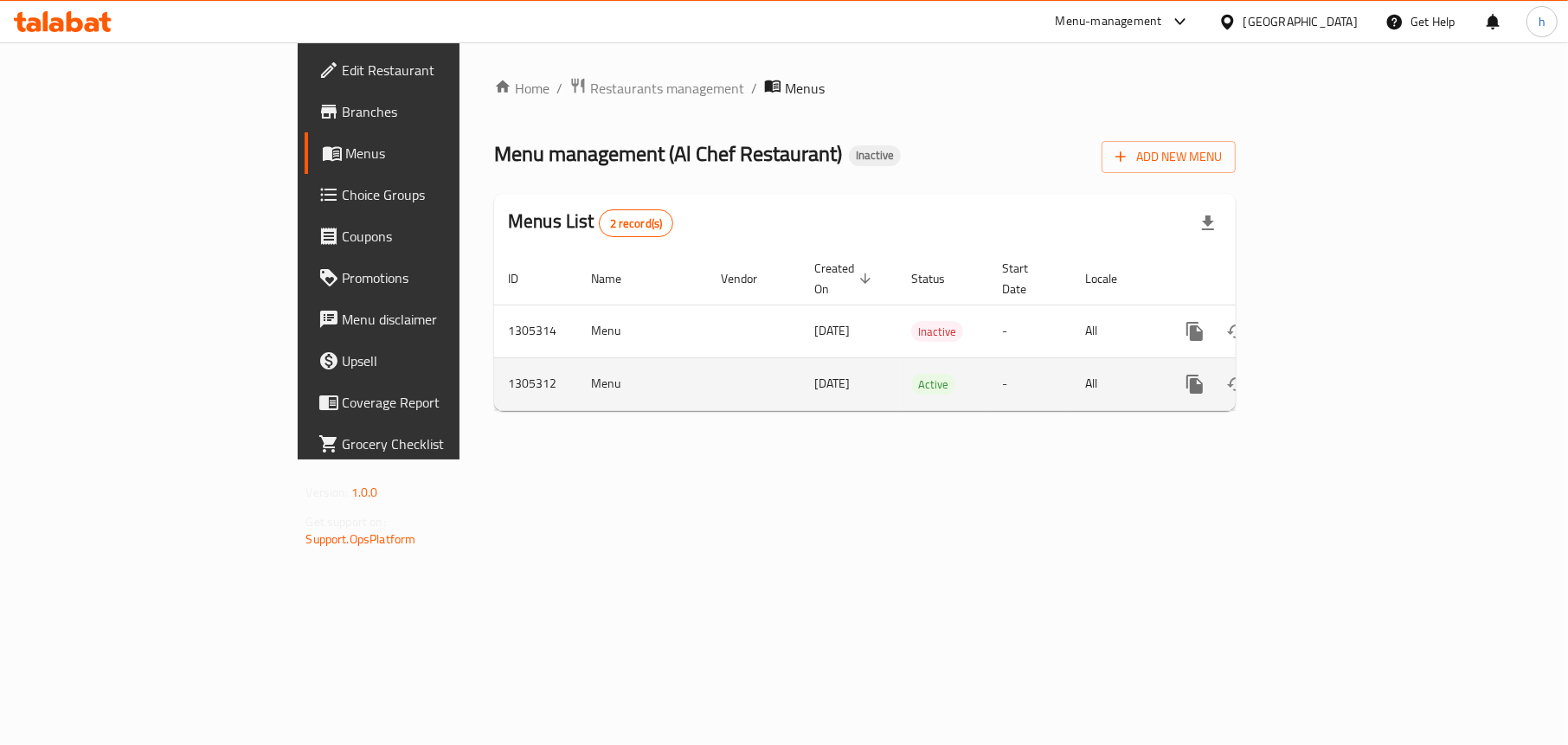
click at [815, 372] on span "[DATE]" at bounding box center [832, 383] width 35 height 22
click at [1330, 373] on icon "enhanced table" at bounding box center [1319, 384] width 20 height 20
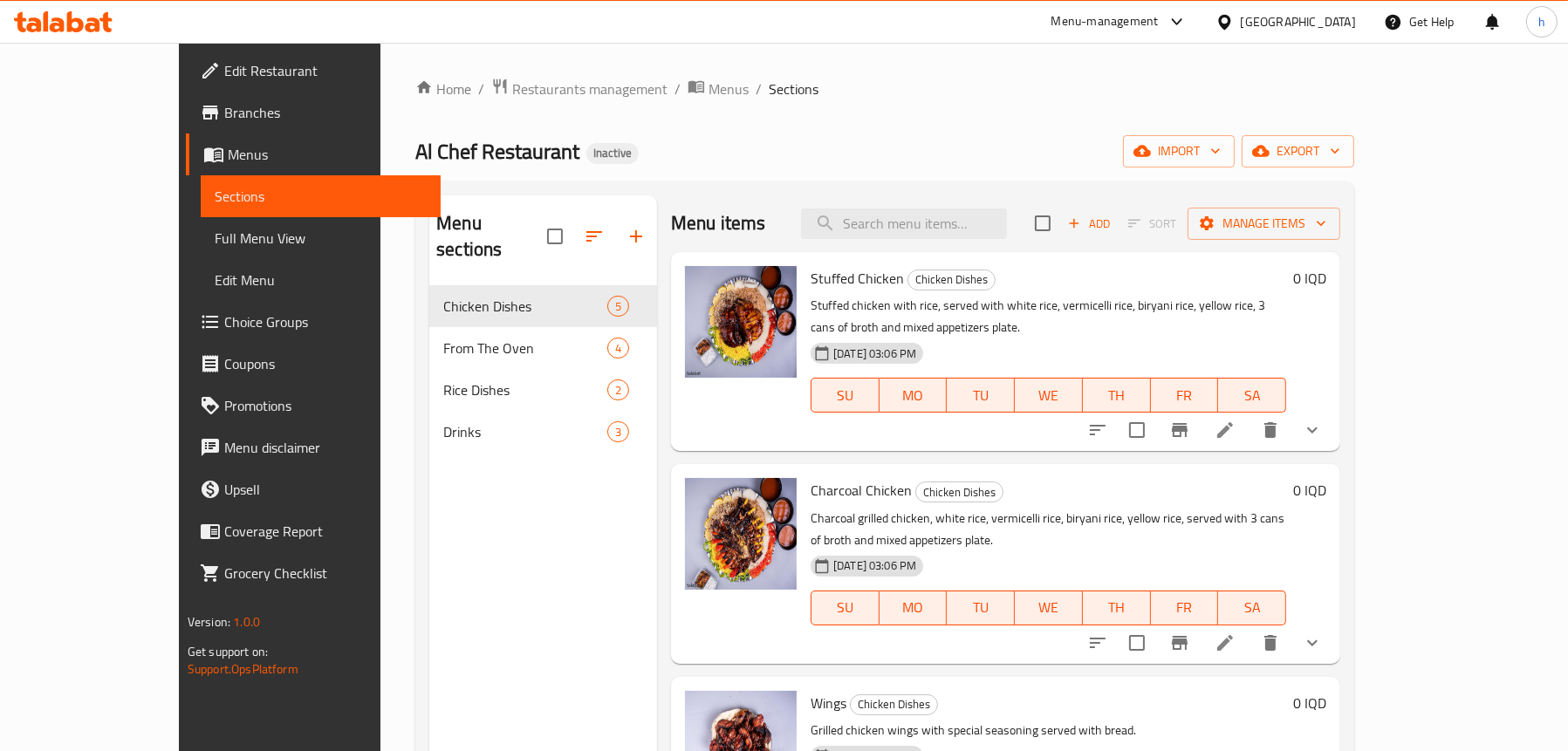
click at [214, 228] on span "Full Menu View" at bounding box center [320, 238] width 212 height 20
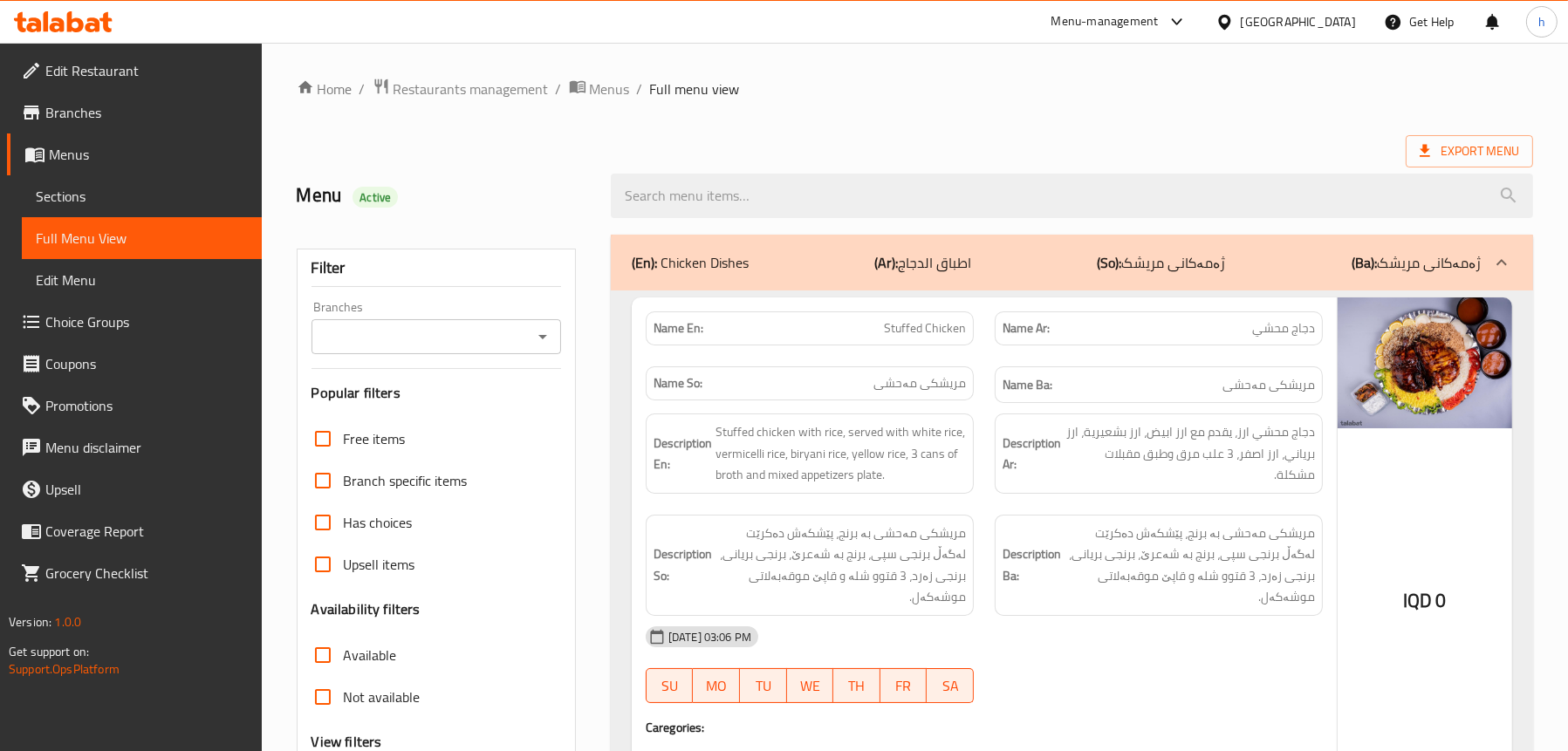
click at [536, 331] on icon "Open" at bounding box center [543, 336] width 21 height 20
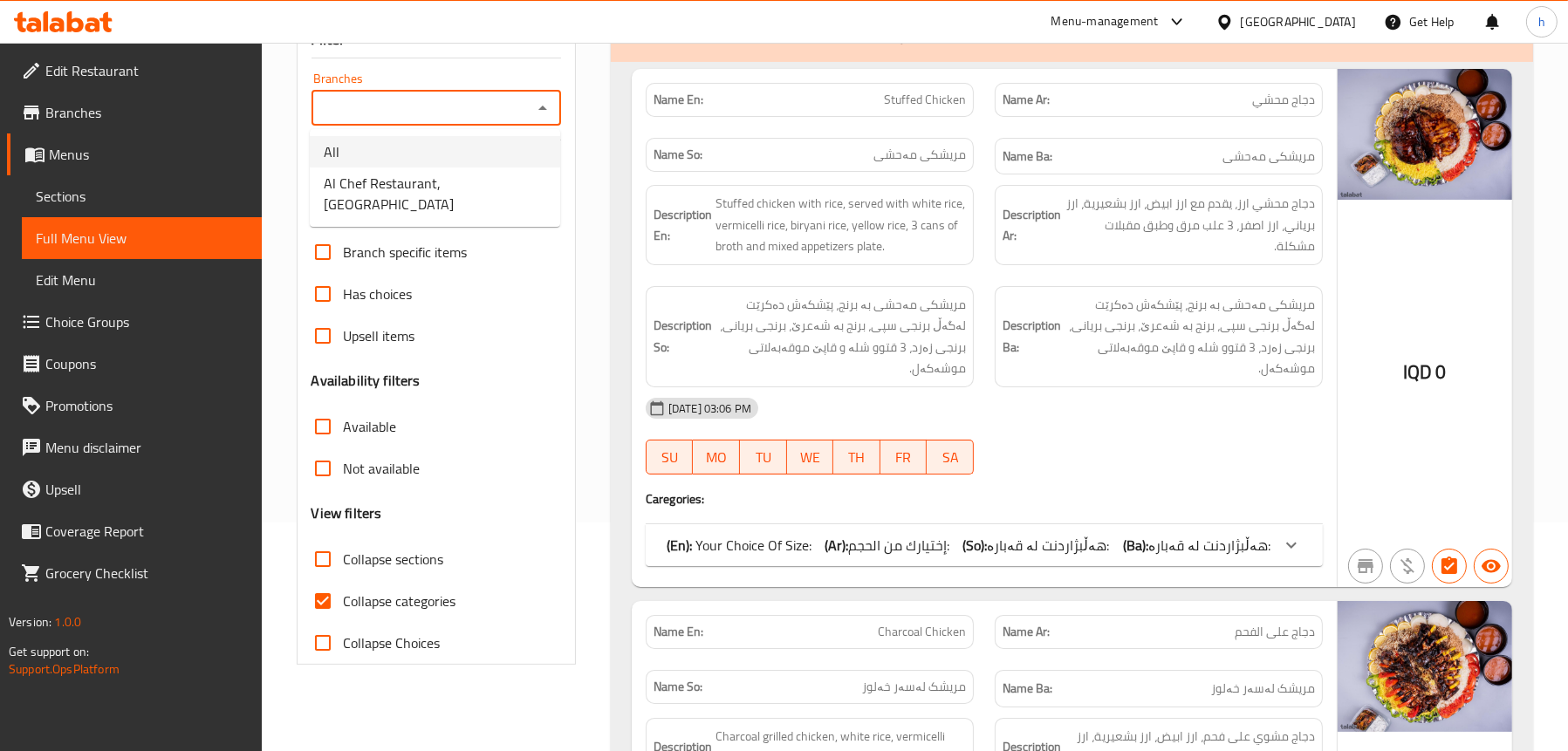
scroll to position [88, 0]
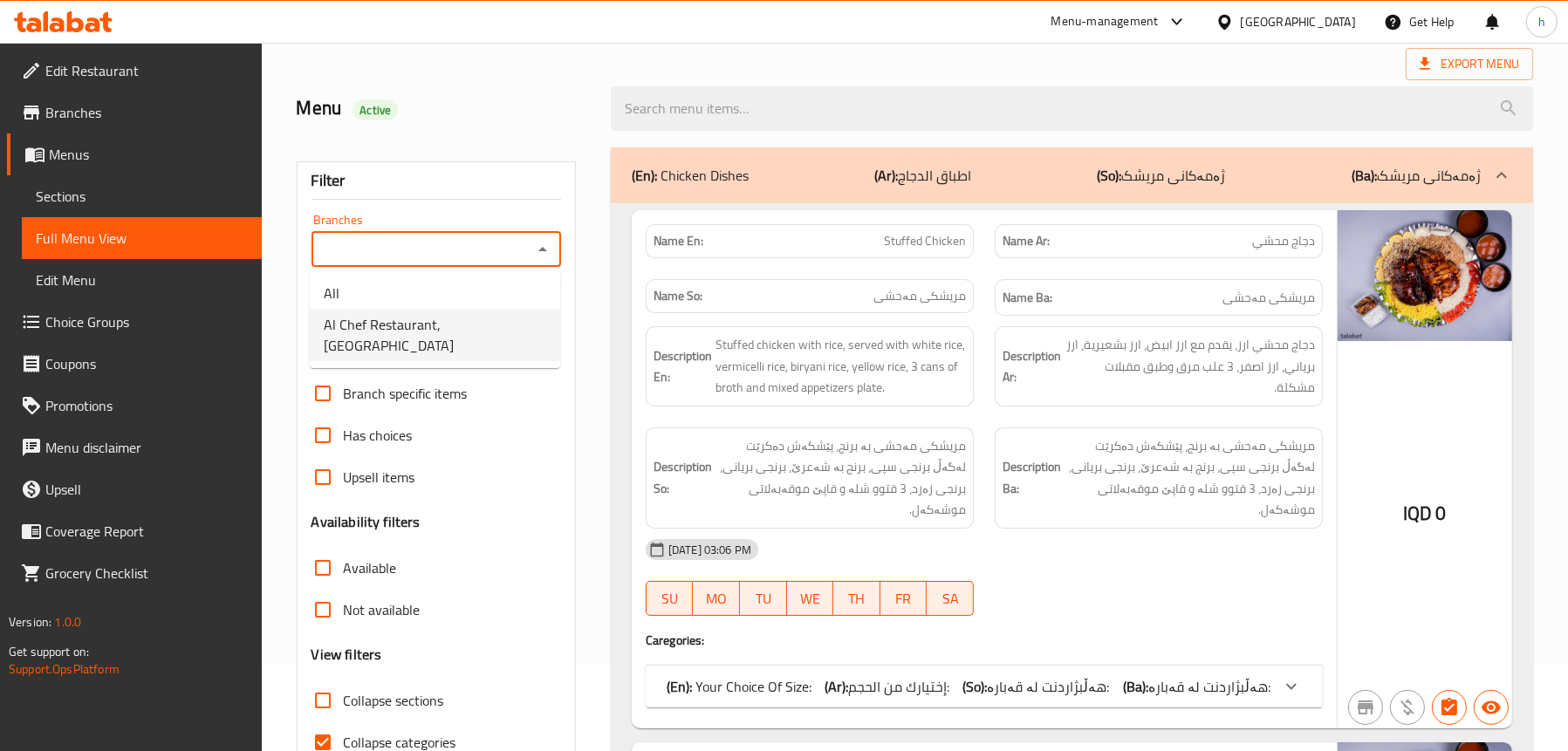
click at [399, 326] on span "Al Chef Restaurant, Al Amriya" at bounding box center [434, 335] width 223 height 42
type input "Al Chef Restaurant, Al Amriya"
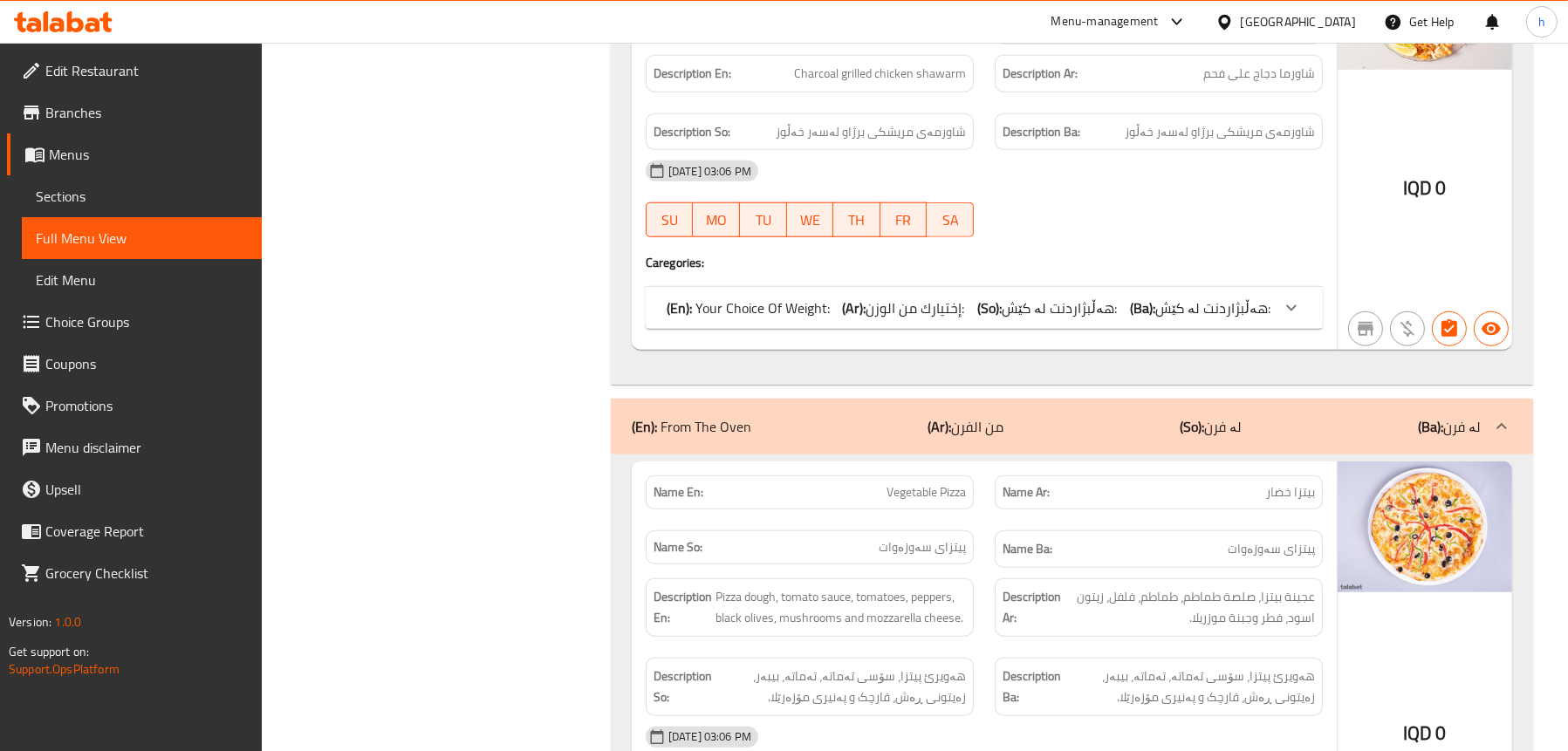
scroll to position [2006, 0]
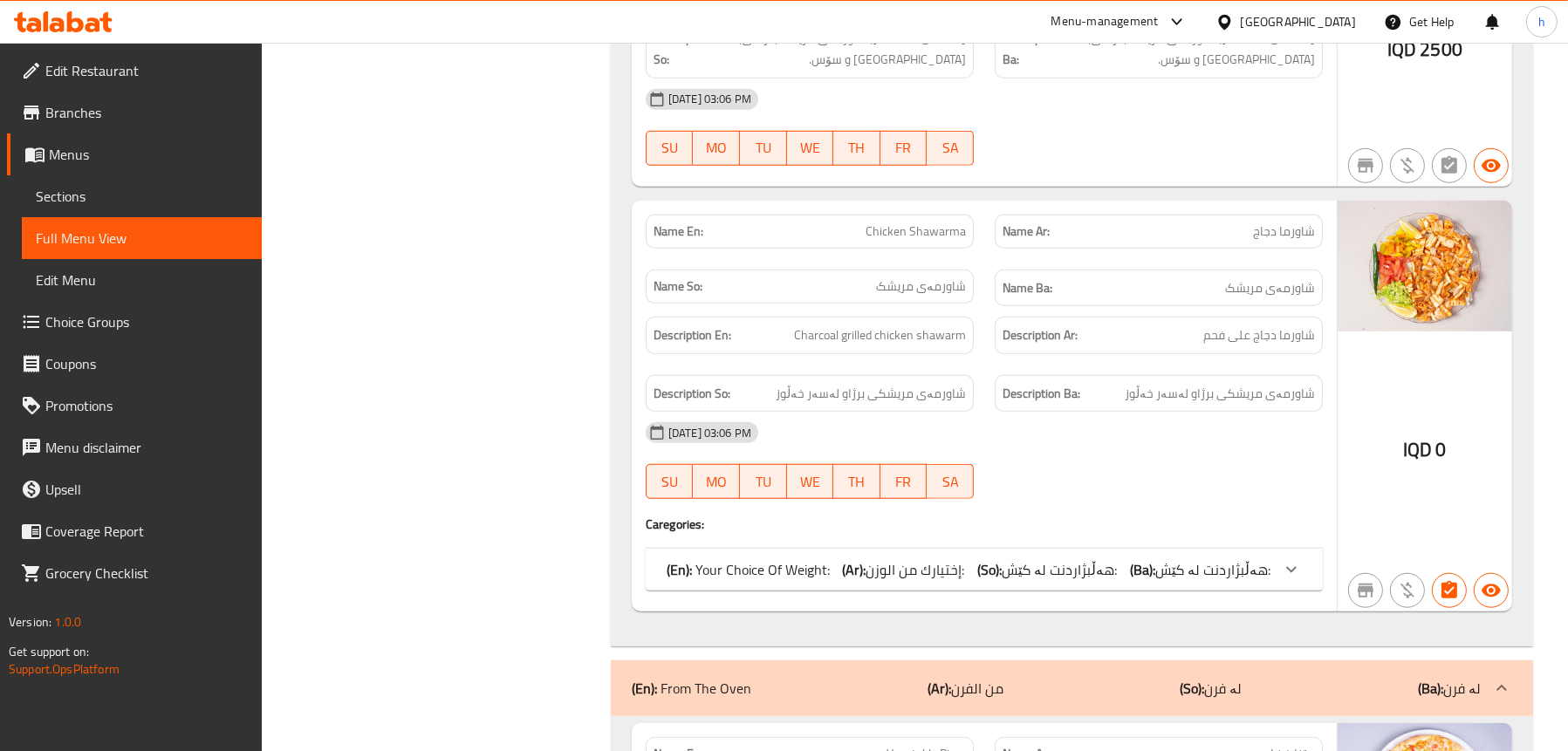
click at [76, 194] on span "Sections" at bounding box center [141, 196] width 212 height 20
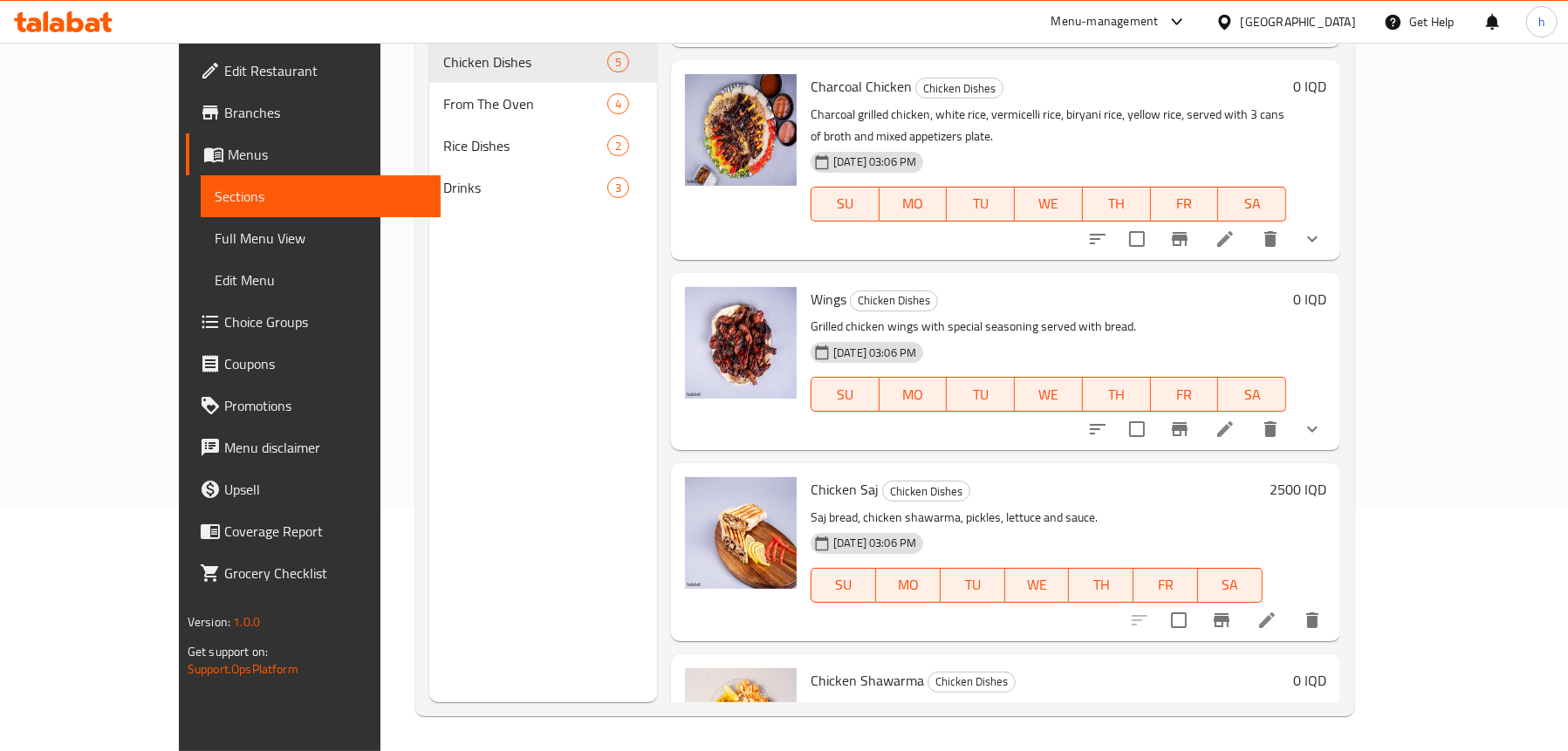
scroll to position [244, 0]
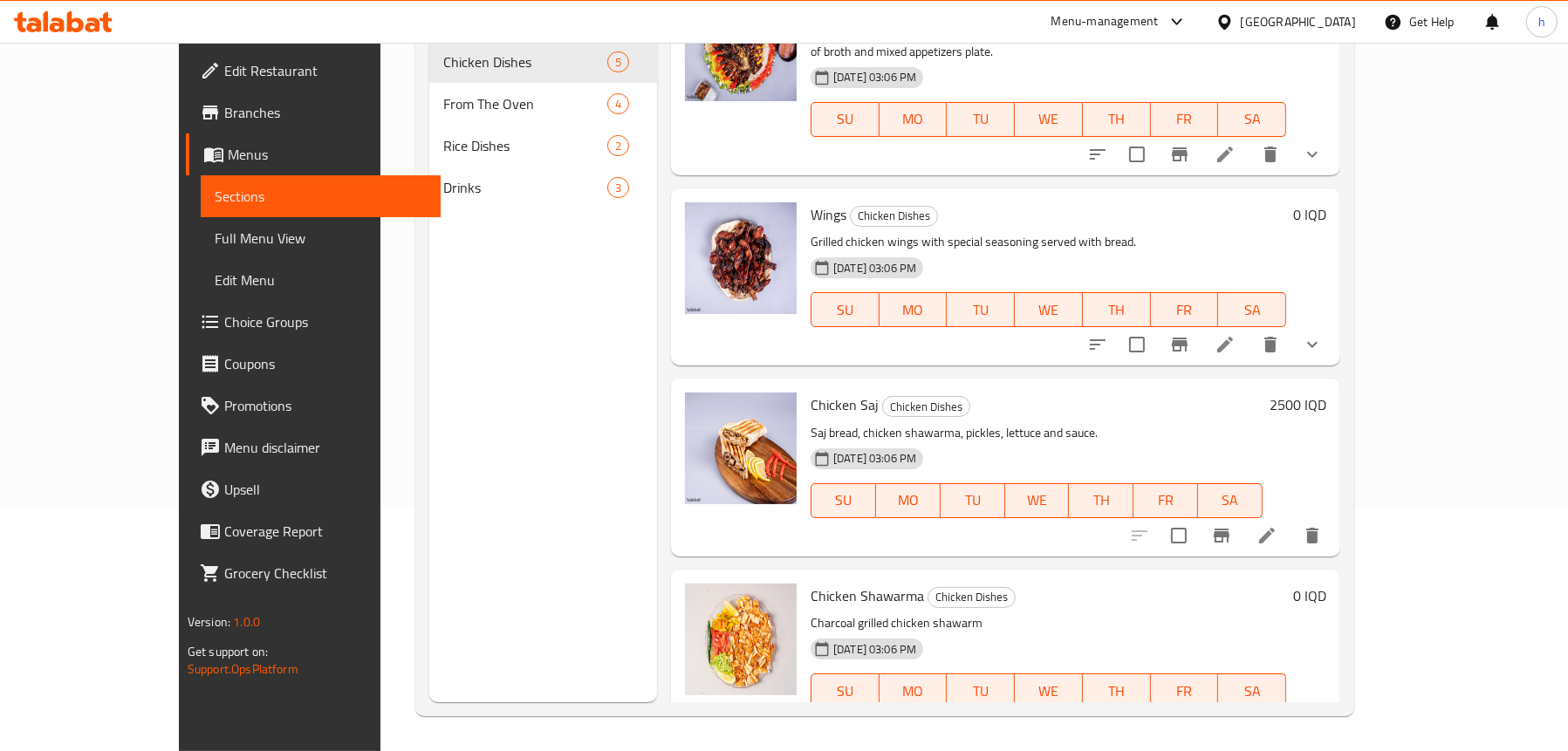
click at [1235, 715] on icon at bounding box center [1225, 725] width 21 height 20
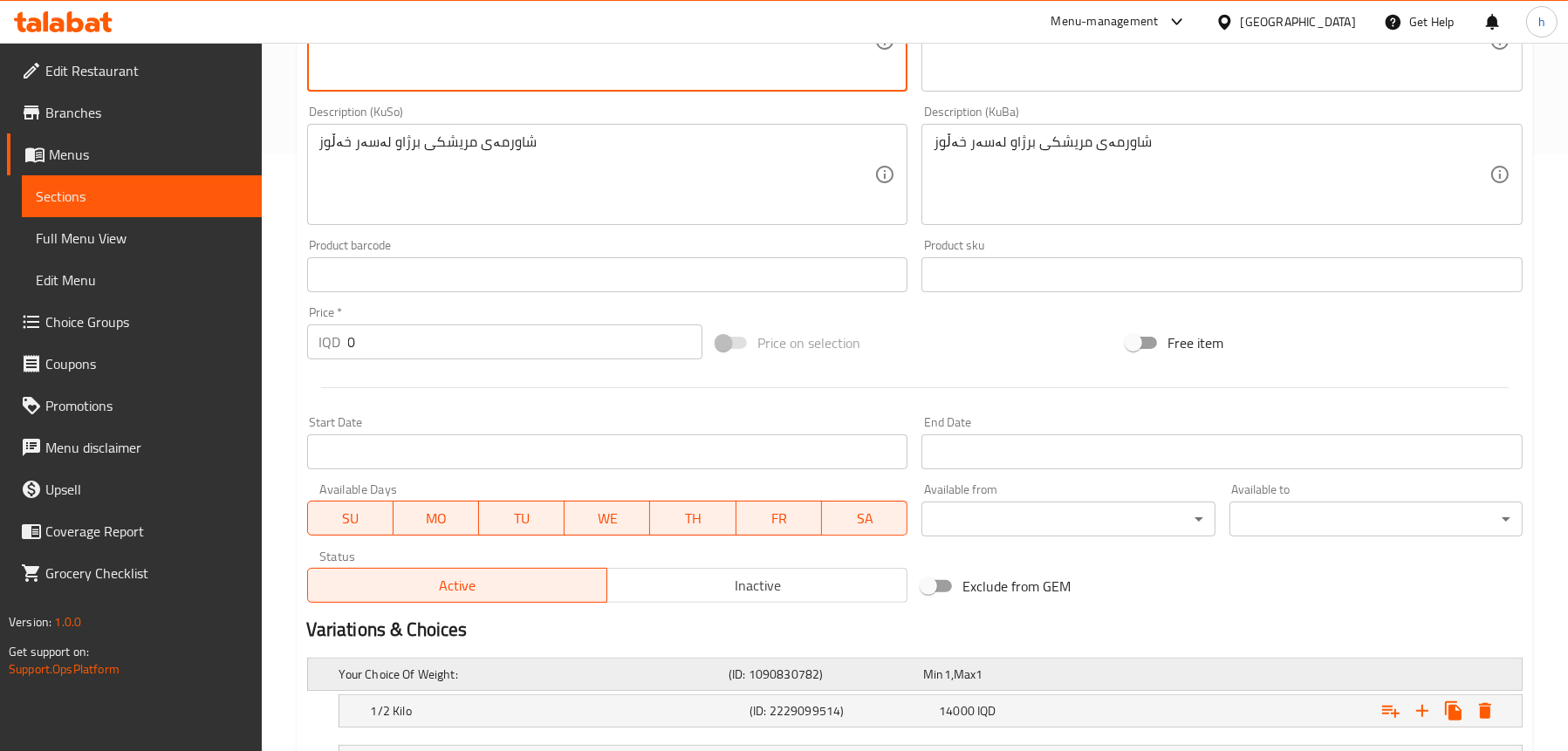
scroll to position [744, 0]
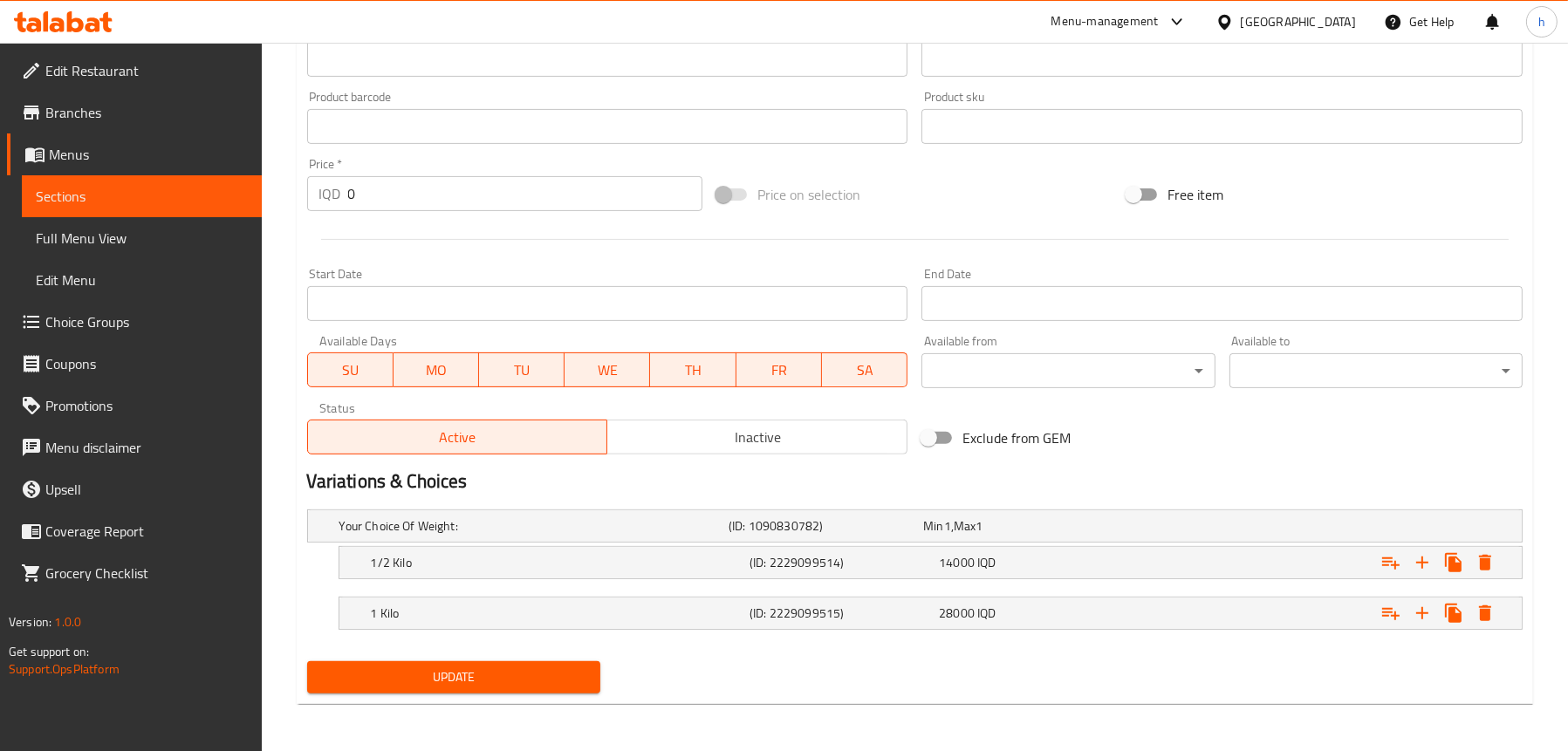
type textarea "Charcoal grilled chicken shawarma"
click at [511, 666] on span "Update" at bounding box center [453, 676] width 266 height 21
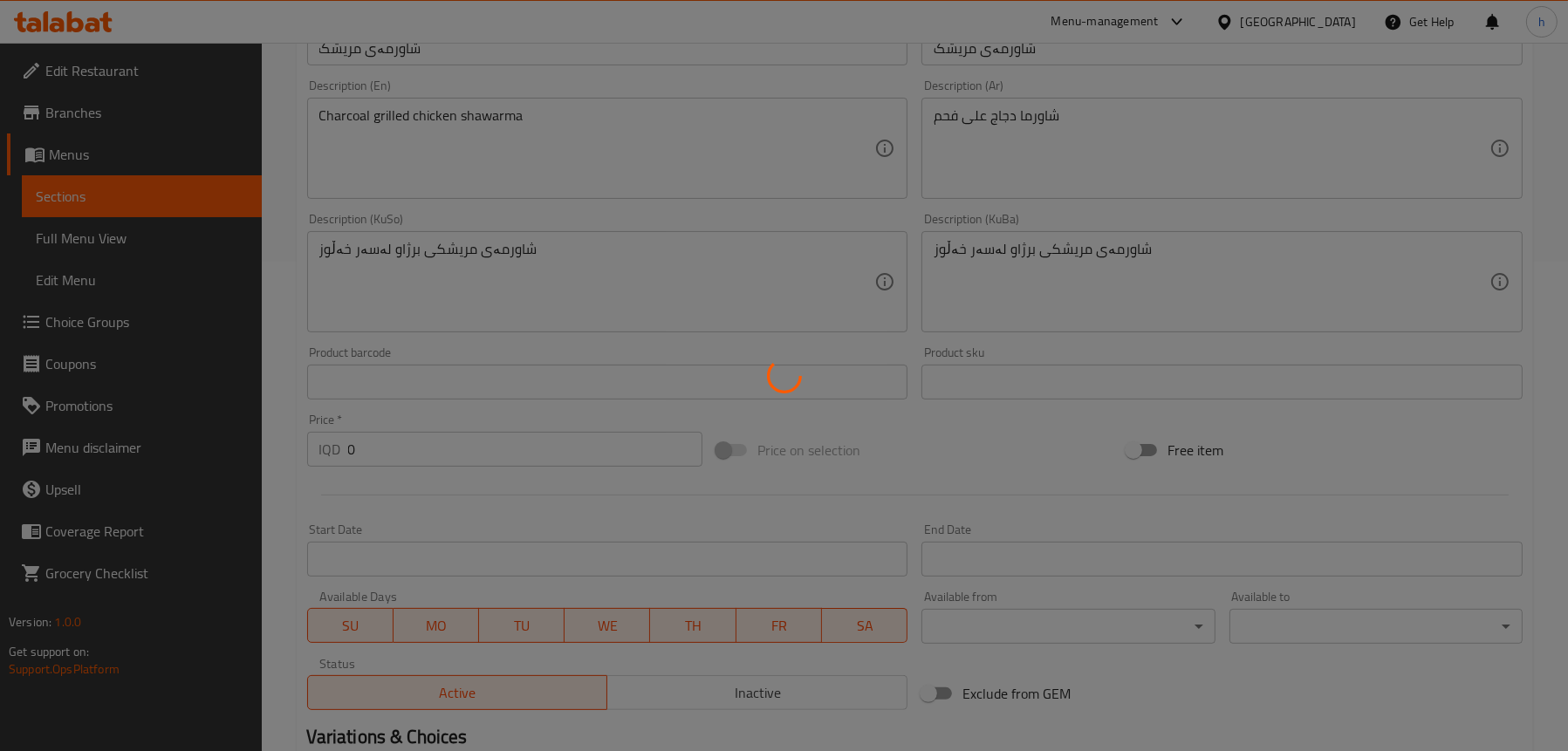
scroll to position [484, 0]
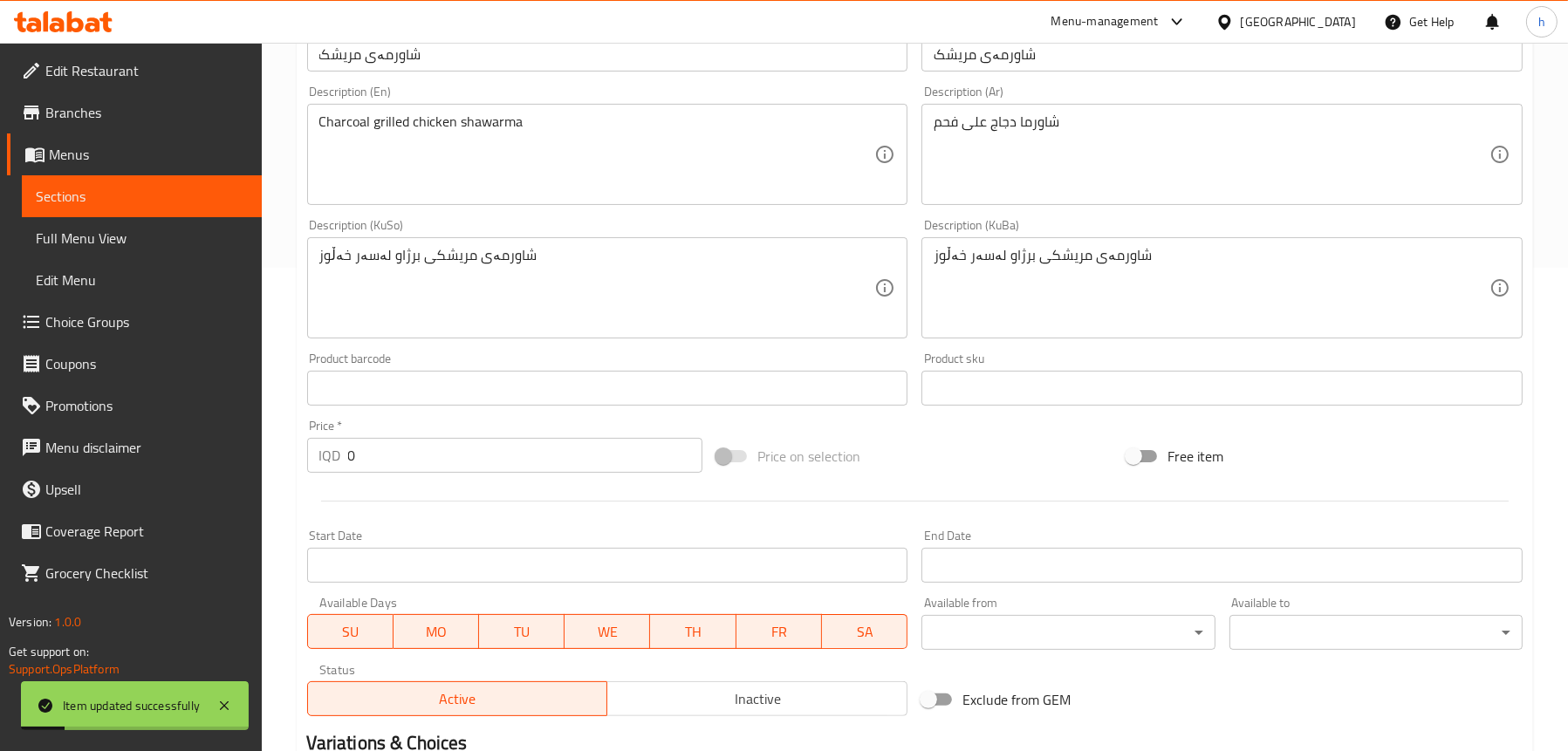
click at [150, 243] on span "Full Menu View" at bounding box center [141, 238] width 212 height 20
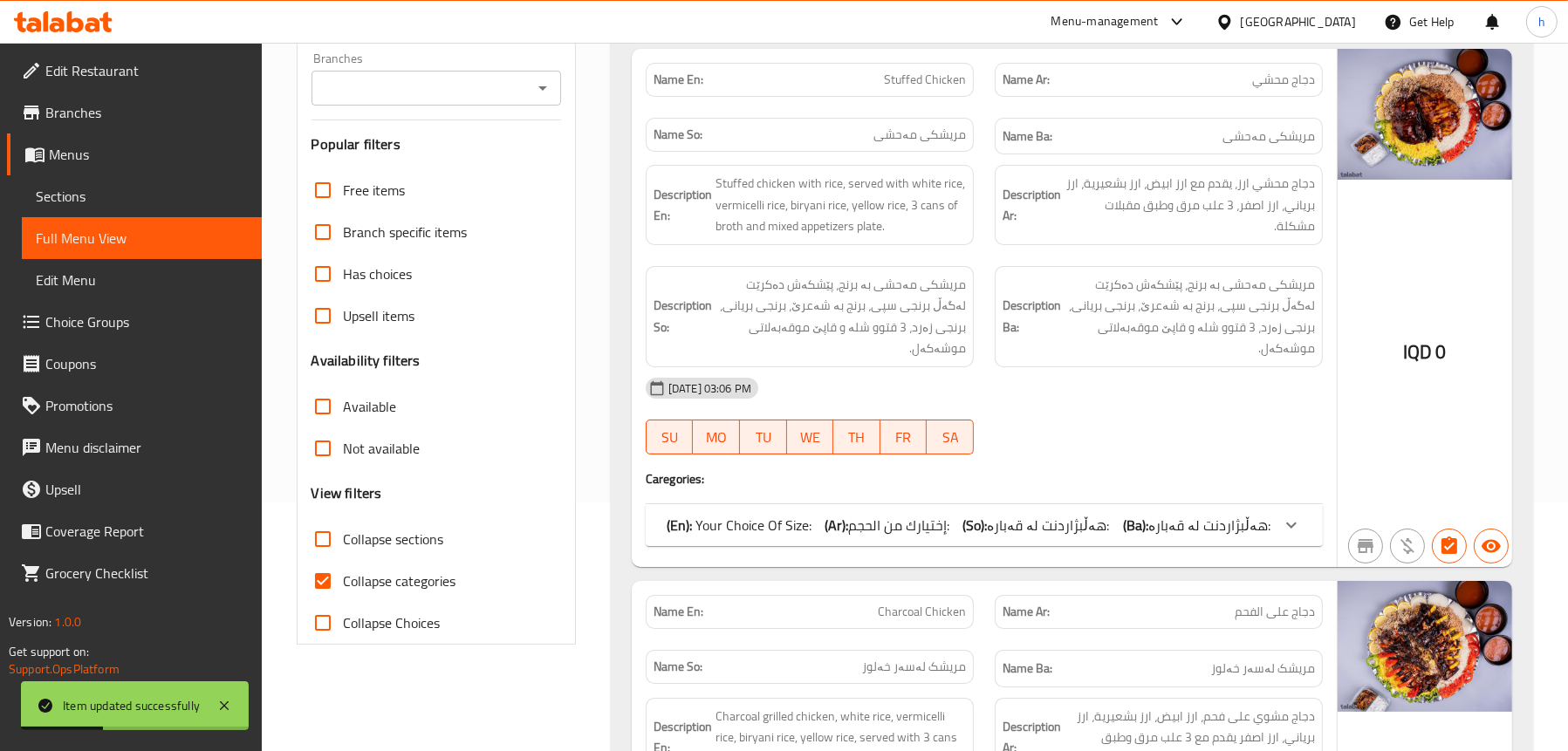
scroll to position [134, 0]
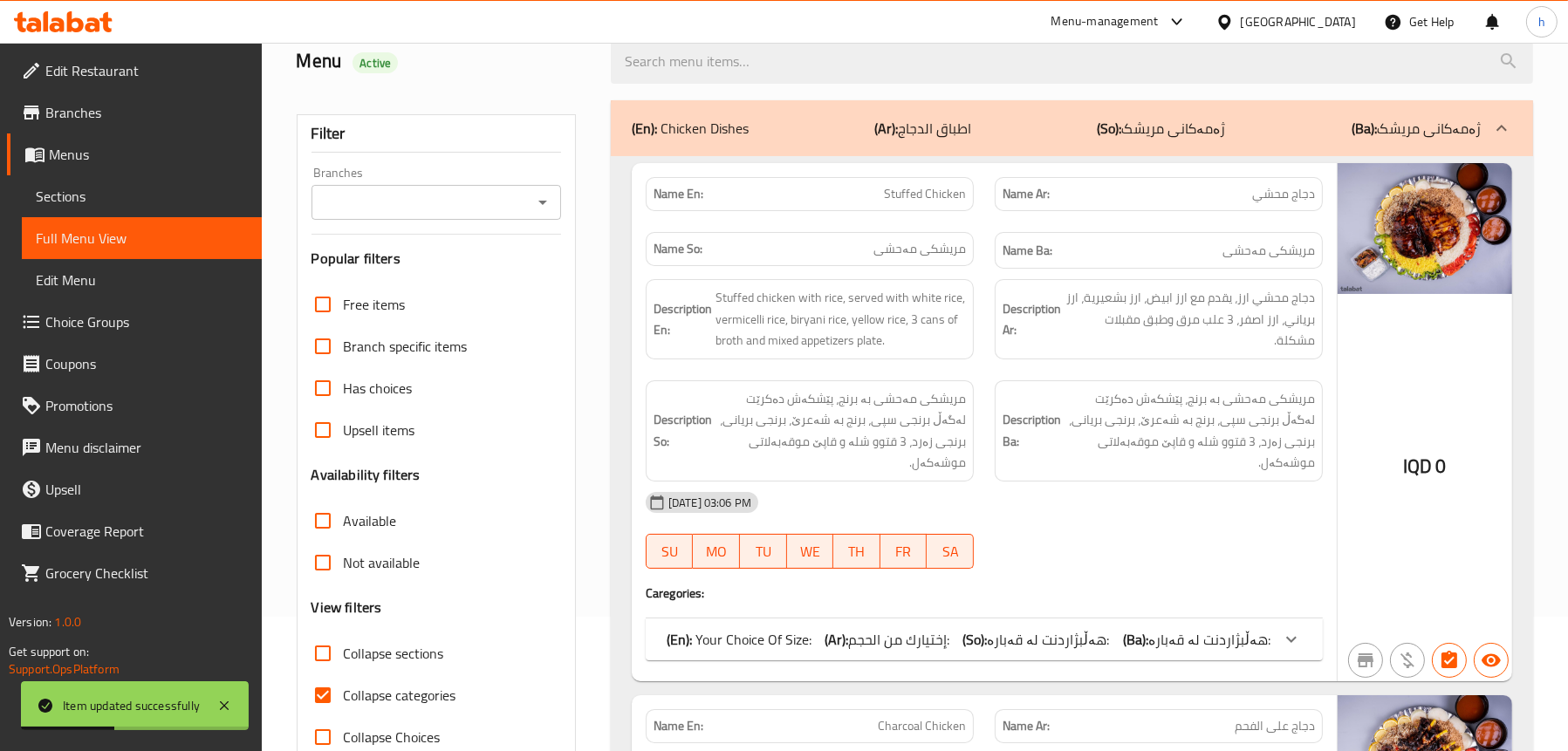
click at [535, 208] on icon "Open" at bounding box center [543, 202] width 21 height 20
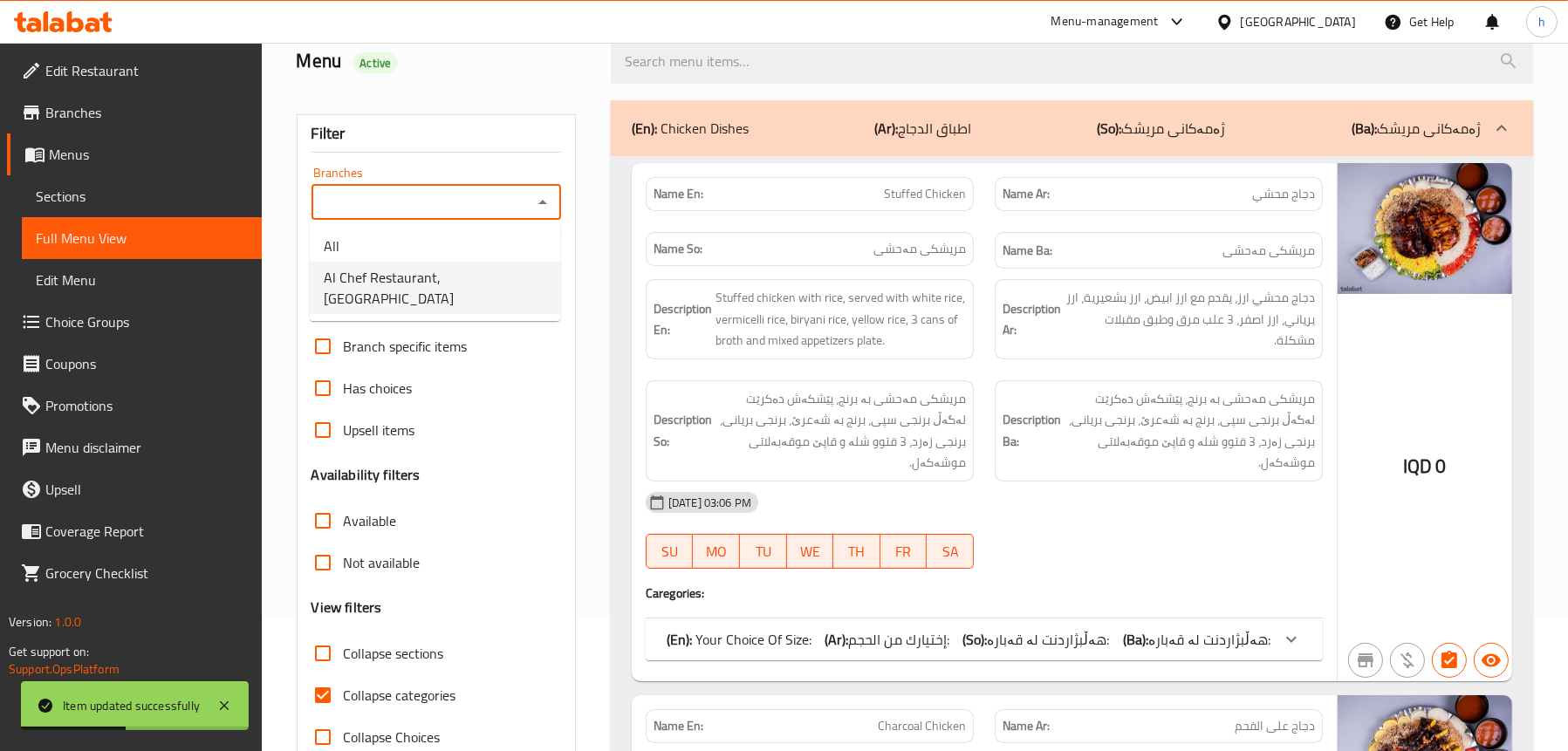
click at [459, 280] on span "Al Chef Restaurant, Al Amriya" at bounding box center [434, 287] width 223 height 42
type input "Al Chef Restaurant, Al Amriya"
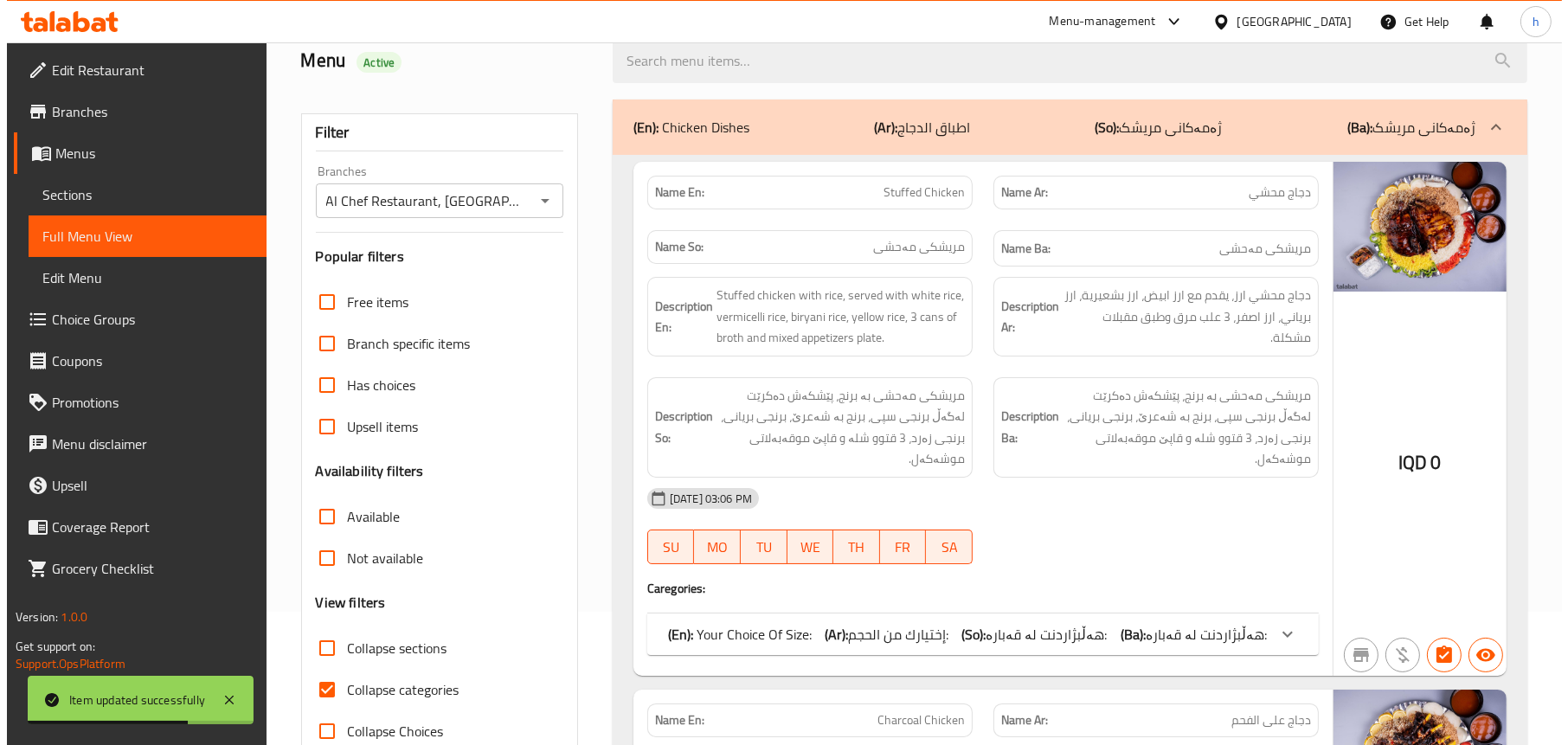
scroll to position [0, 0]
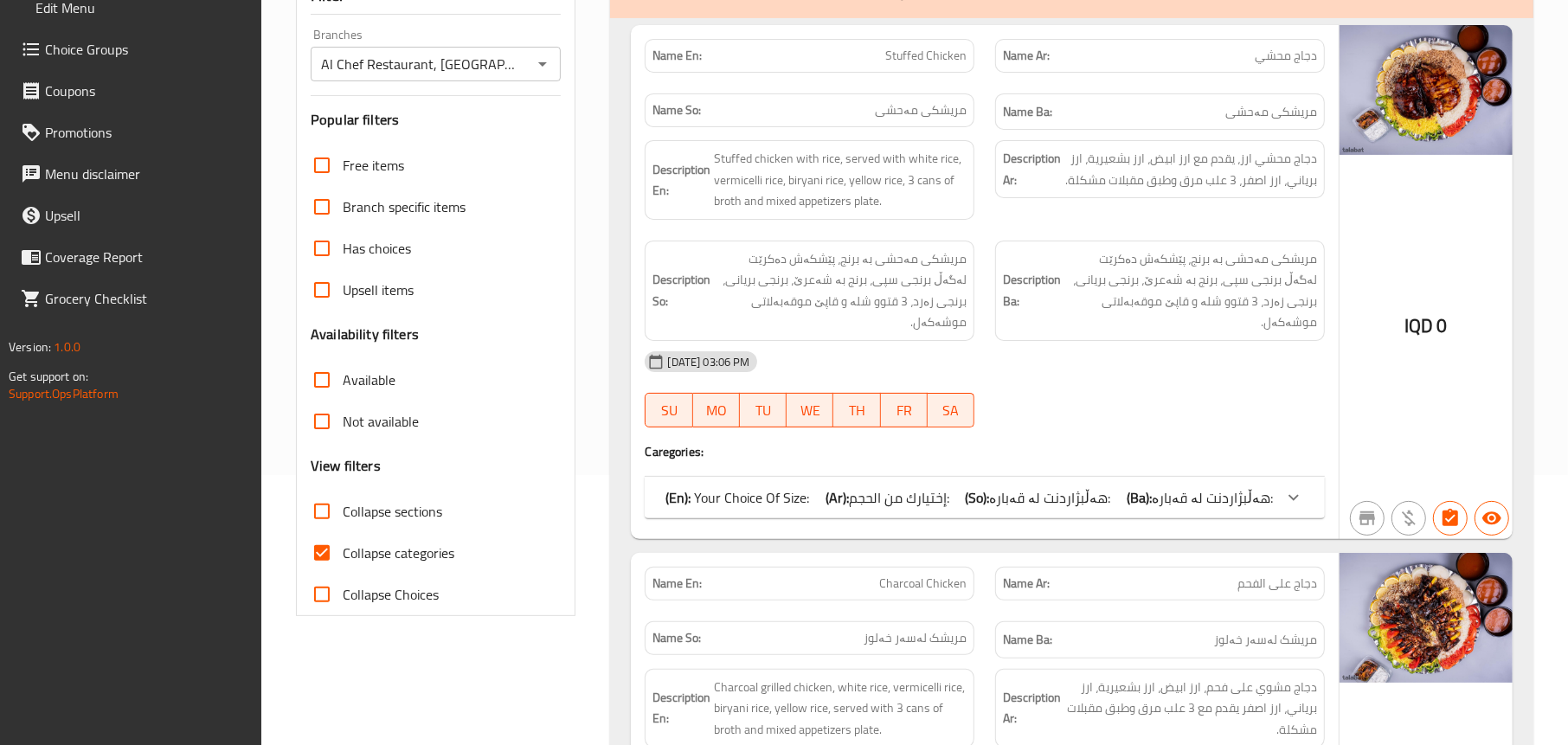
scroll to position [239, 0]
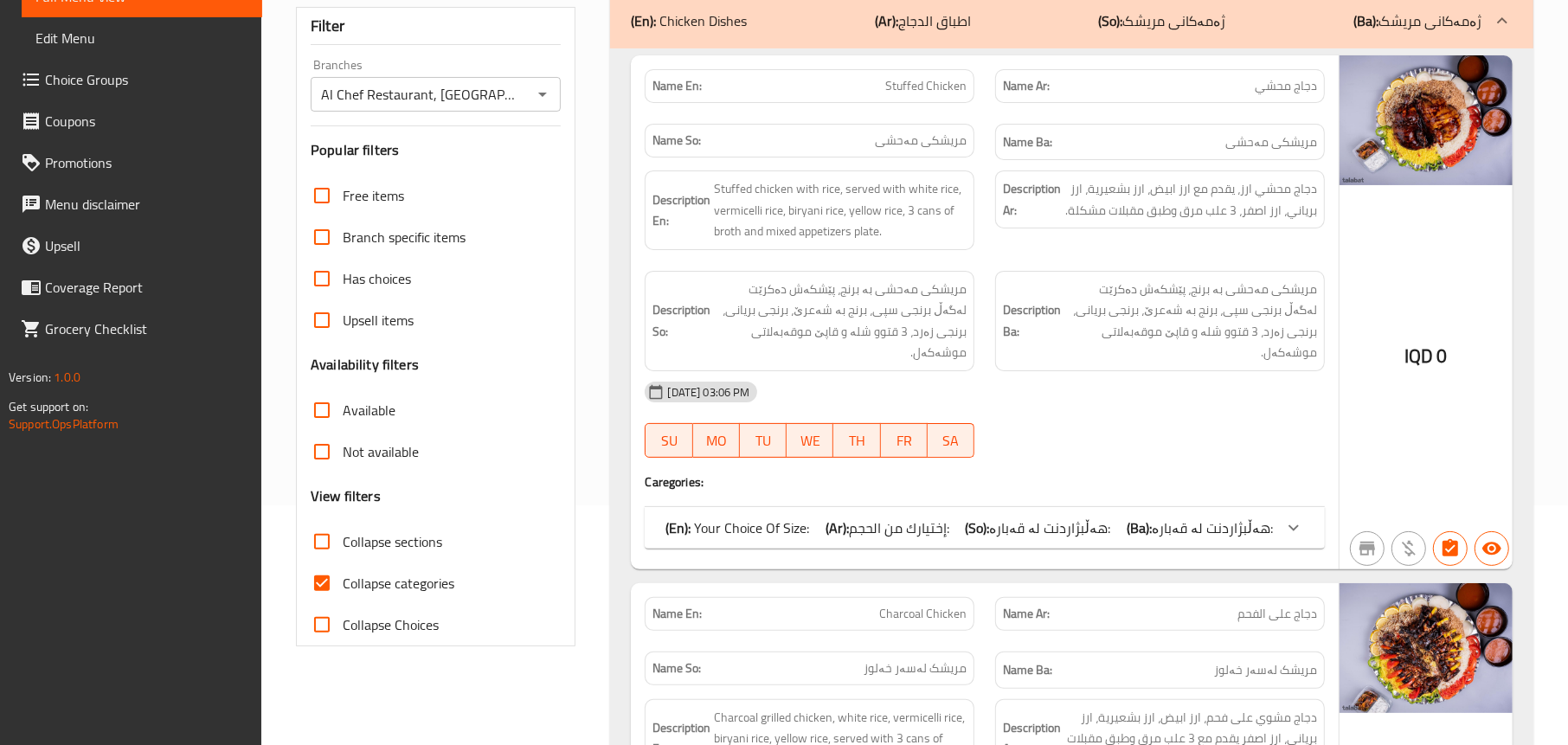
click at [359, 560] on label "Collapse sections" at bounding box center [372, 541] width 141 height 42
click at [343, 560] on input "Collapse sections" at bounding box center [322, 541] width 42 height 42
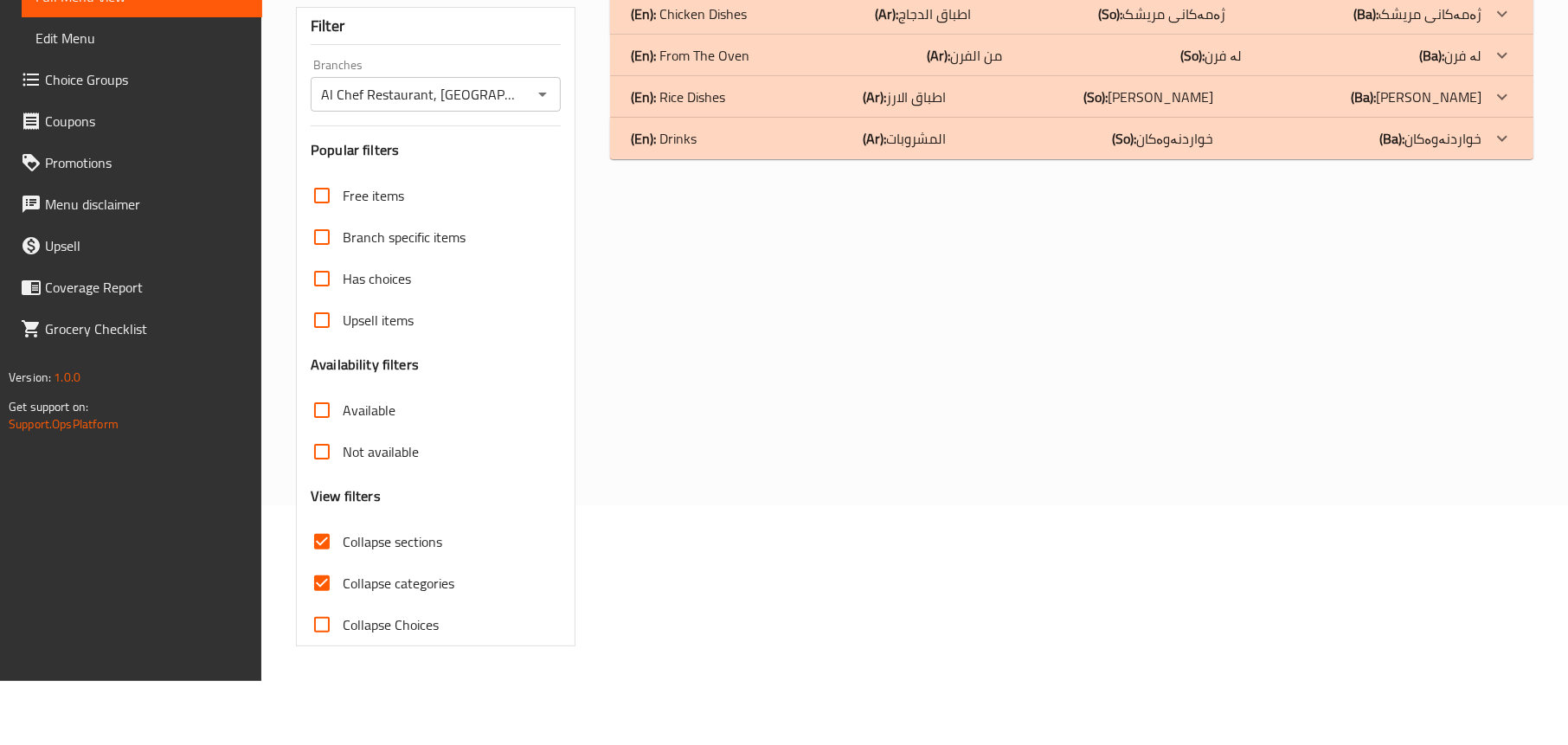
scroll to position [176, 0]
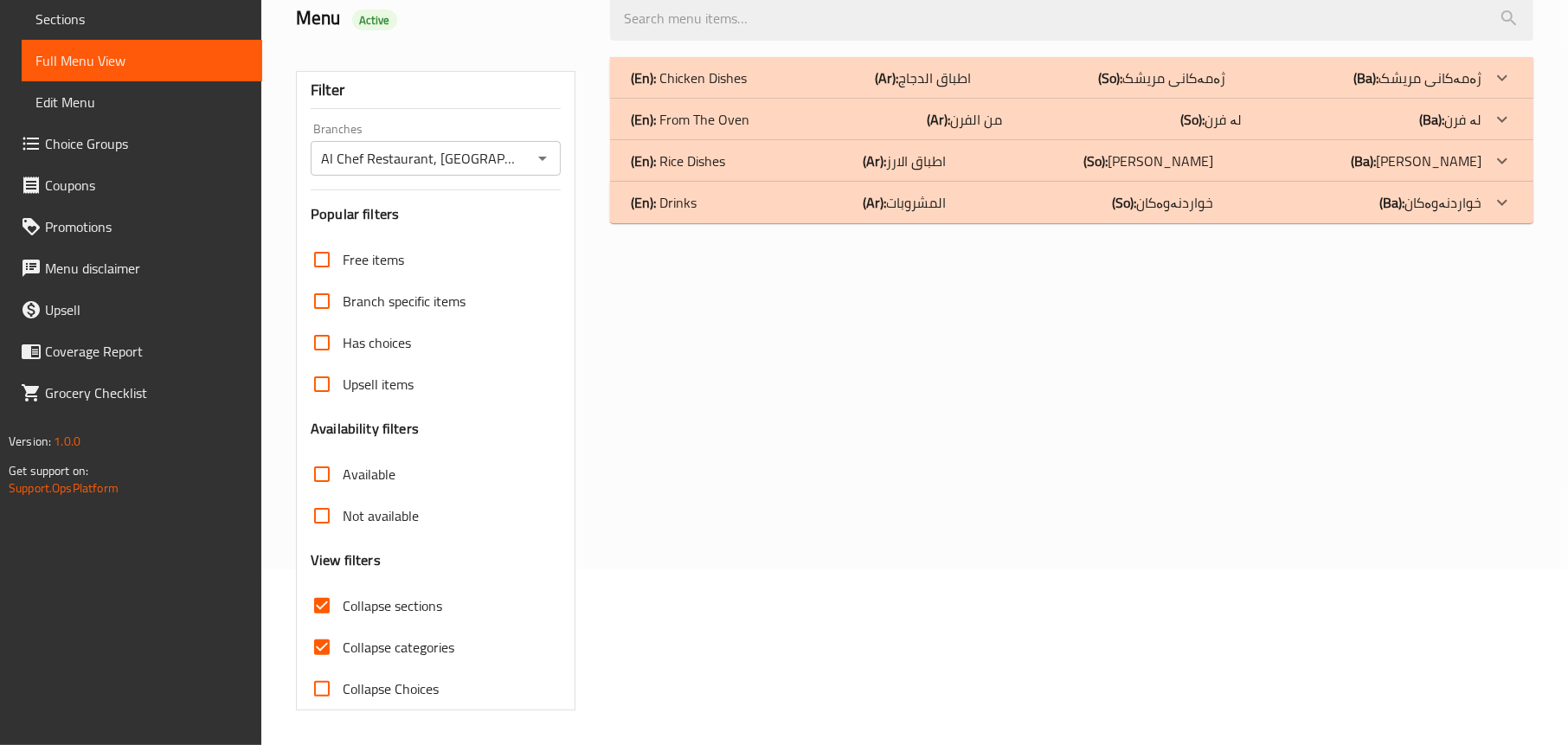
click at [361, 574] on div "Free items Branch specific items Has choices Upsell items Availability filters …" at bounding box center [435, 473] width 250 height 470
click at [354, 614] on span "Collapse sections" at bounding box center [393, 605] width 100 height 20
click at [343, 614] on input "Collapse sections" at bounding box center [322, 605] width 42 height 42
checkbox input "false"
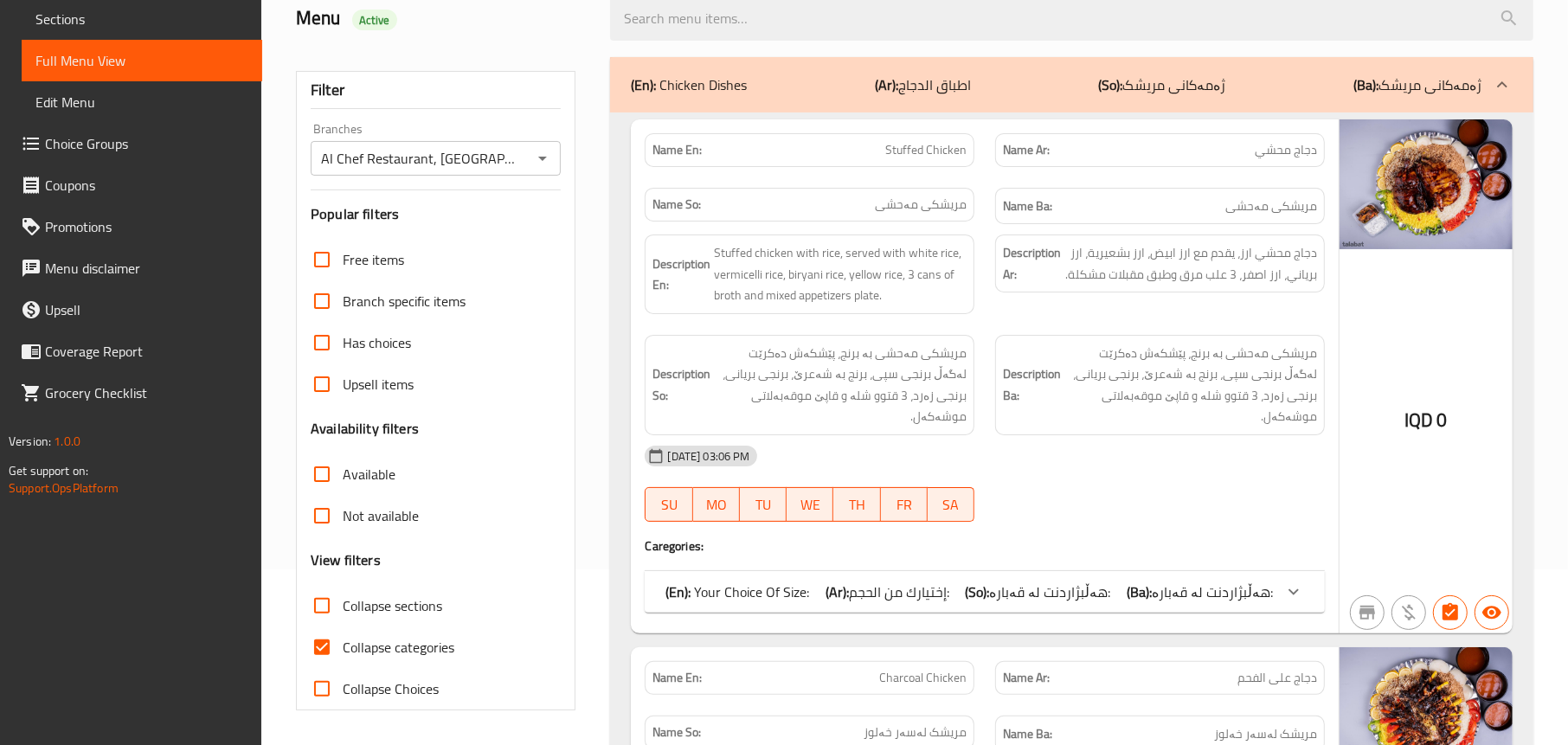
click at [348, 638] on span "Collapse categories" at bounding box center [398, 647] width 112 height 20
click at [343, 638] on input "Collapse categories" at bounding box center [322, 647] width 42 height 42
checkbox input "false"
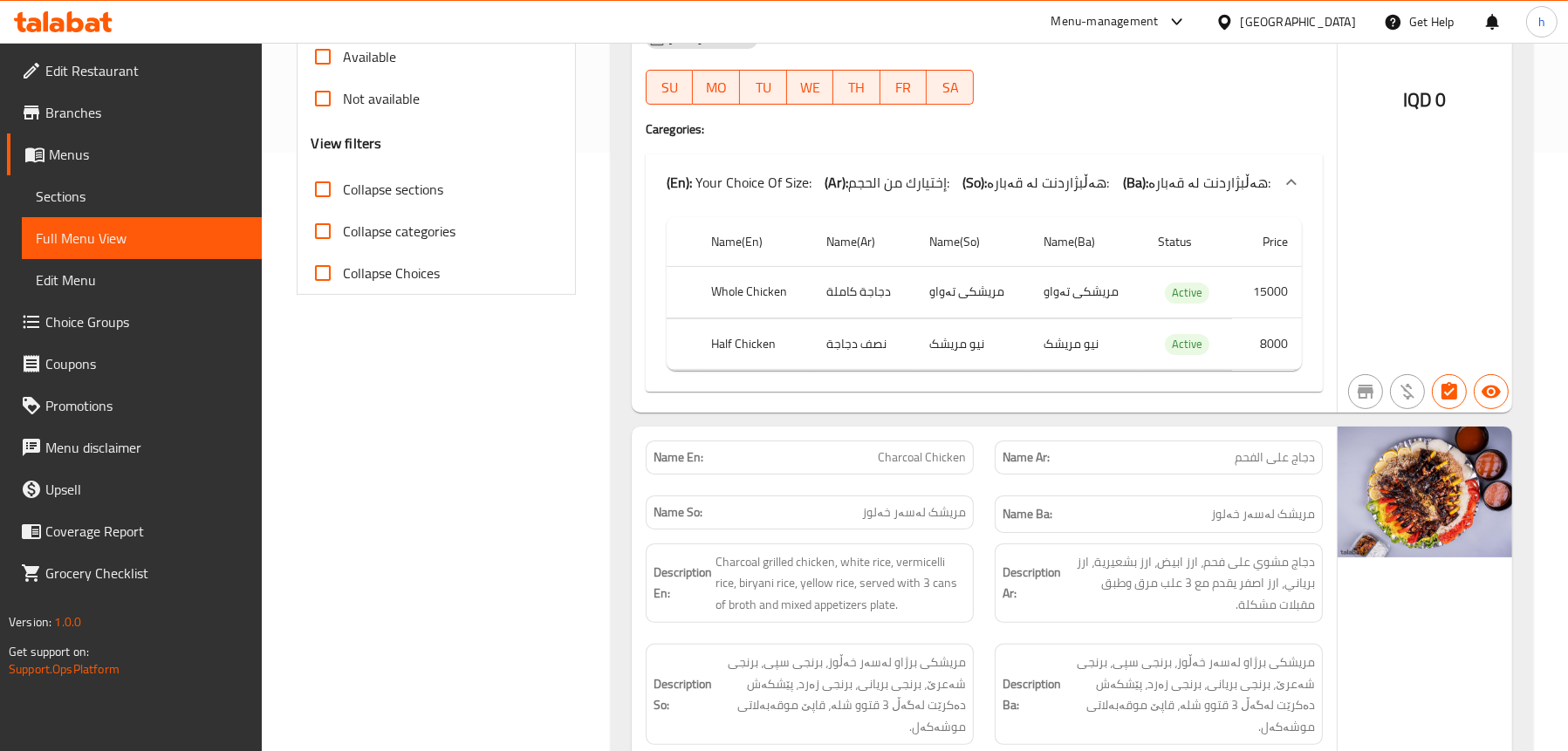
scroll to position [0, 0]
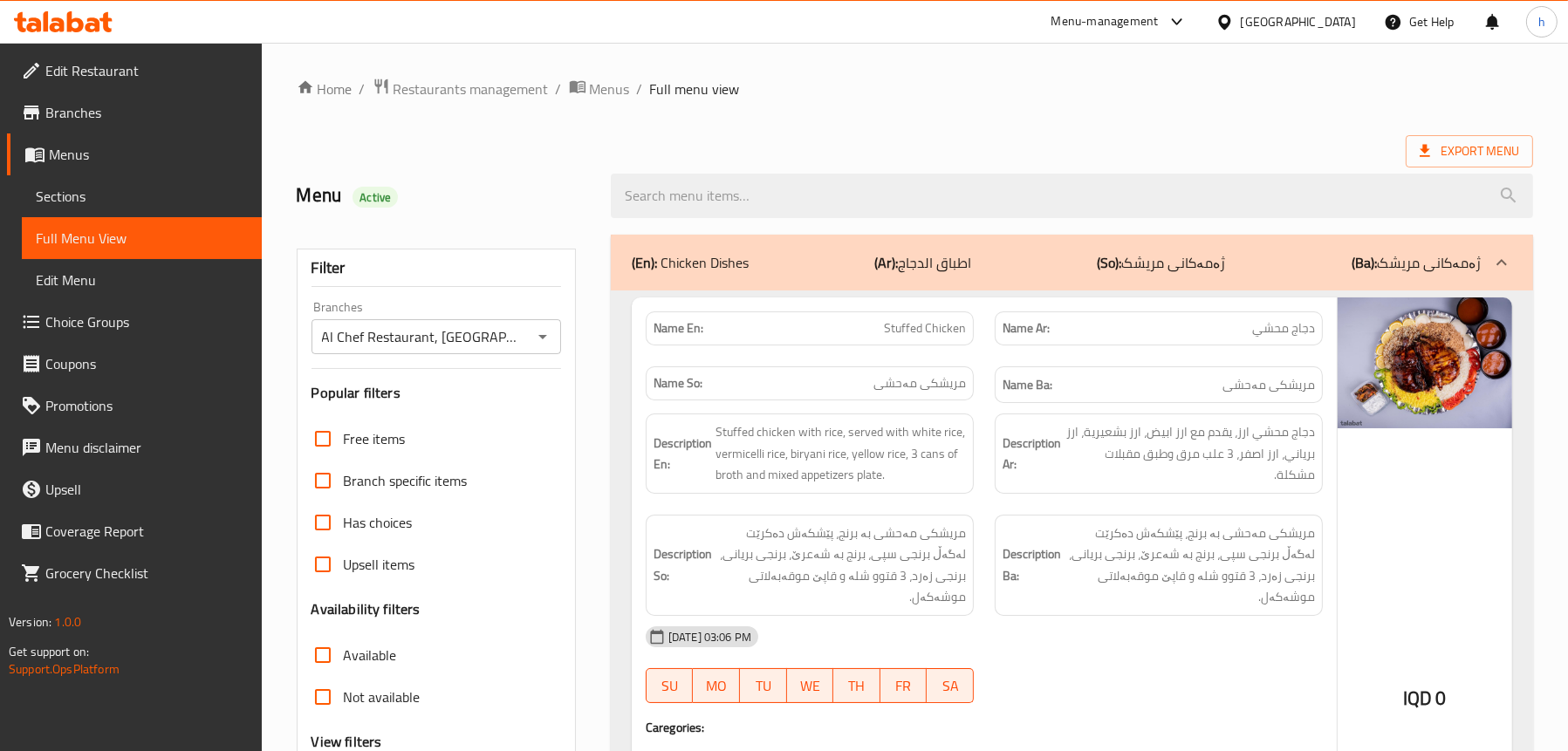
click at [66, 66] on span "Edit Restaurant" at bounding box center [146, 71] width 202 height 20
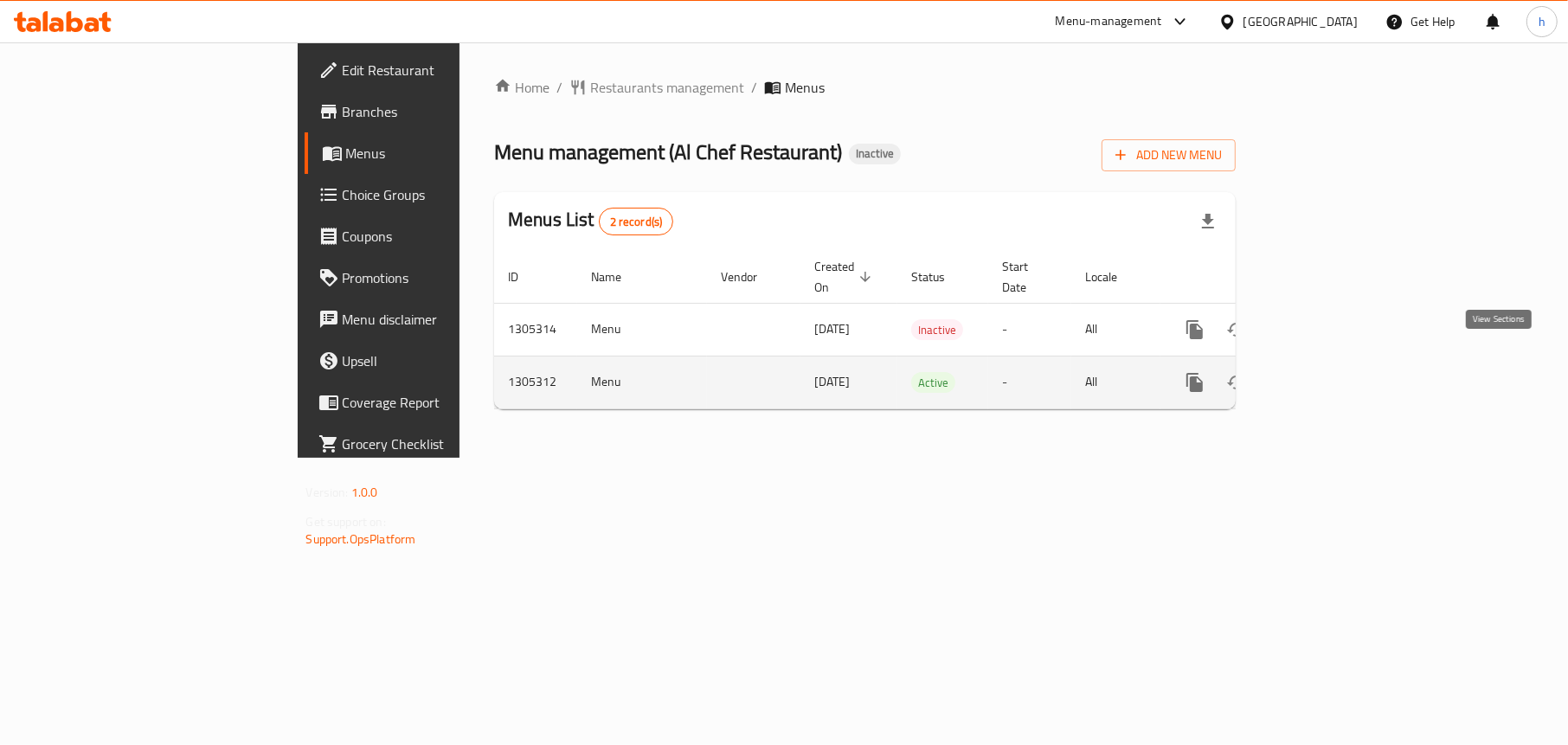
click at [1330, 372] on icon "enhanced table" at bounding box center [1319, 382] width 20 height 20
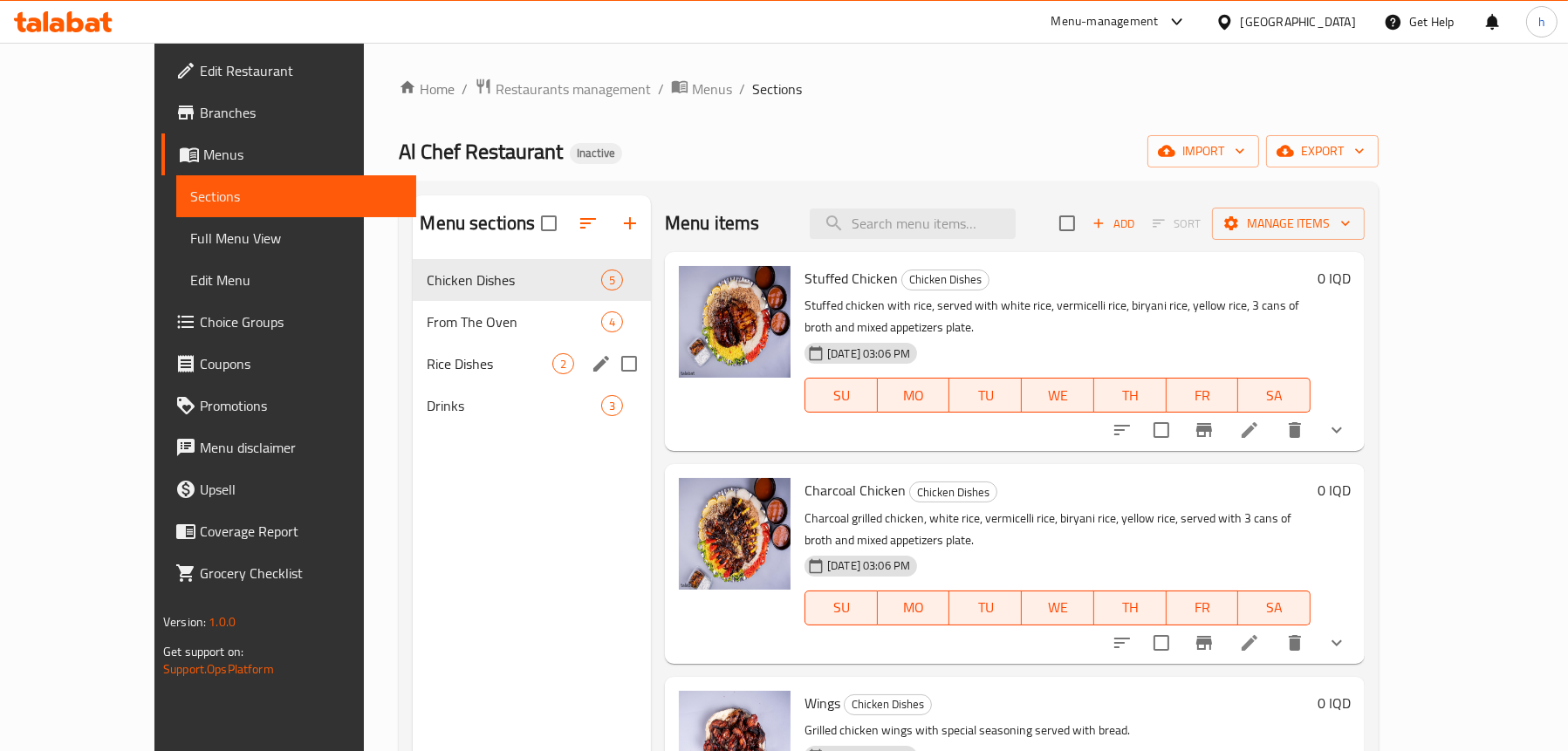
click at [427, 366] on span "Rice Dishes" at bounding box center [489, 363] width 126 height 20
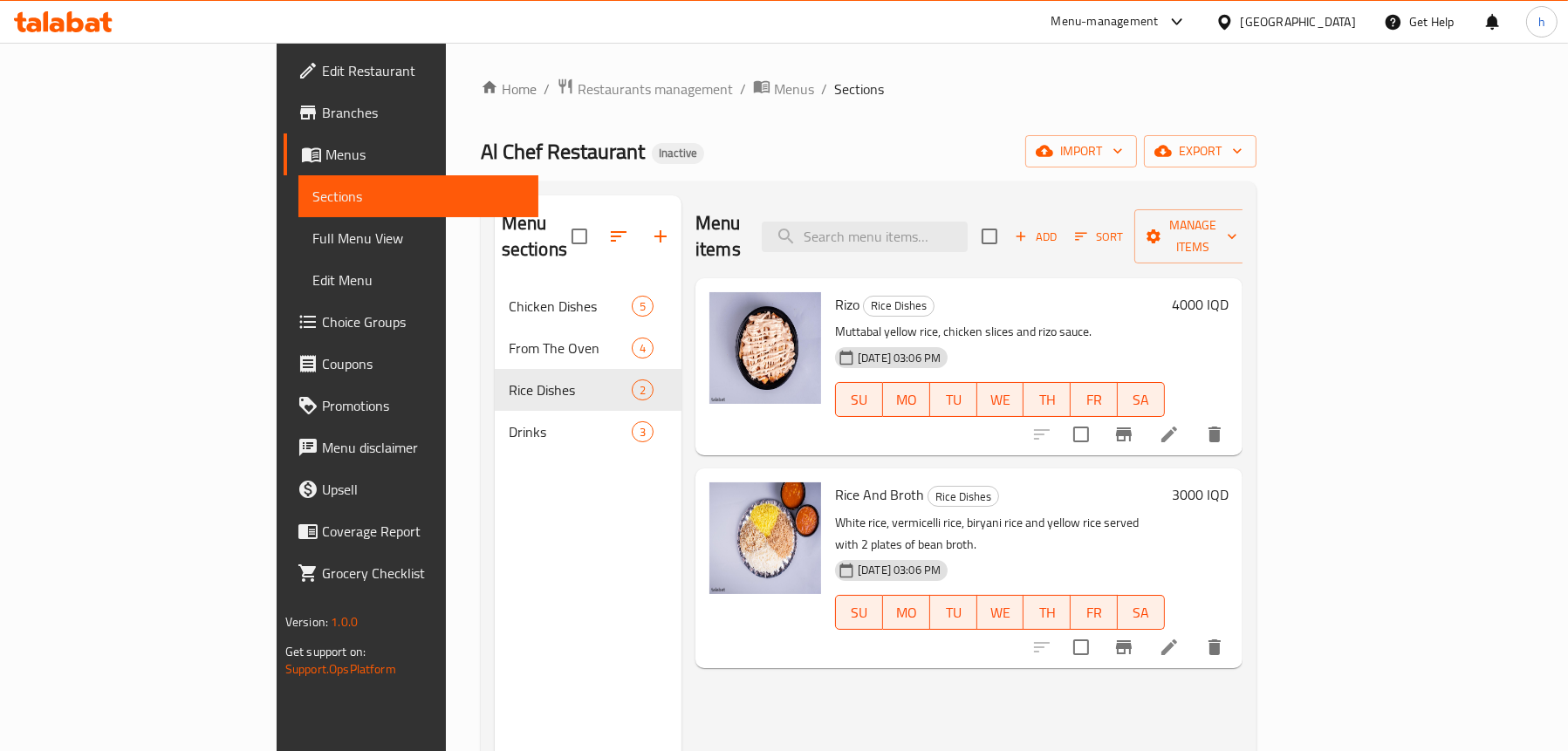
click at [1179, 636] on icon at bounding box center [1169, 647] width 21 height 20
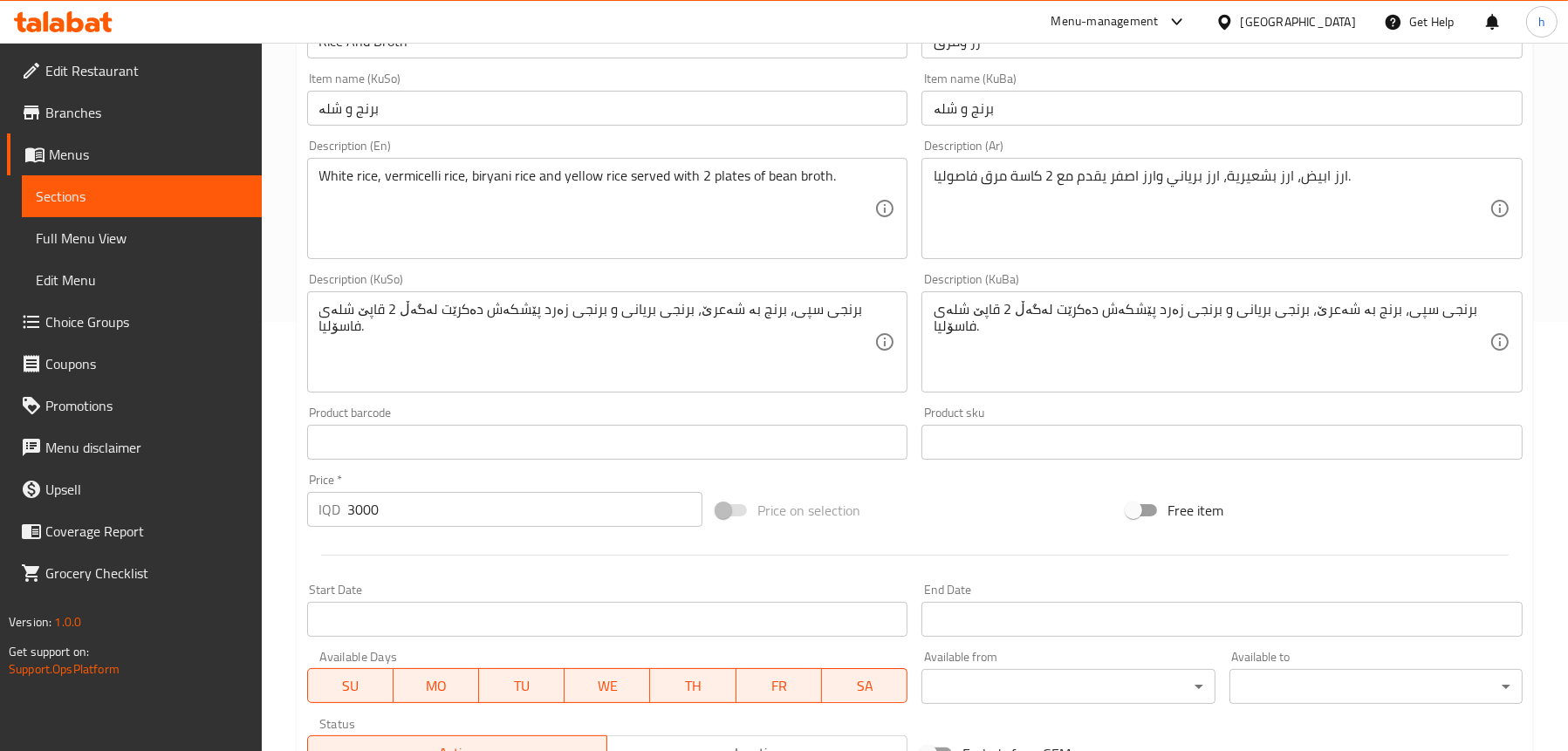
scroll to position [436, 0]
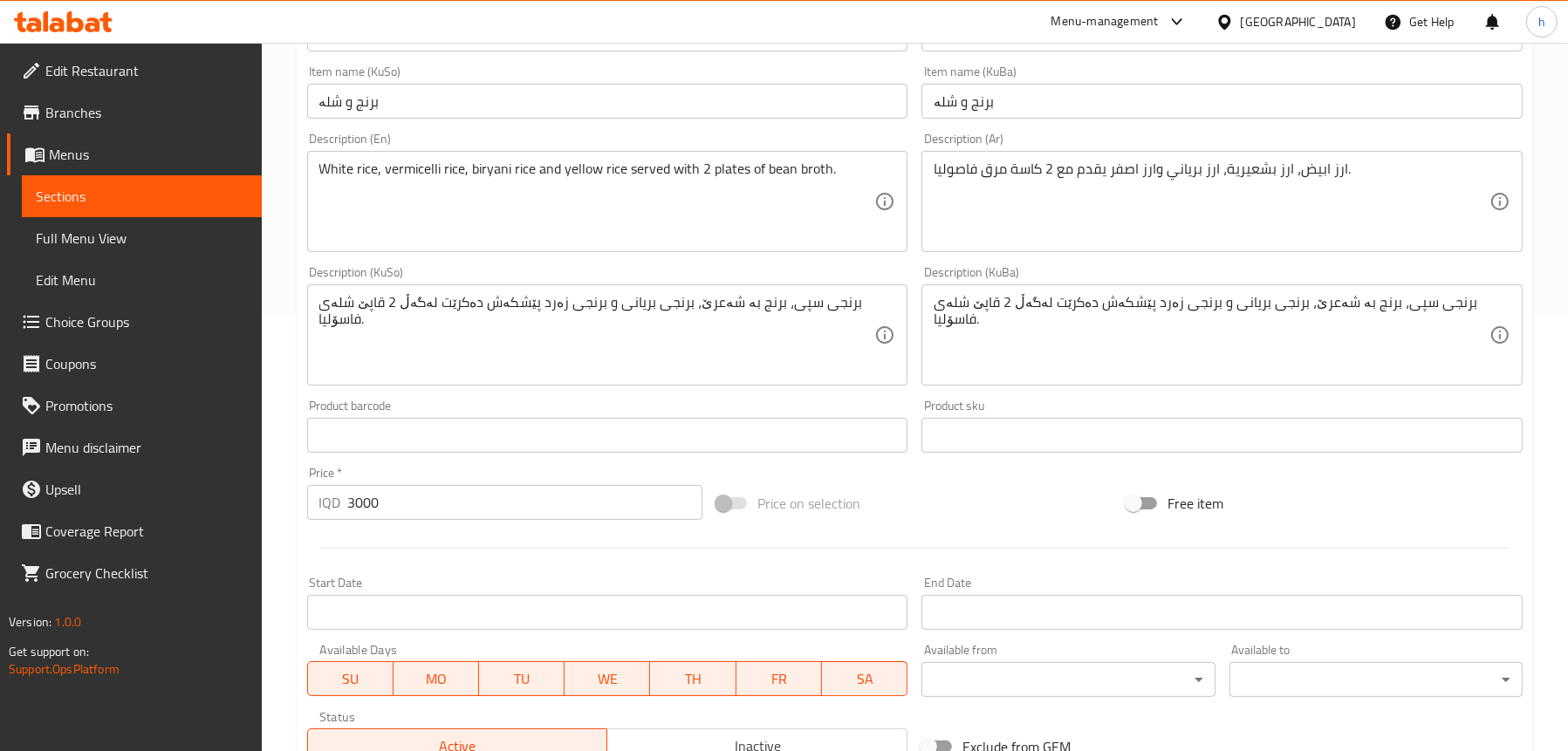
click at [95, 239] on span "Full Menu View" at bounding box center [141, 238] width 212 height 20
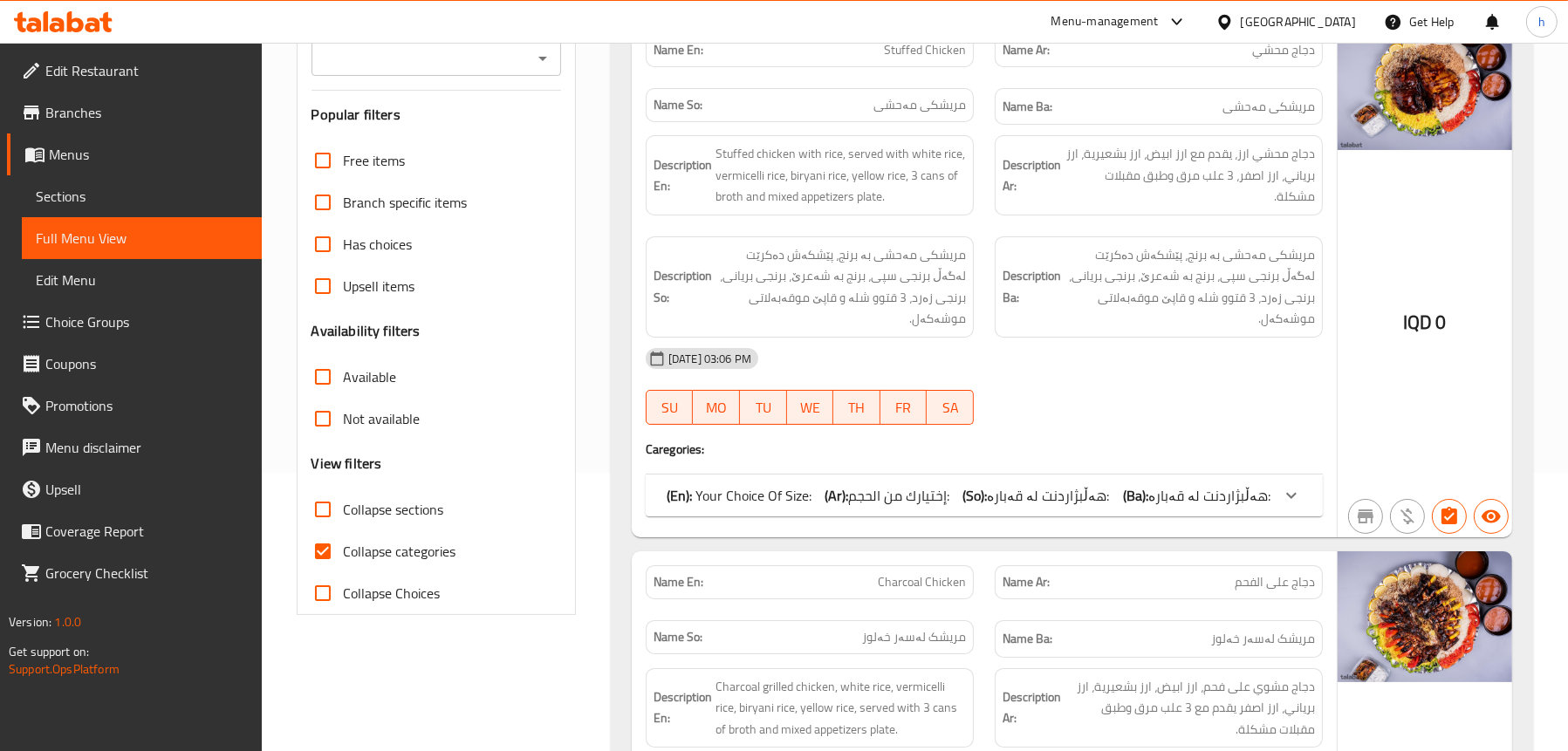
scroll to position [524, 0]
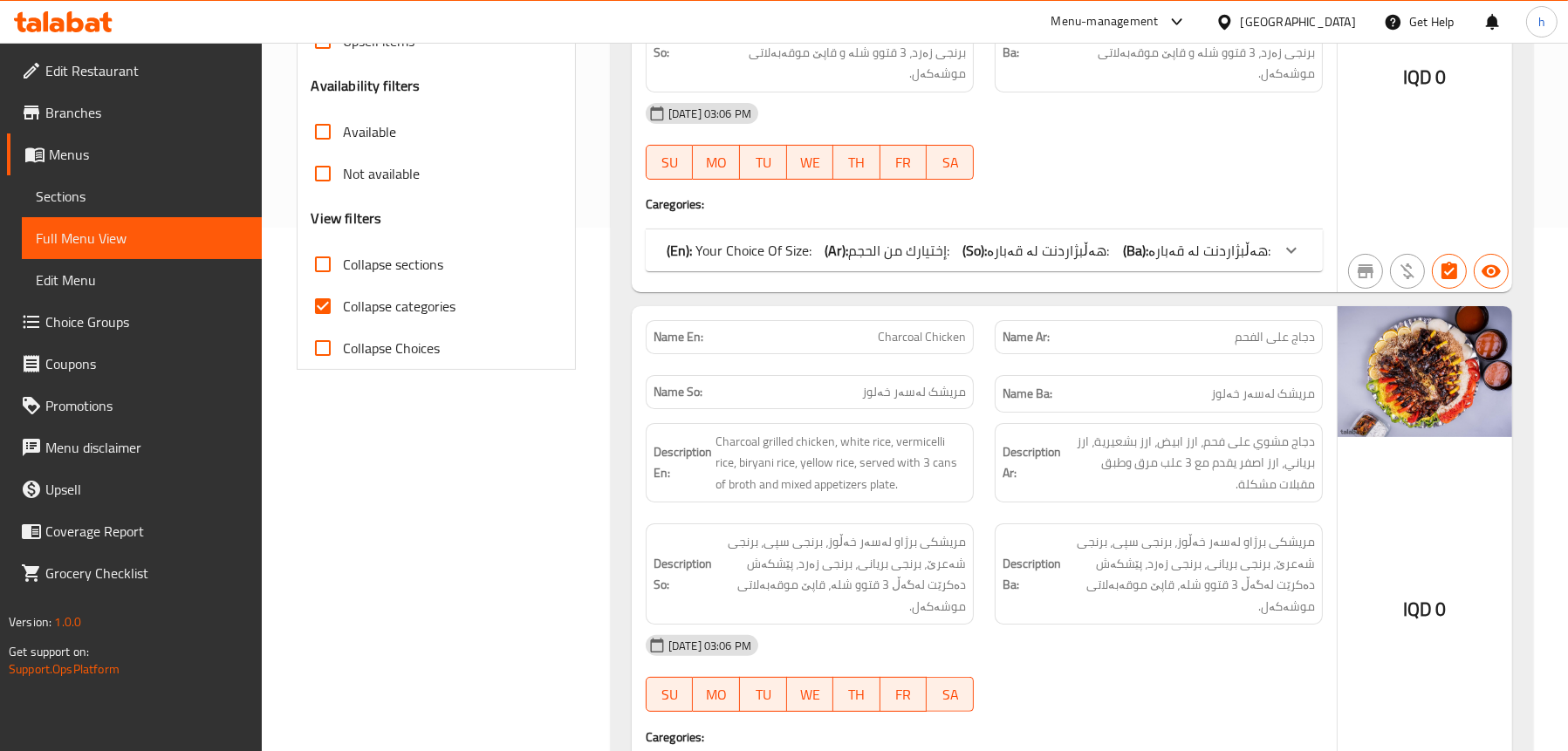
click at [958, 229] on div "(En): Your Choice Of Size: (Ar): إختيارك من الحجم: (So): هەڵبژاردنت لە قەبارە: …" at bounding box center [984, 250] width 677 height 42
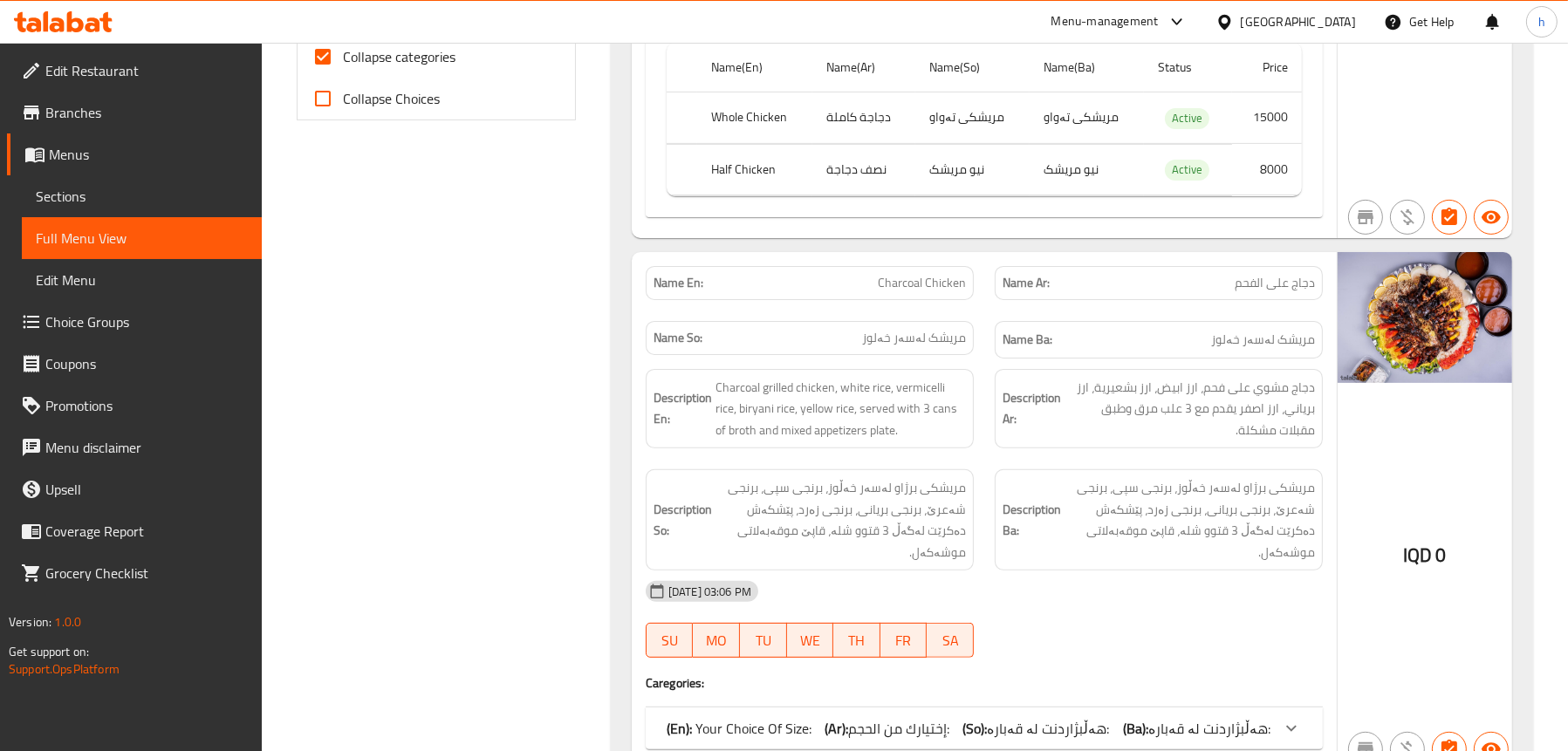
scroll to position [960, 0]
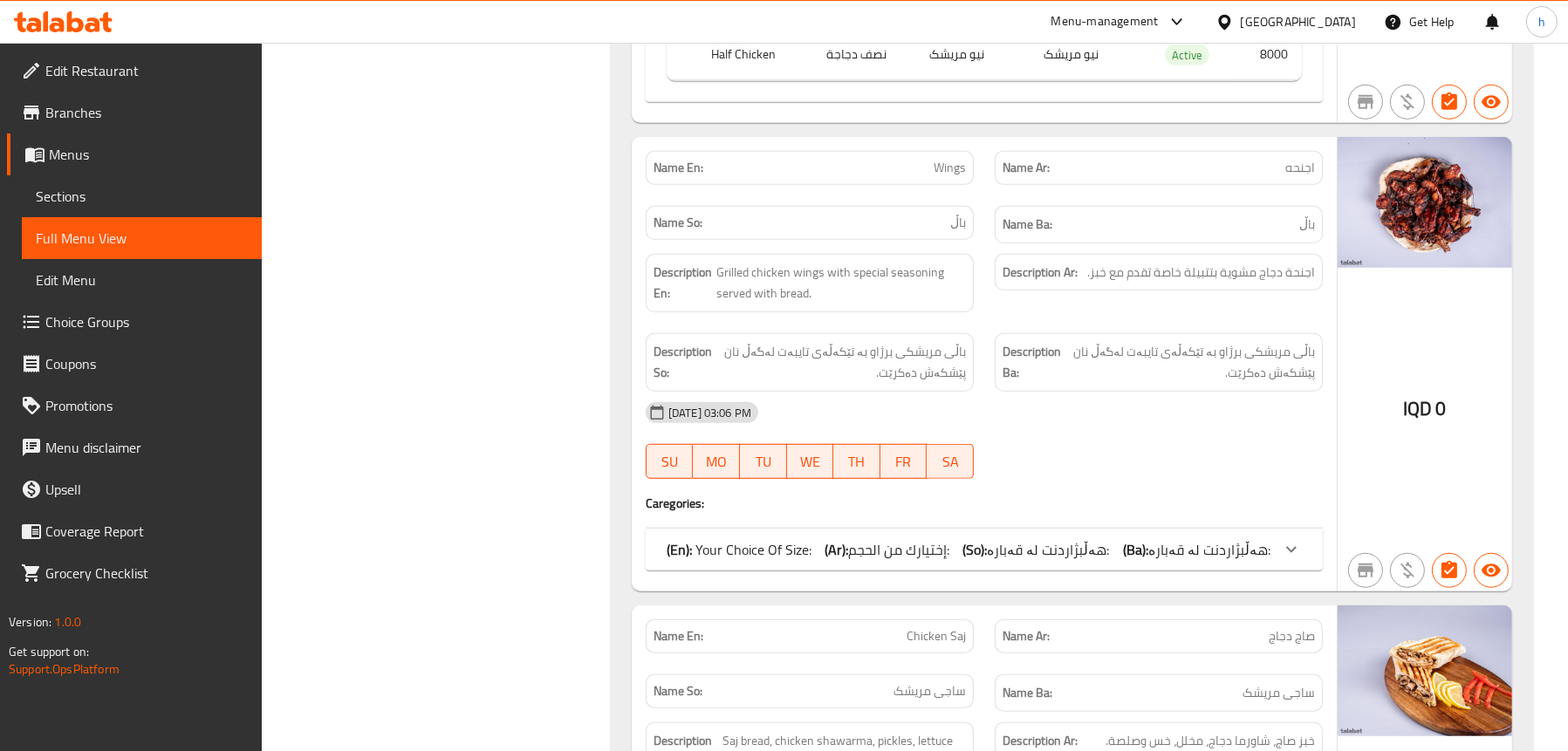
scroll to position [1657, 0]
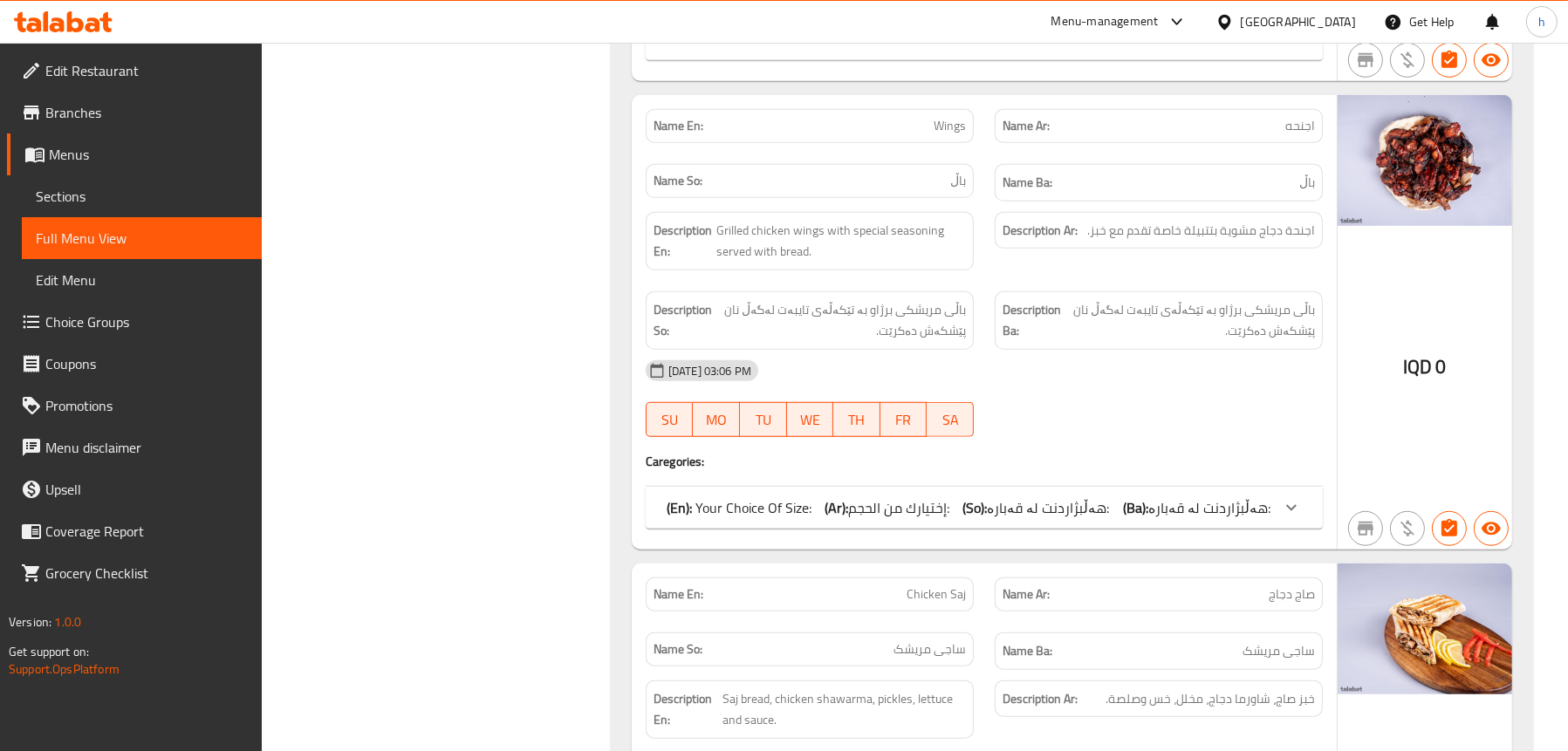
drag, startPoint x: 1123, startPoint y: 466, endPoint x: 1101, endPoint y: 468, distance: 22.1
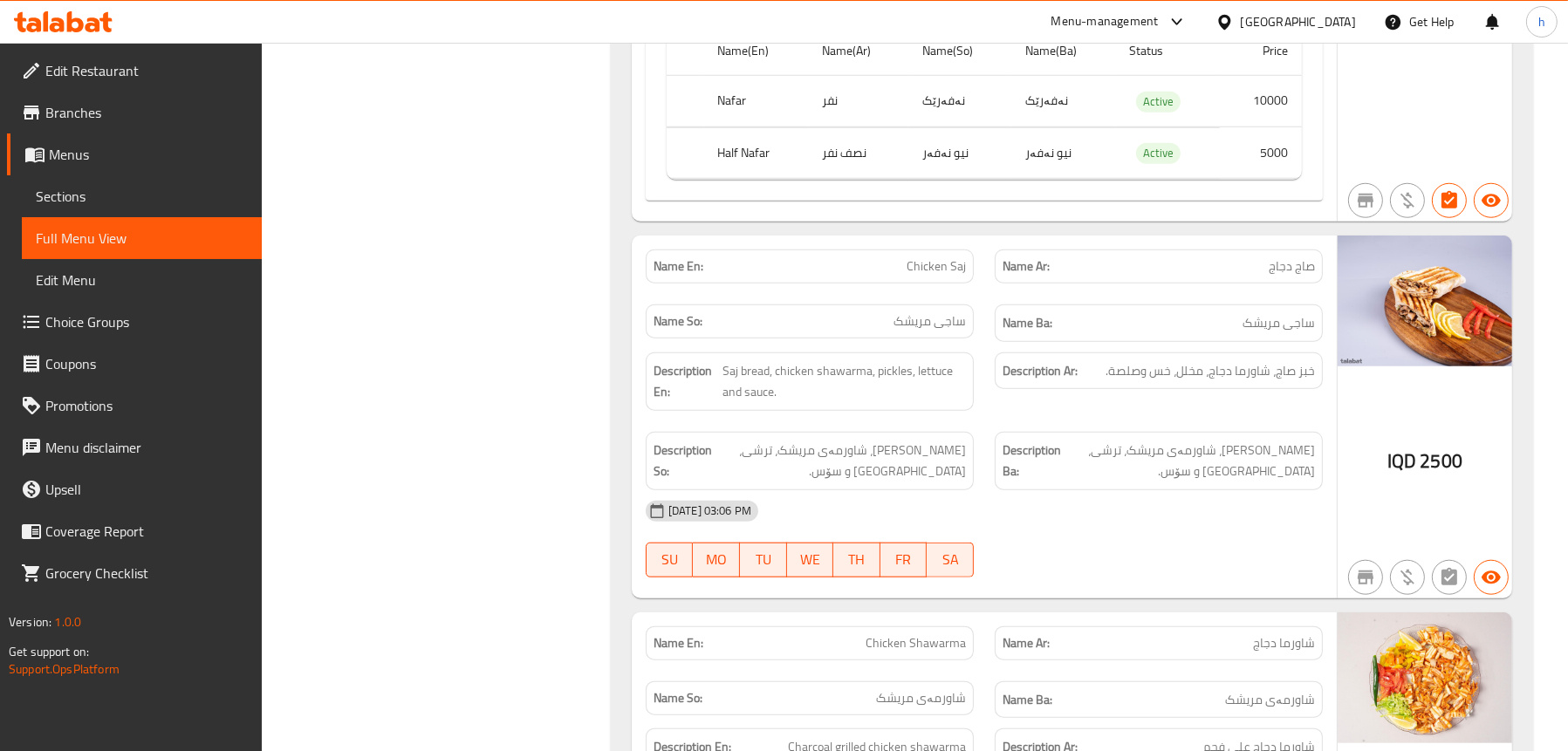
scroll to position [2529, 0]
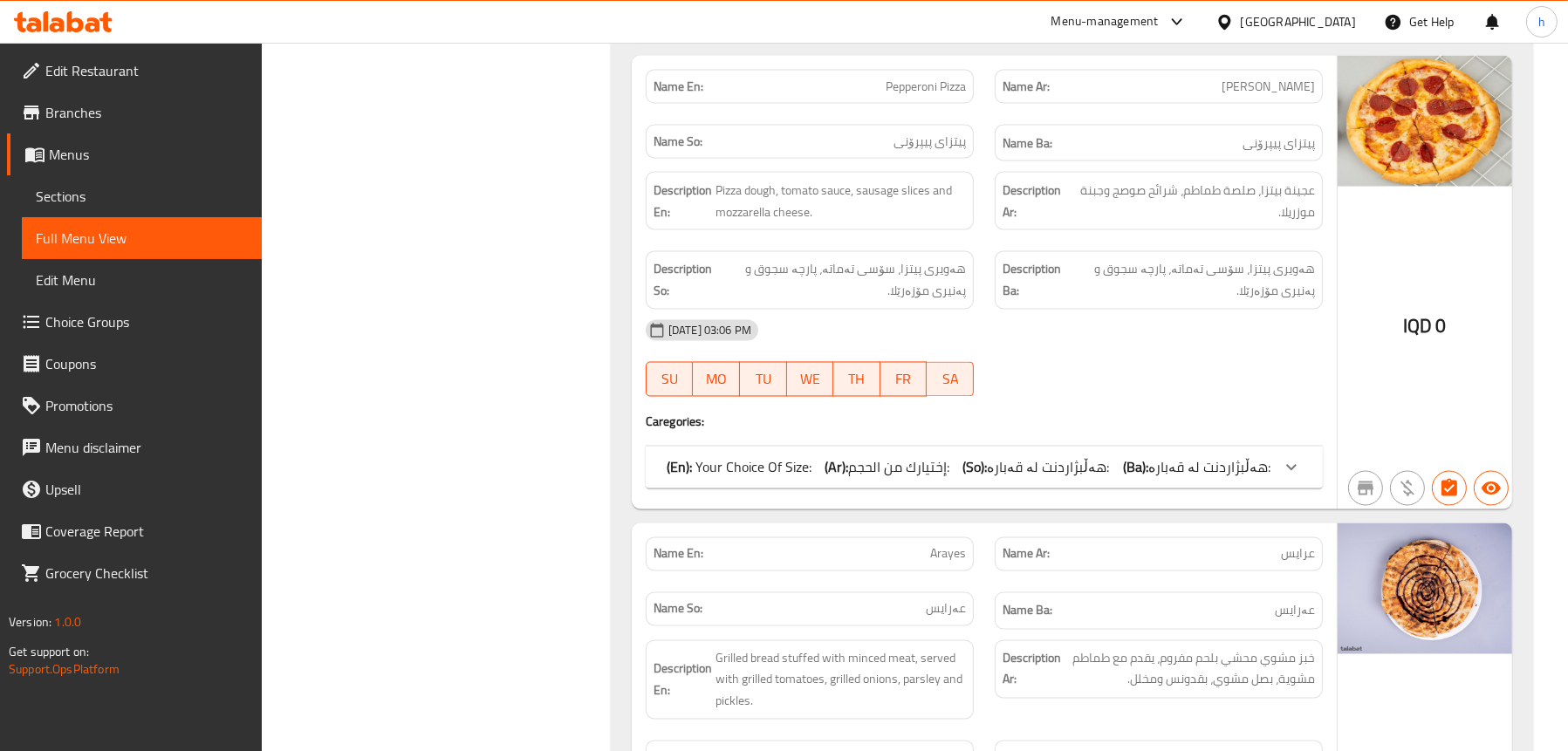
scroll to position [4622, 0]
